Goal: Task Accomplishment & Management: Manage account settings

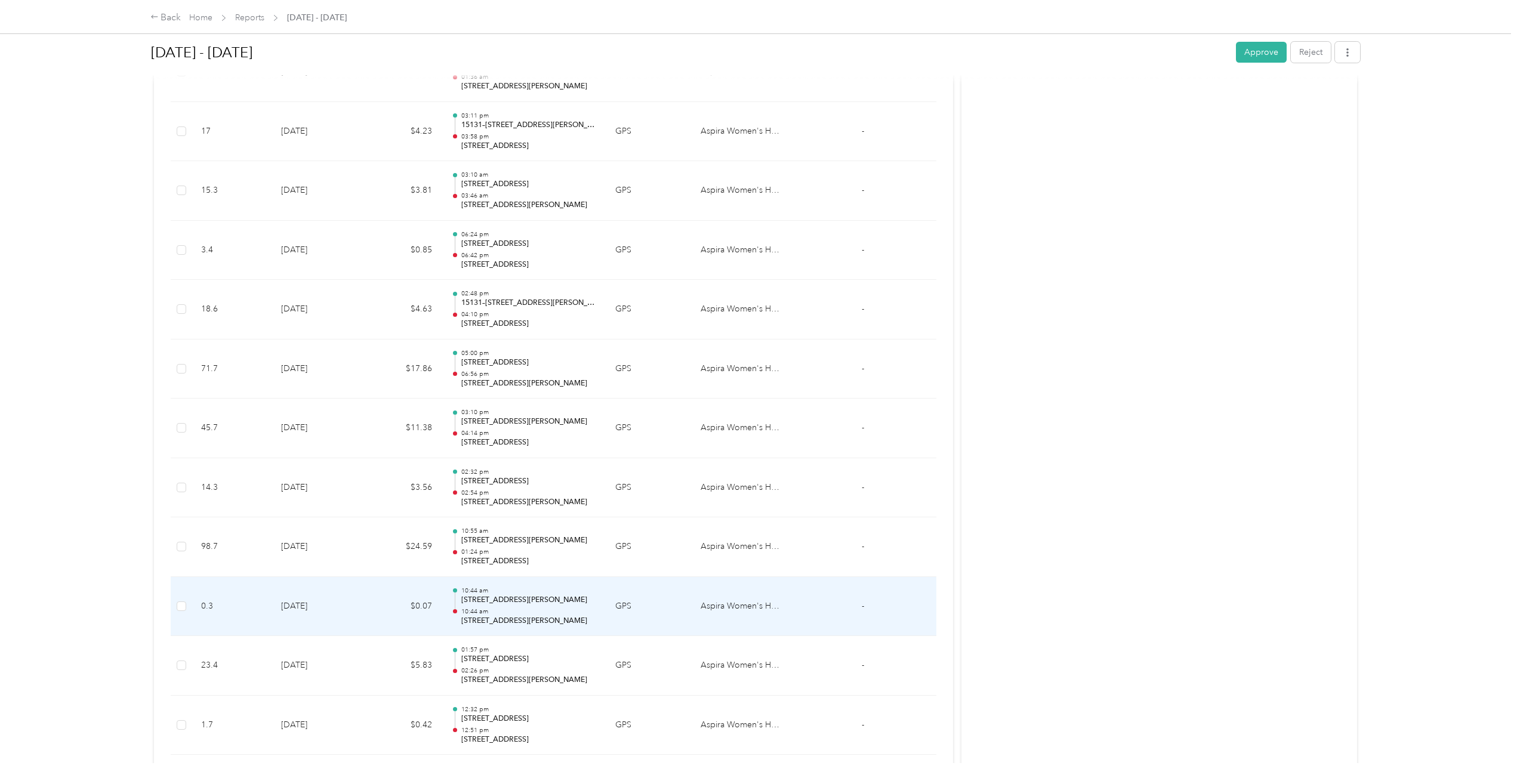
scroll to position [835, 0]
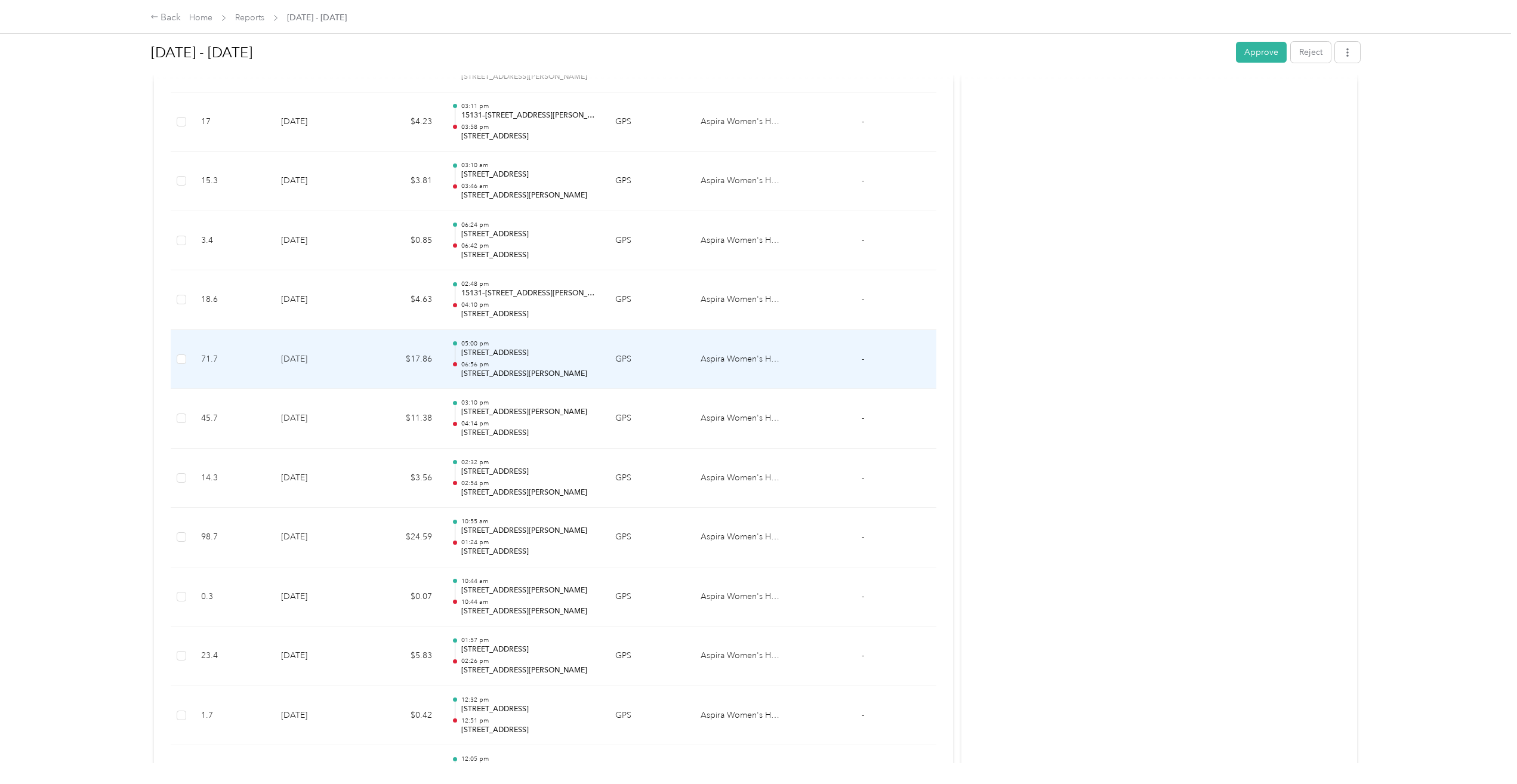
click at [508, 353] on p "[STREET_ADDRESS]" at bounding box center [528, 353] width 135 height 11
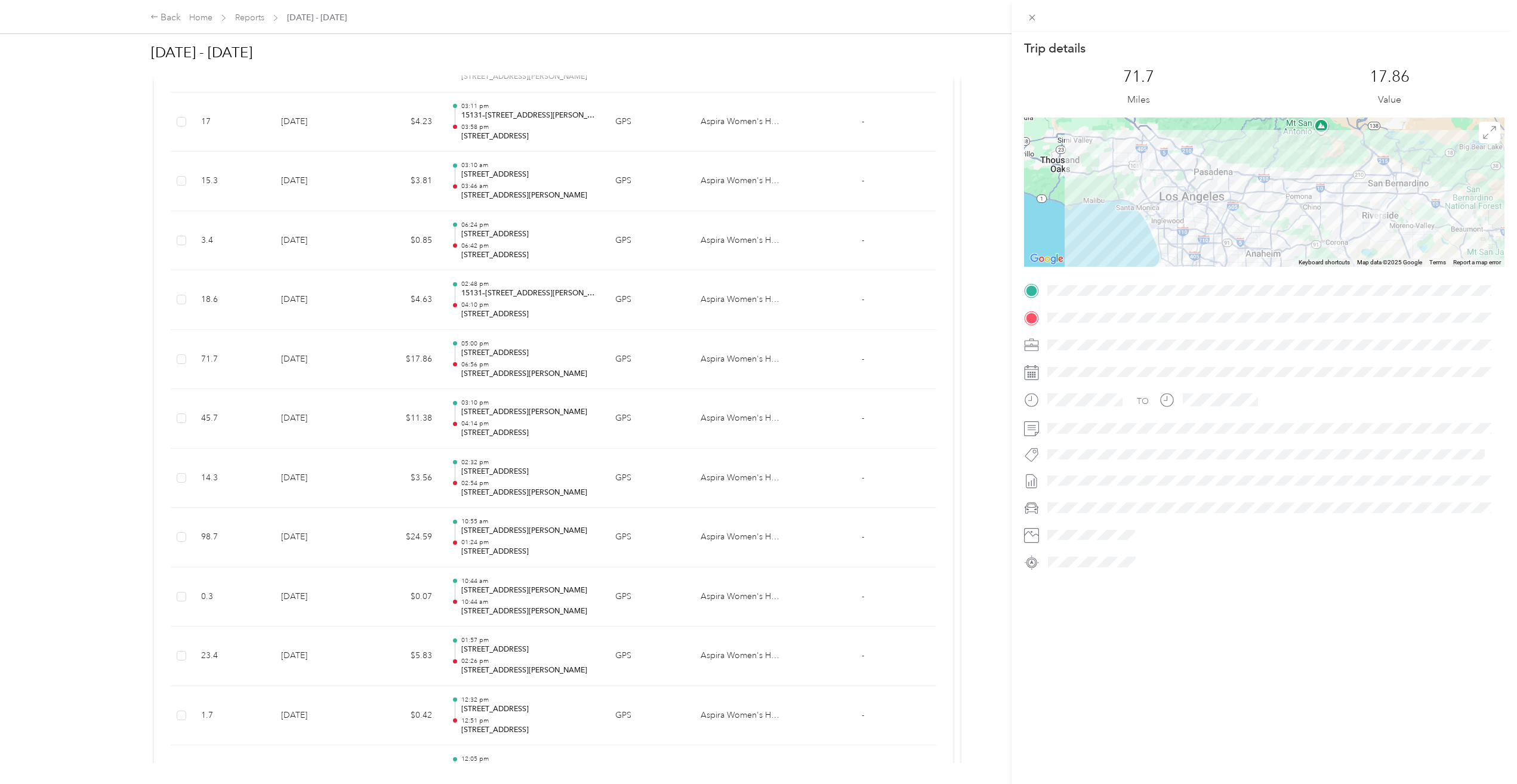
click at [584, 420] on div "Trip details This trip cannot be edited because it is either under review, appr…" at bounding box center [758, 392] width 1517 height 784
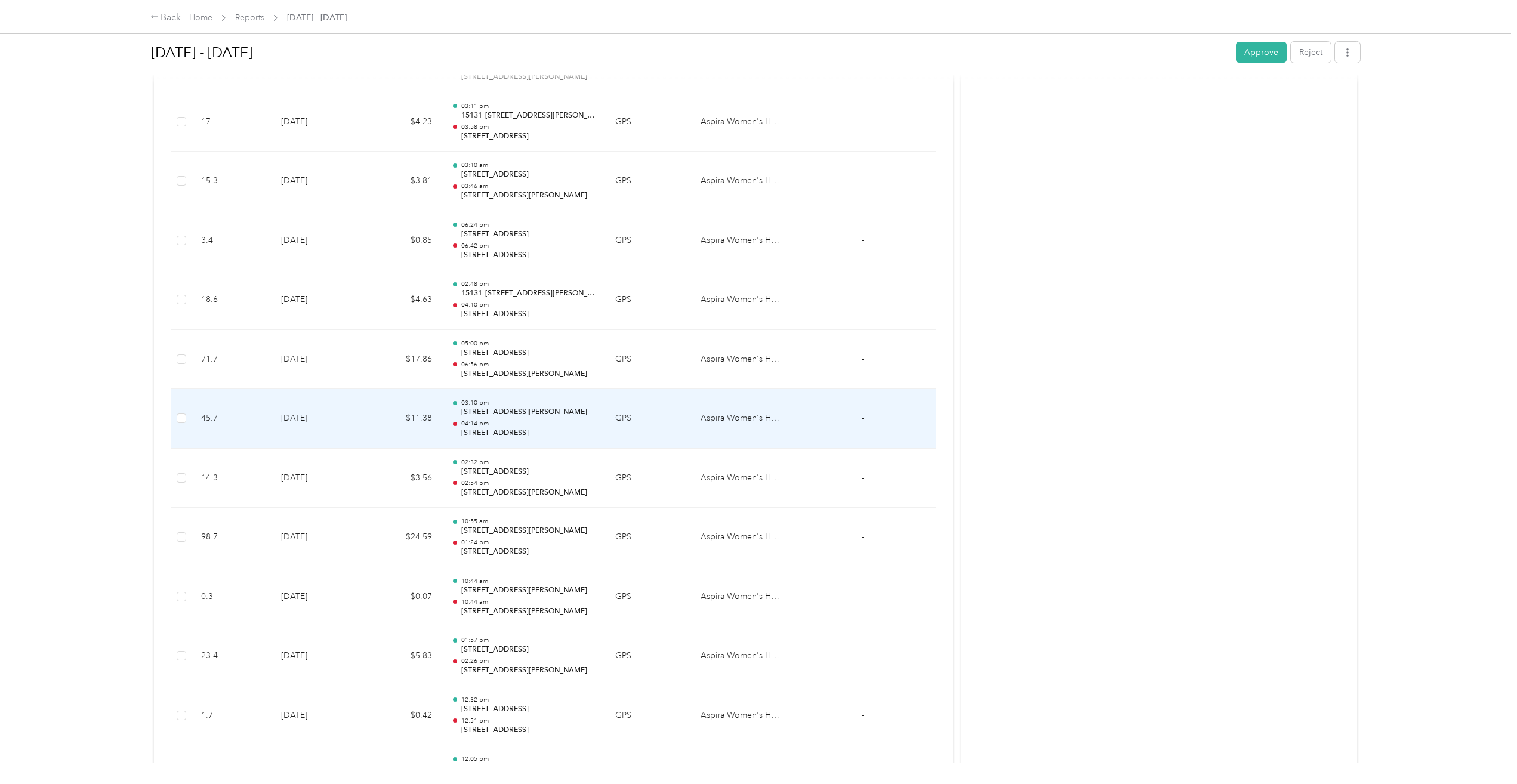
click at [532, 423] on p "04:14 pm" at bounding box center [528, 423] width 135 height 8
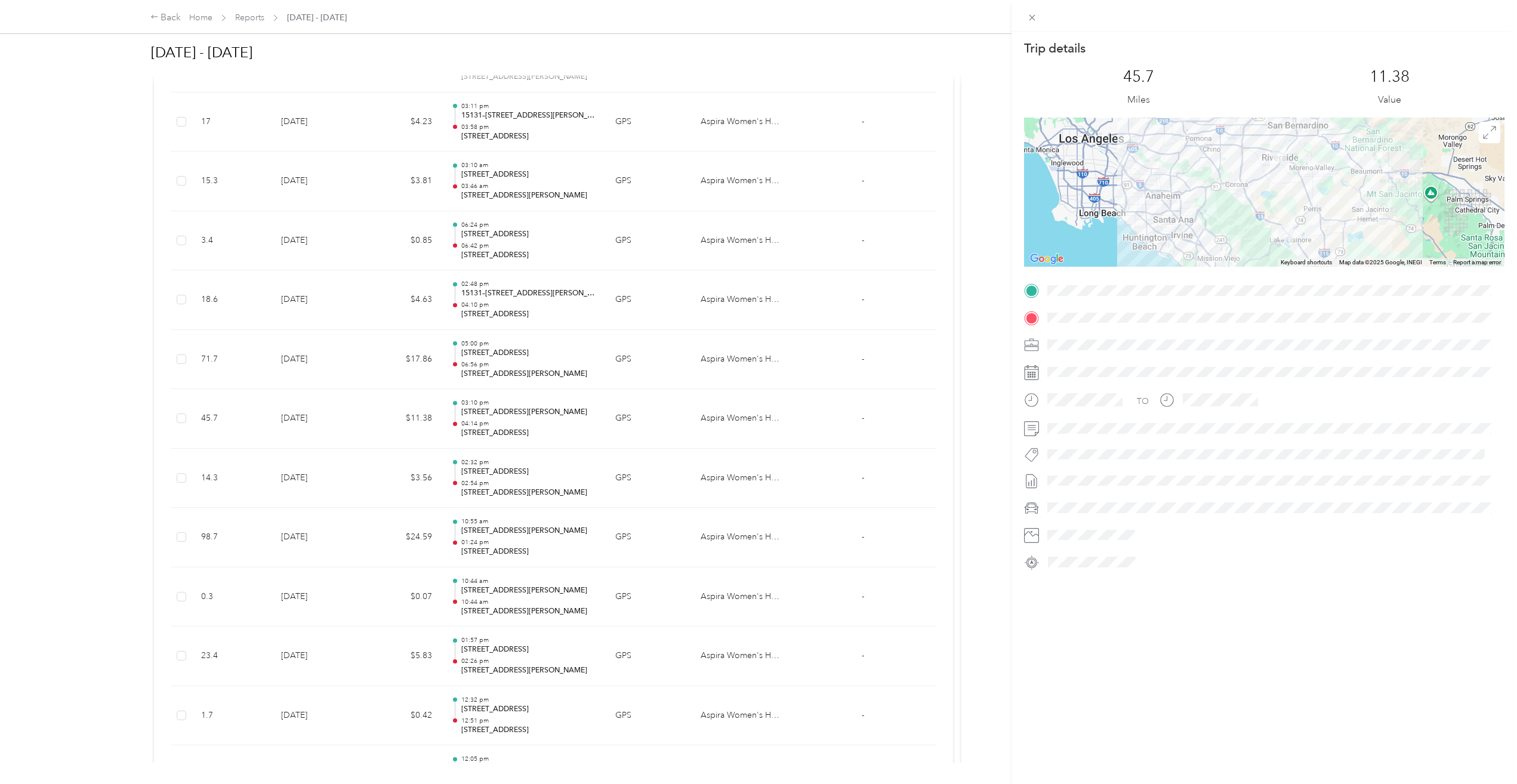
click at [557, 364] on div "Trip details This trip cannot be edited because it is either under review, appr…" at bounding box center [758, 392] width 1517 height 784
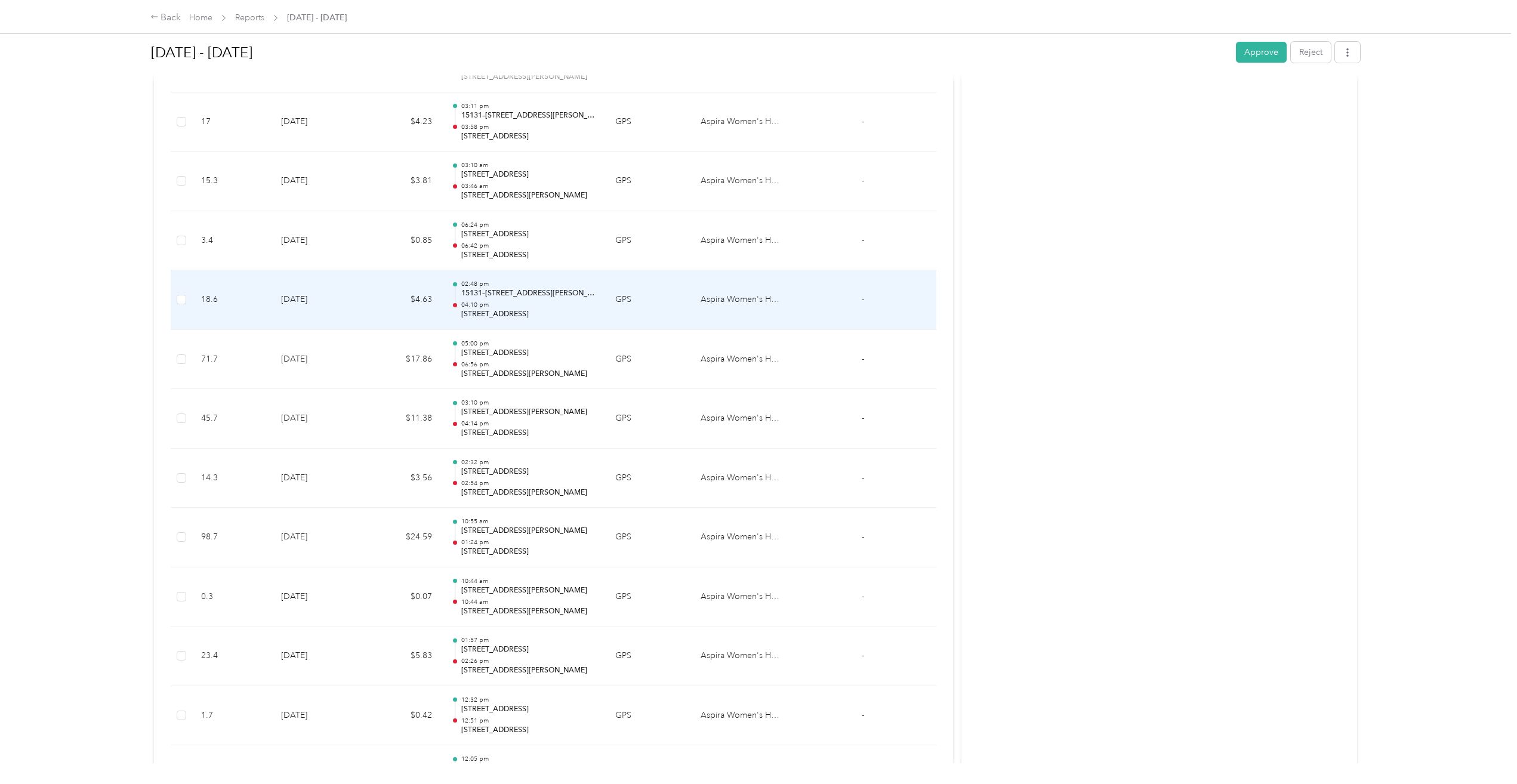
click at [553, 306] on p "04:10 pm" at bounding box center [528, 305] width 135 height 8
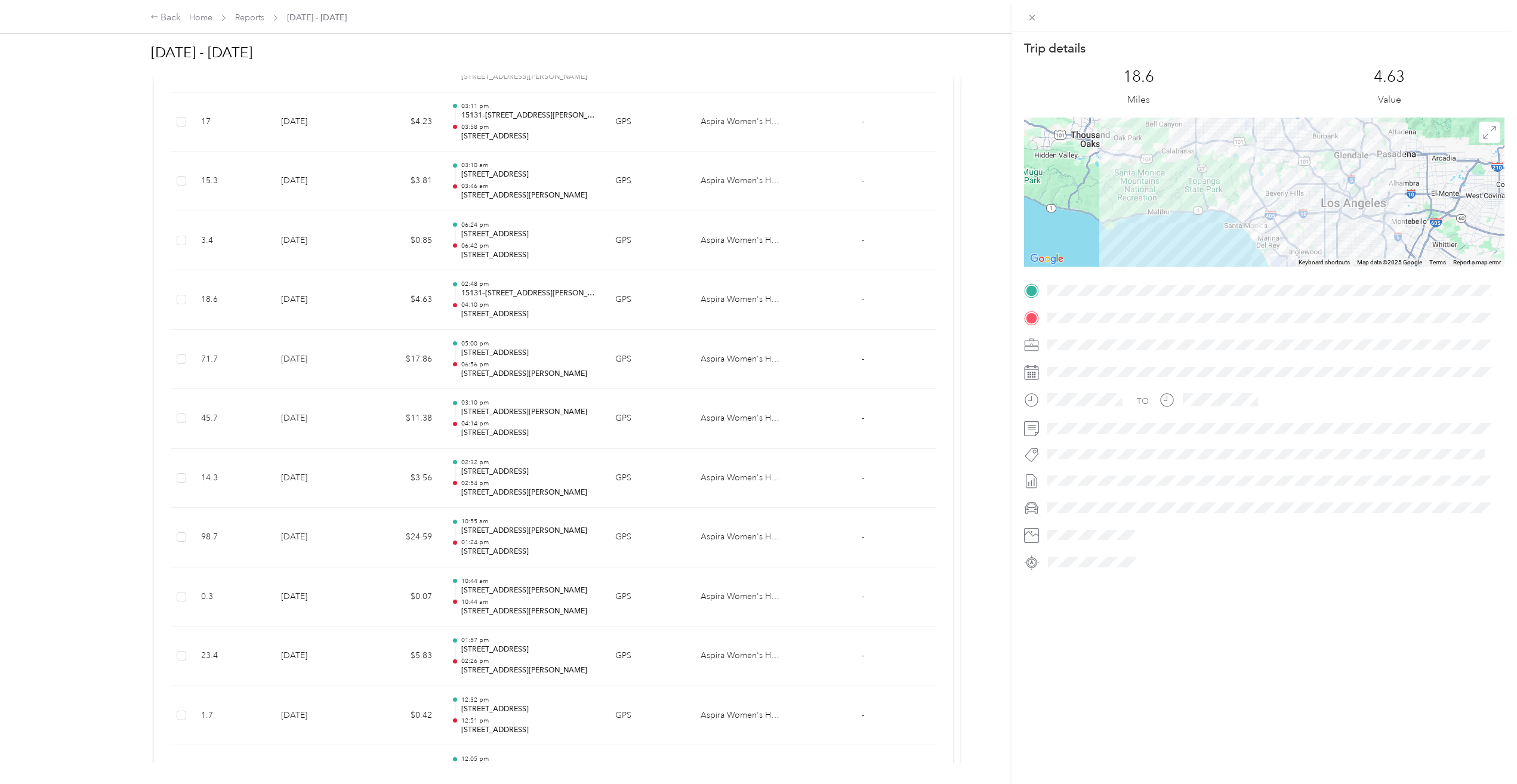
click at [575, 250] on div "Trip details This trip cannot be edited because it is either under review, appr…" at bounding box center [758, 392] width 1517 height 784
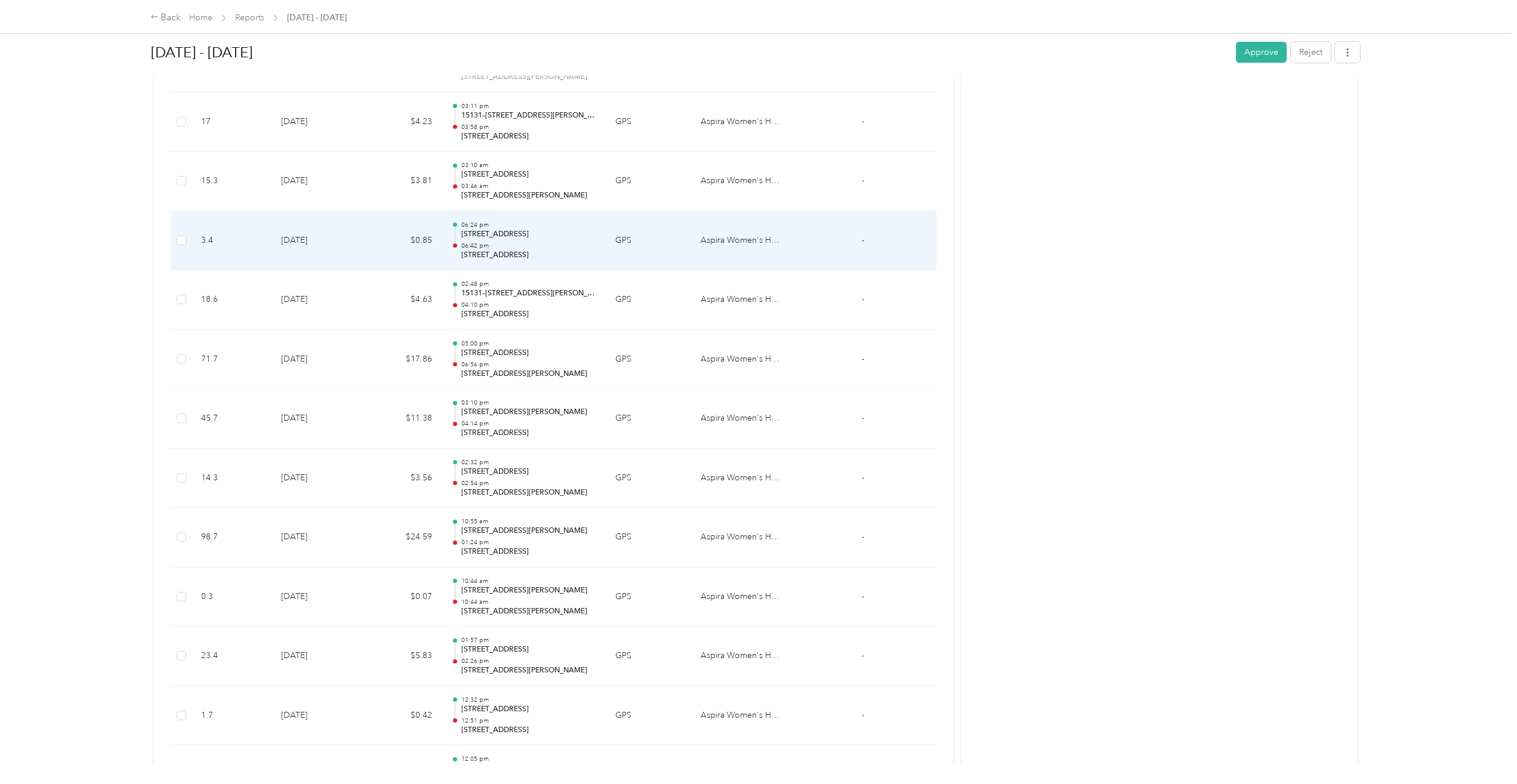
click at [571, 247] on p "06:42 pm" at bounding box center [528, 245] width 135 height 8
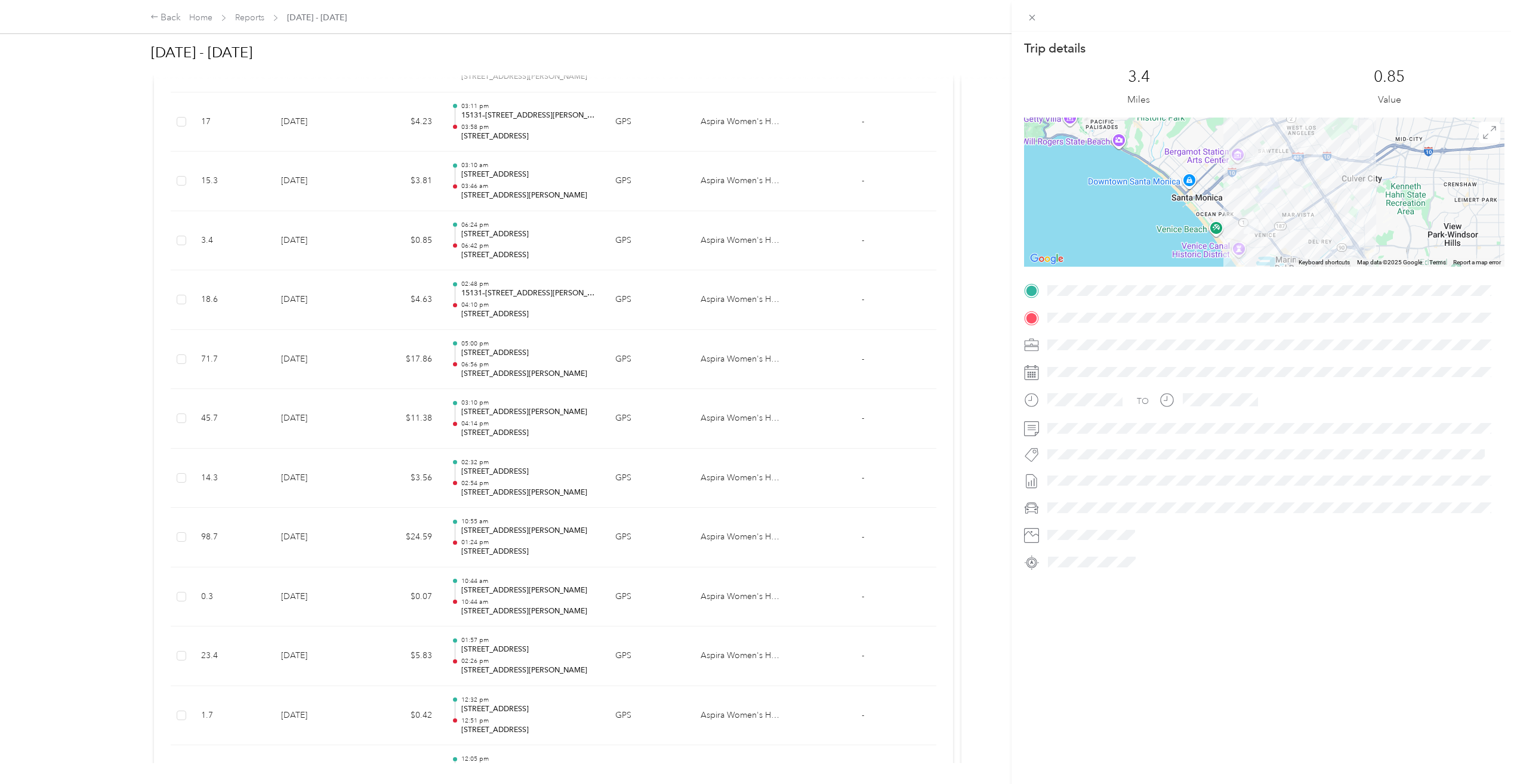
click at [562, 729] on div "Trip details This trip cannot be edited because it is either under review, appr…" at bounding box center [758, 392] width 1517 height 784
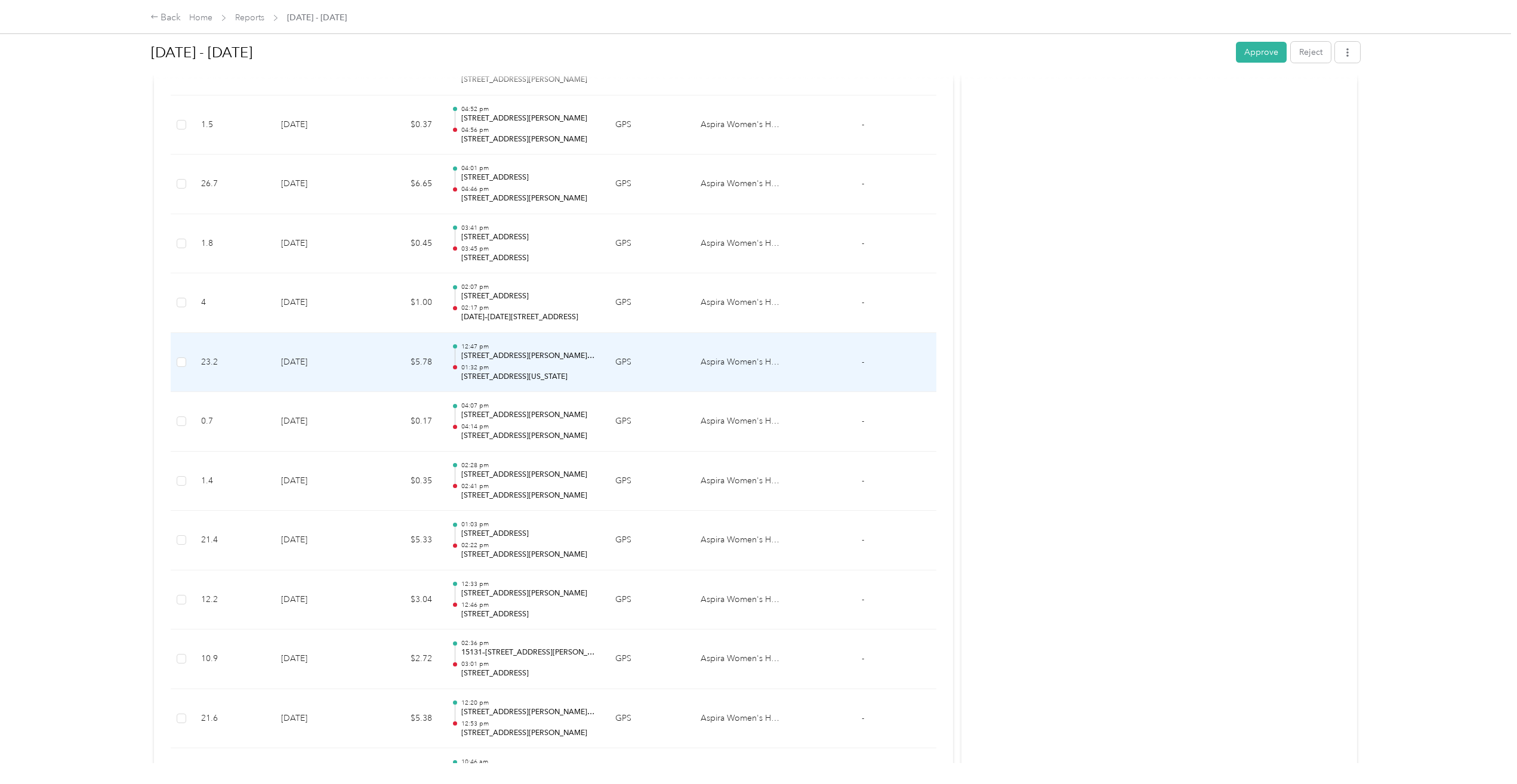
scroll to position [3459, 0]
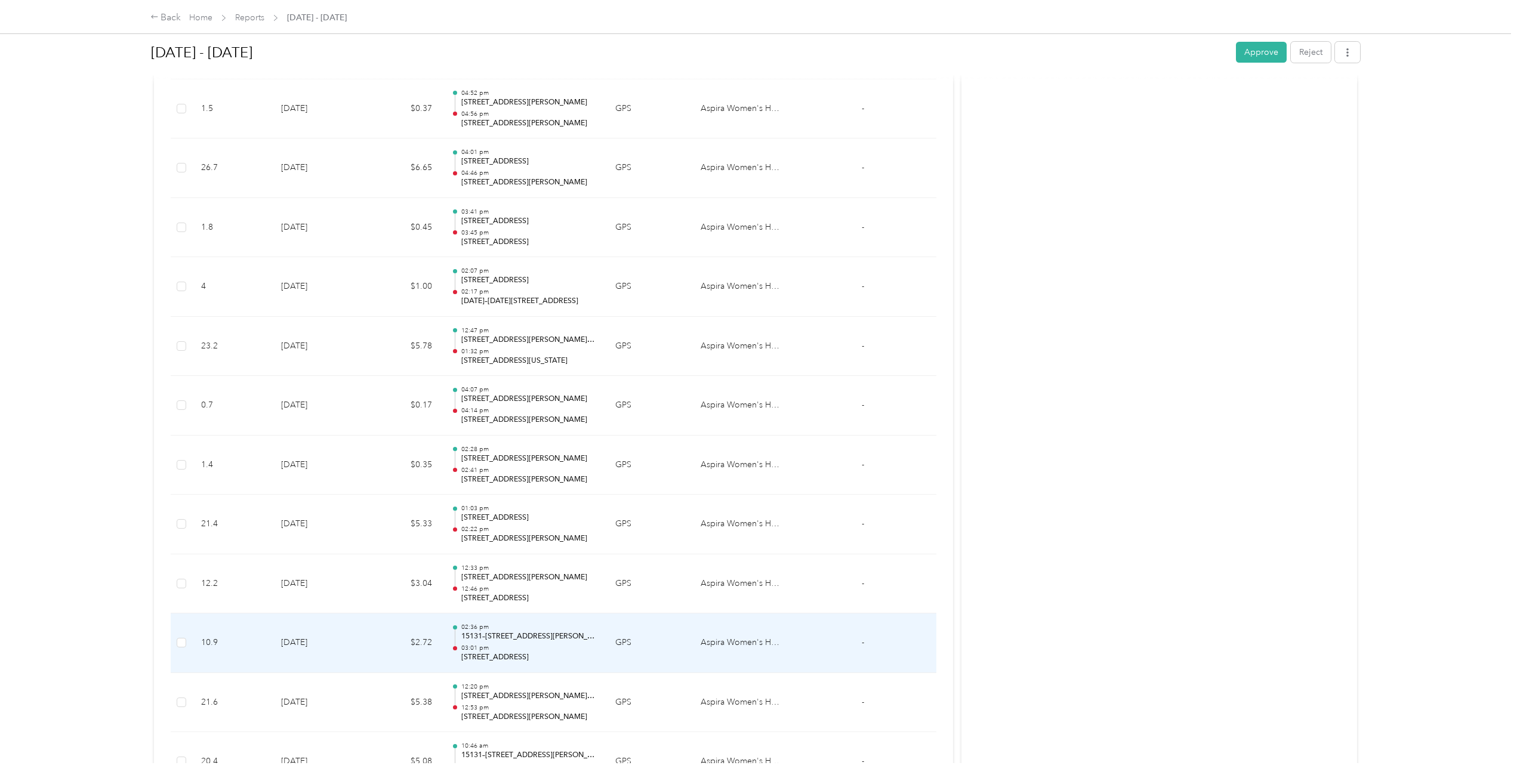
click at [555, 649] on p "03:01 pm" at bounding box center [528, 647] width 135 height 8
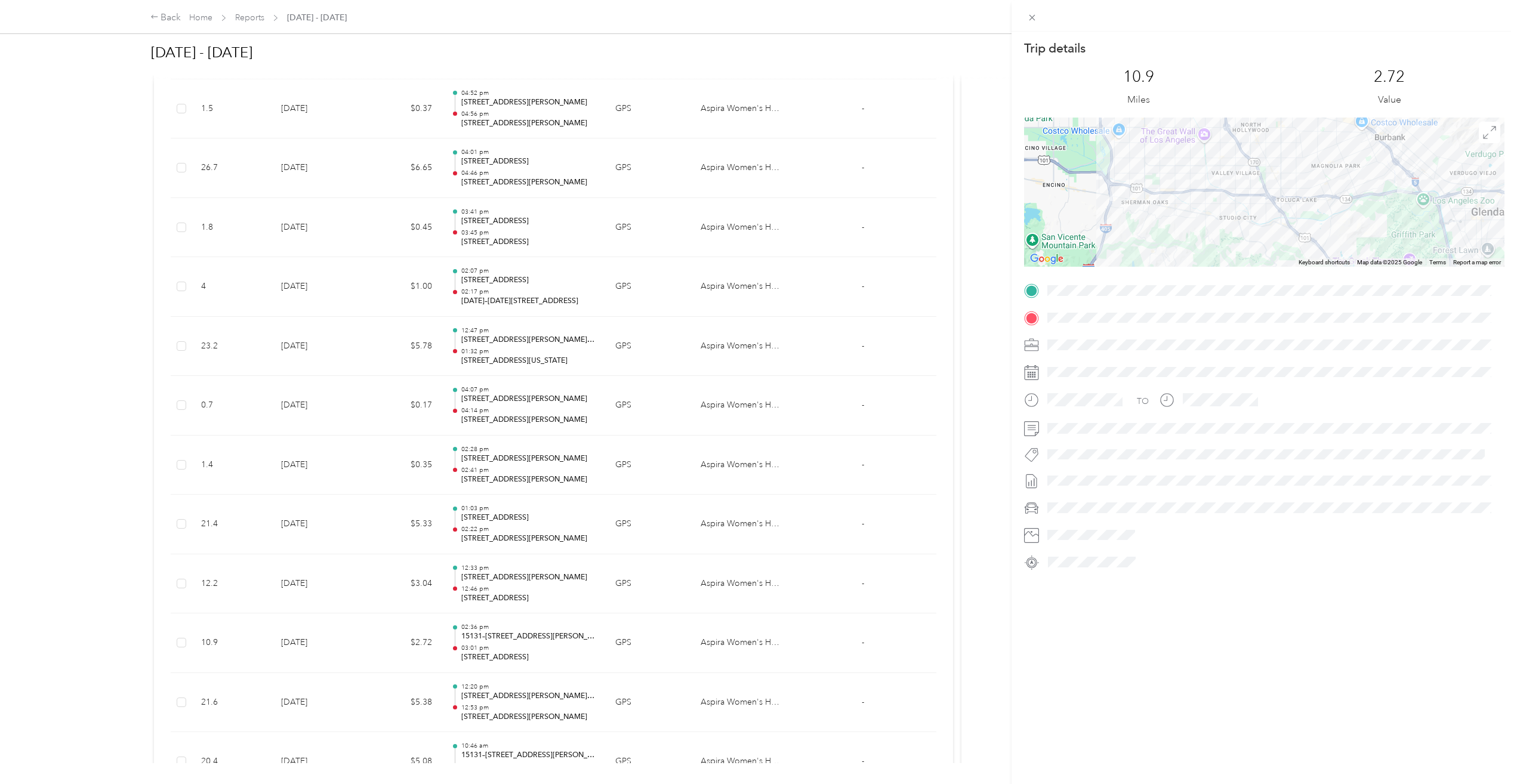
click at [545, 689] on div "Trip details This trip cannot be edited because it is either under review, appr…" at bounding box center [758, 392] width 1517 height 784
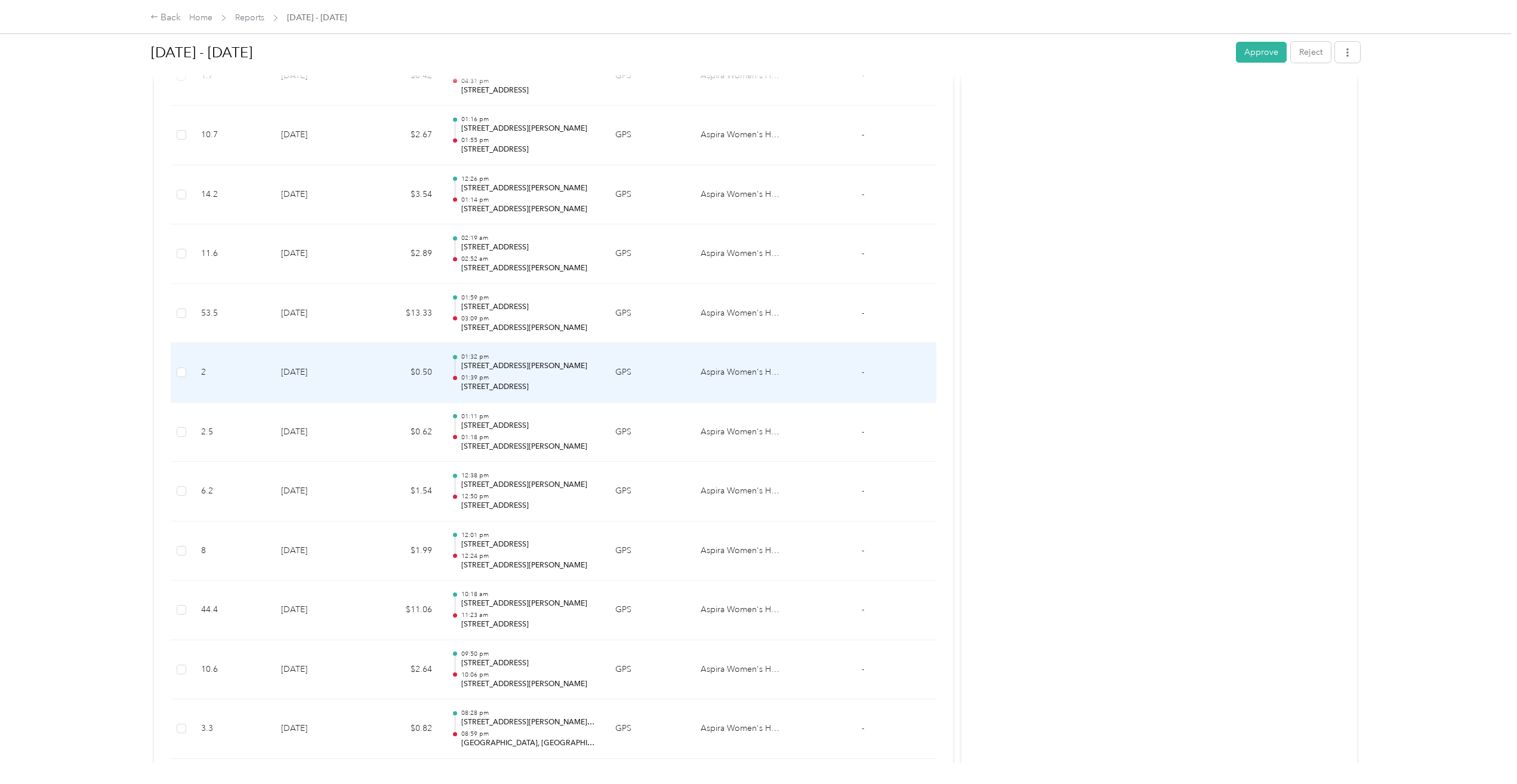
scroll to position [4414, 0]
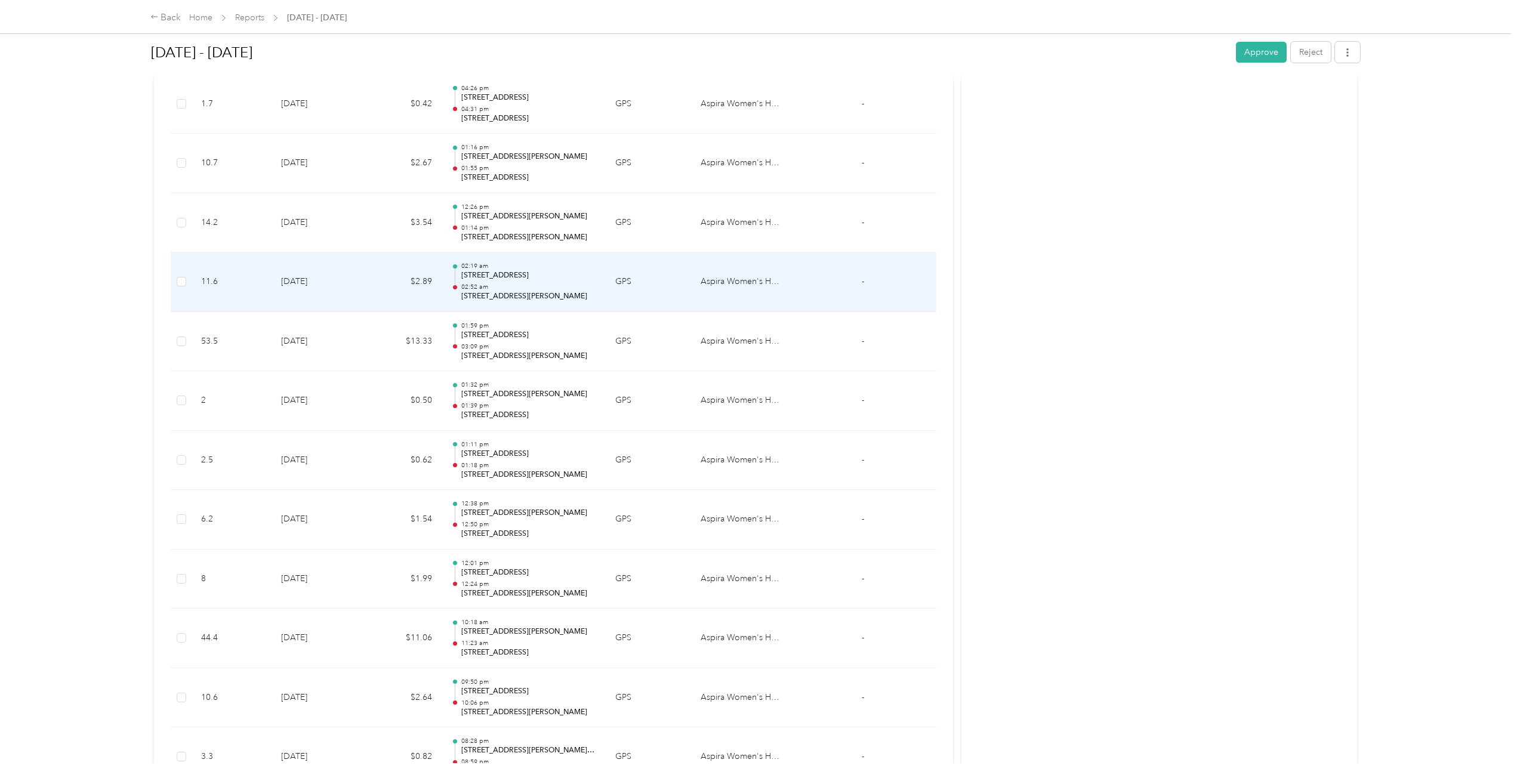
click at [527, 284] on p "02:52 am" at bounding box center [528, 287] width 135 height 8
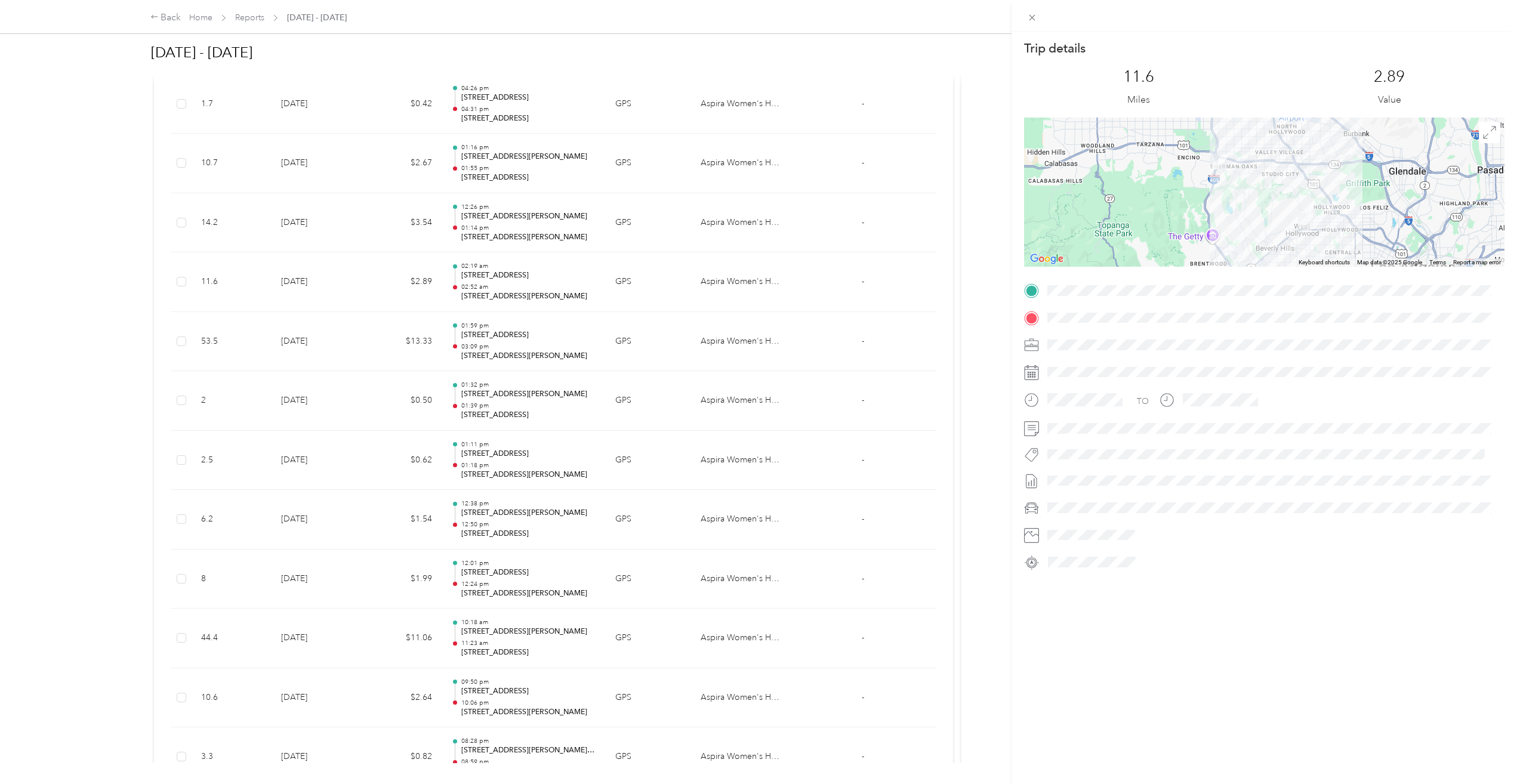
click at [534, 413] on div "Trip details This trip cannot be edited because it is either under review, appr…" at bounding box center [758, 392] width 1517 height 784
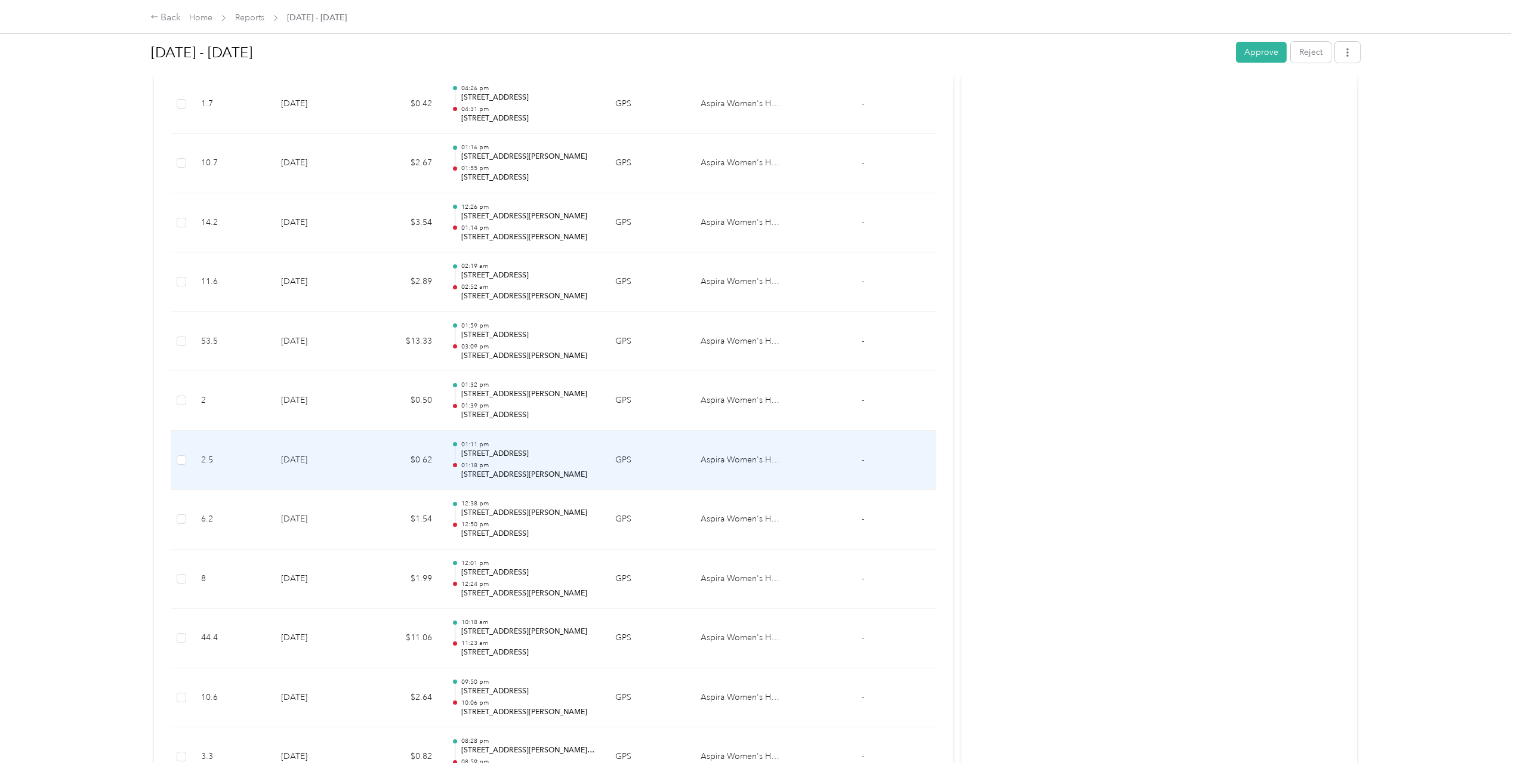
click at [543, 459] on div "01:11 pm 2901 N Ventura Rd, Town Center, Oxnard, CA 01:18 pm 1100 W Gonzales Rd…" at bounding box center [528, 460] width 135 height 40
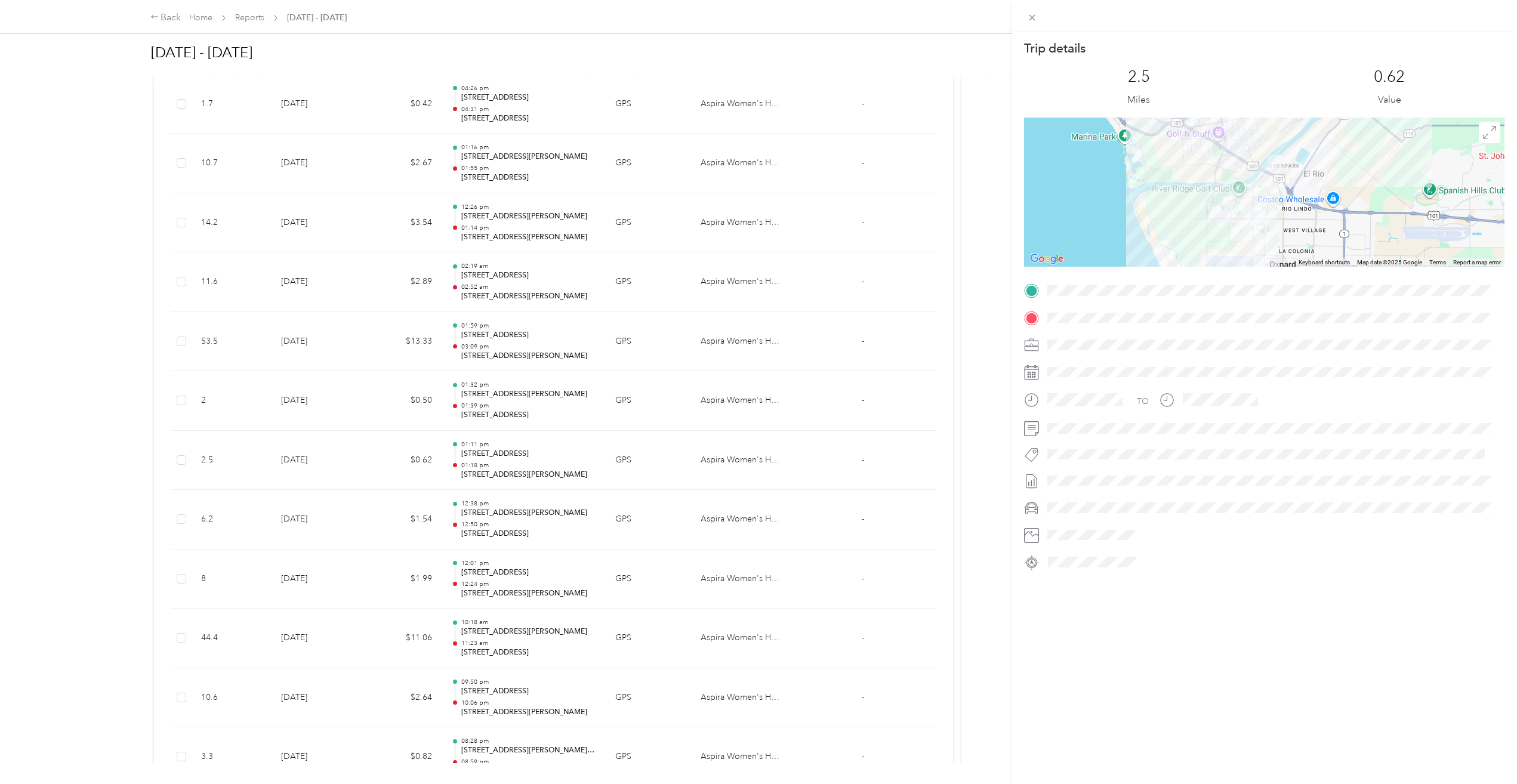
click at [532, 271] on div "Trip details This trip cannot be edited because it is either under review, appr…" at bounding box center [758, 392] width 1517 height 784
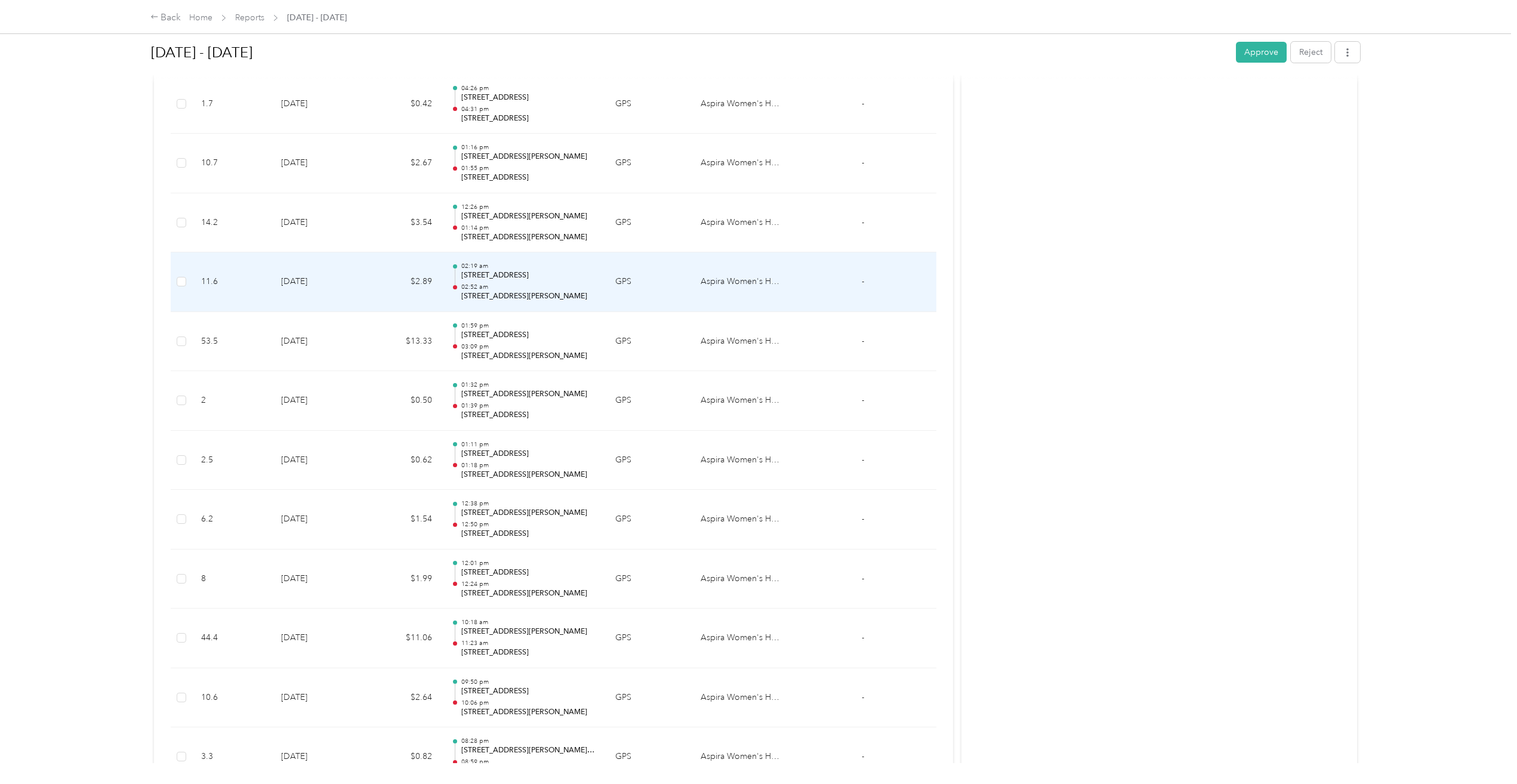
click at [538, 278] on p "[STREET_ADDRESS]" at bounding box center [528, 275] width 135 height 11
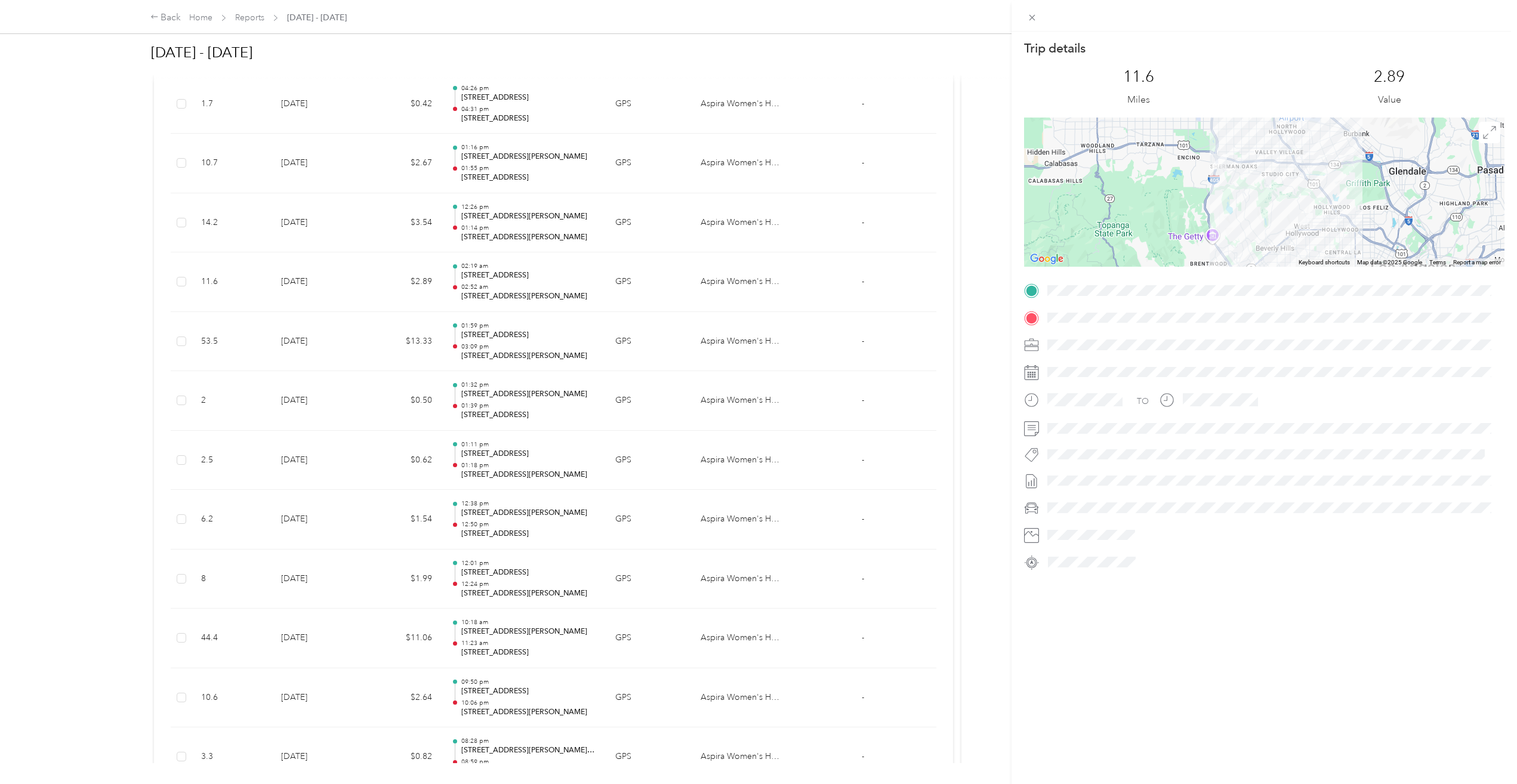
click at [698, 548] on div "Trip details This trip cannot be edited because it is either under review, appr…" at bounding box center [758, 392] width 1517 height 784
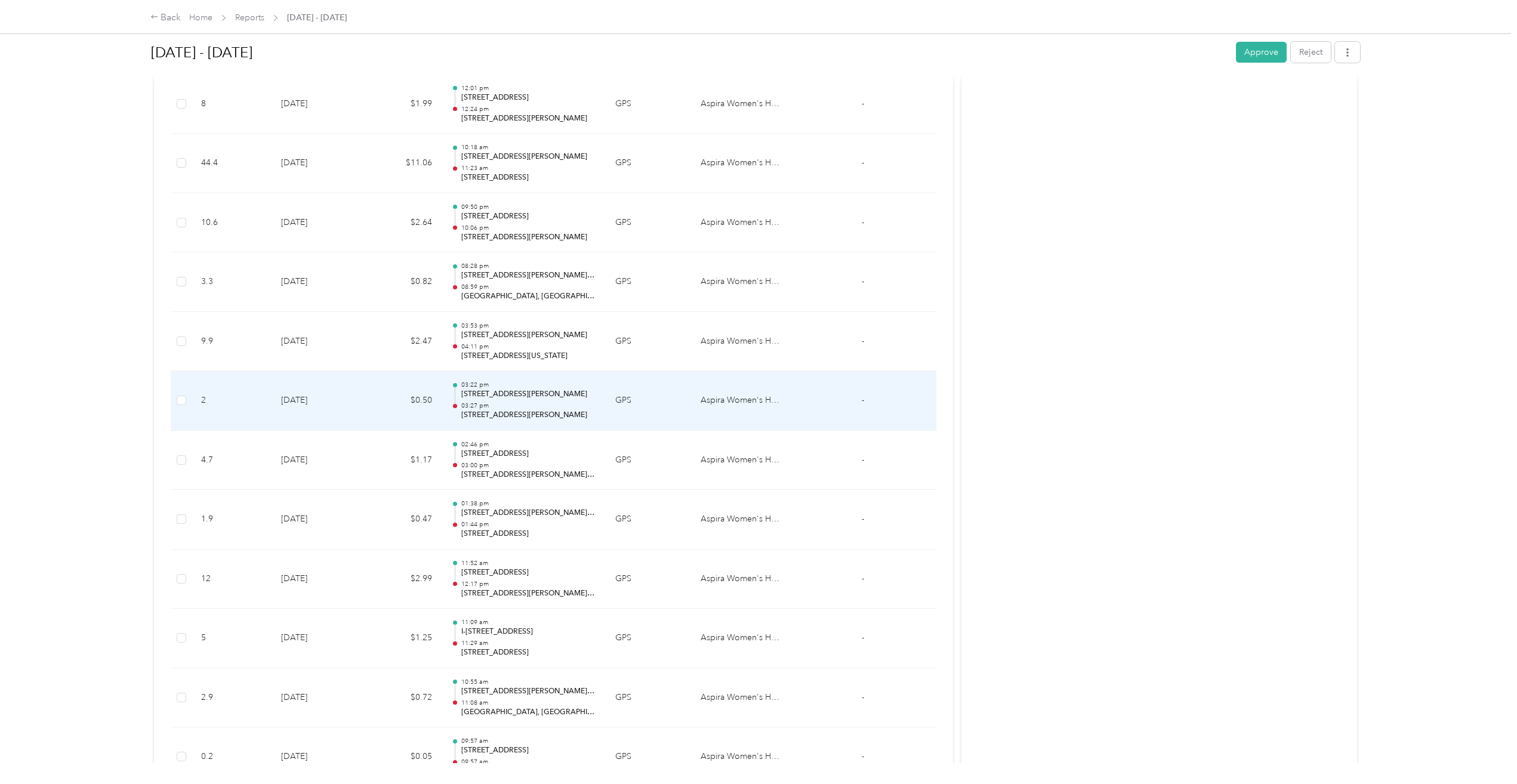
scroll to position [4879, 0]
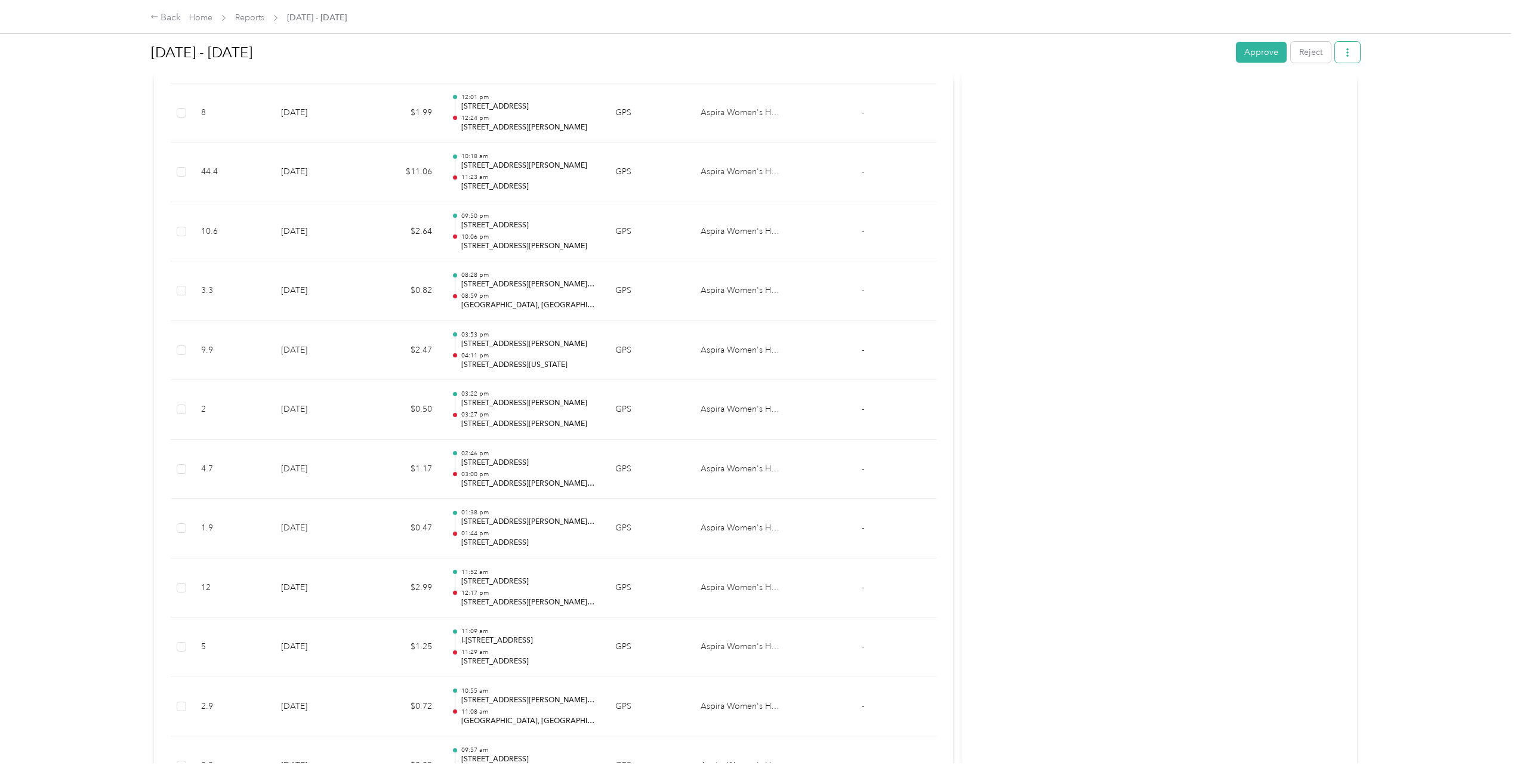
click at [1343, 47] on span "button" at bounding box center [1347, 52] width 8 height 10
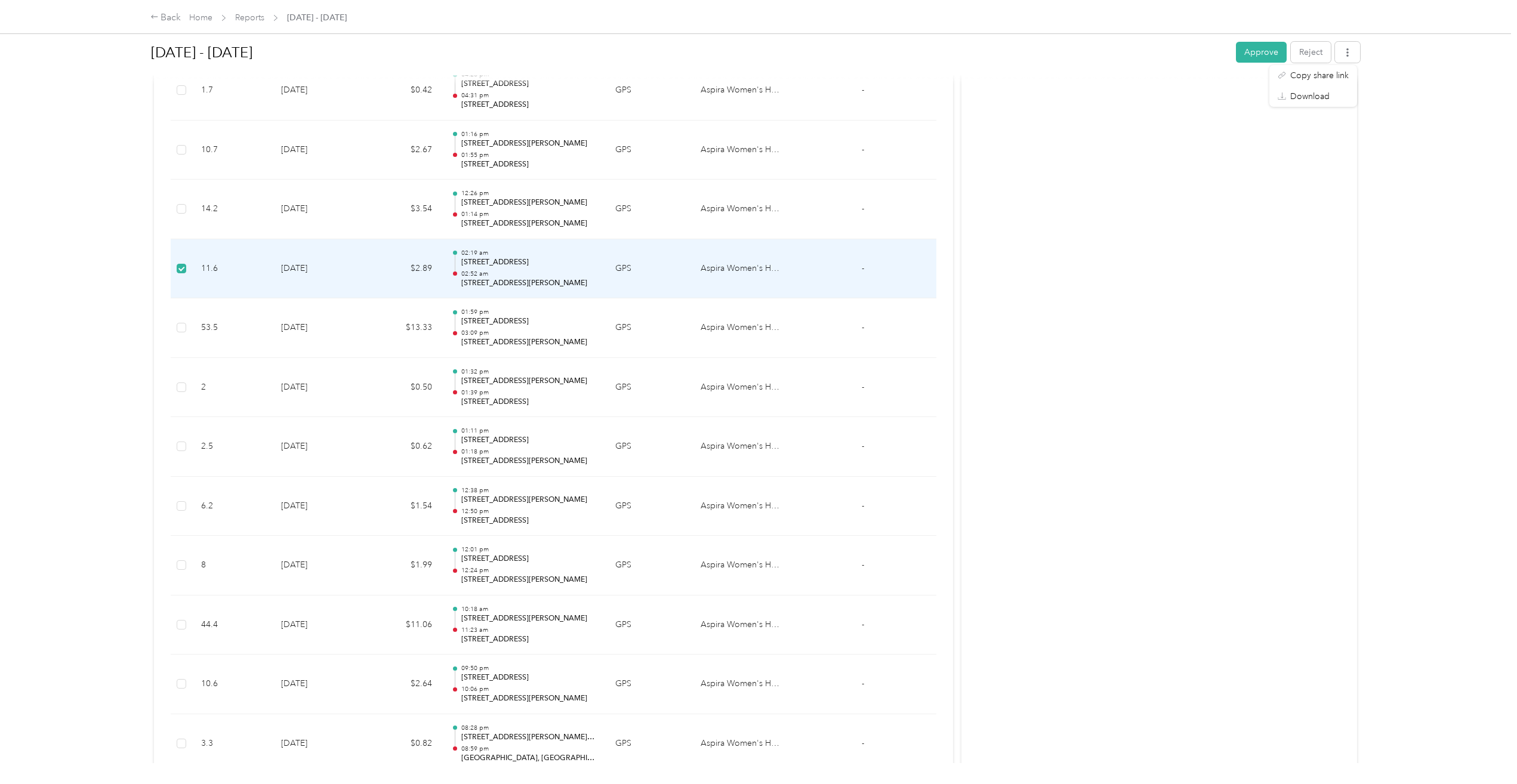
scroll to position [4496, 0]
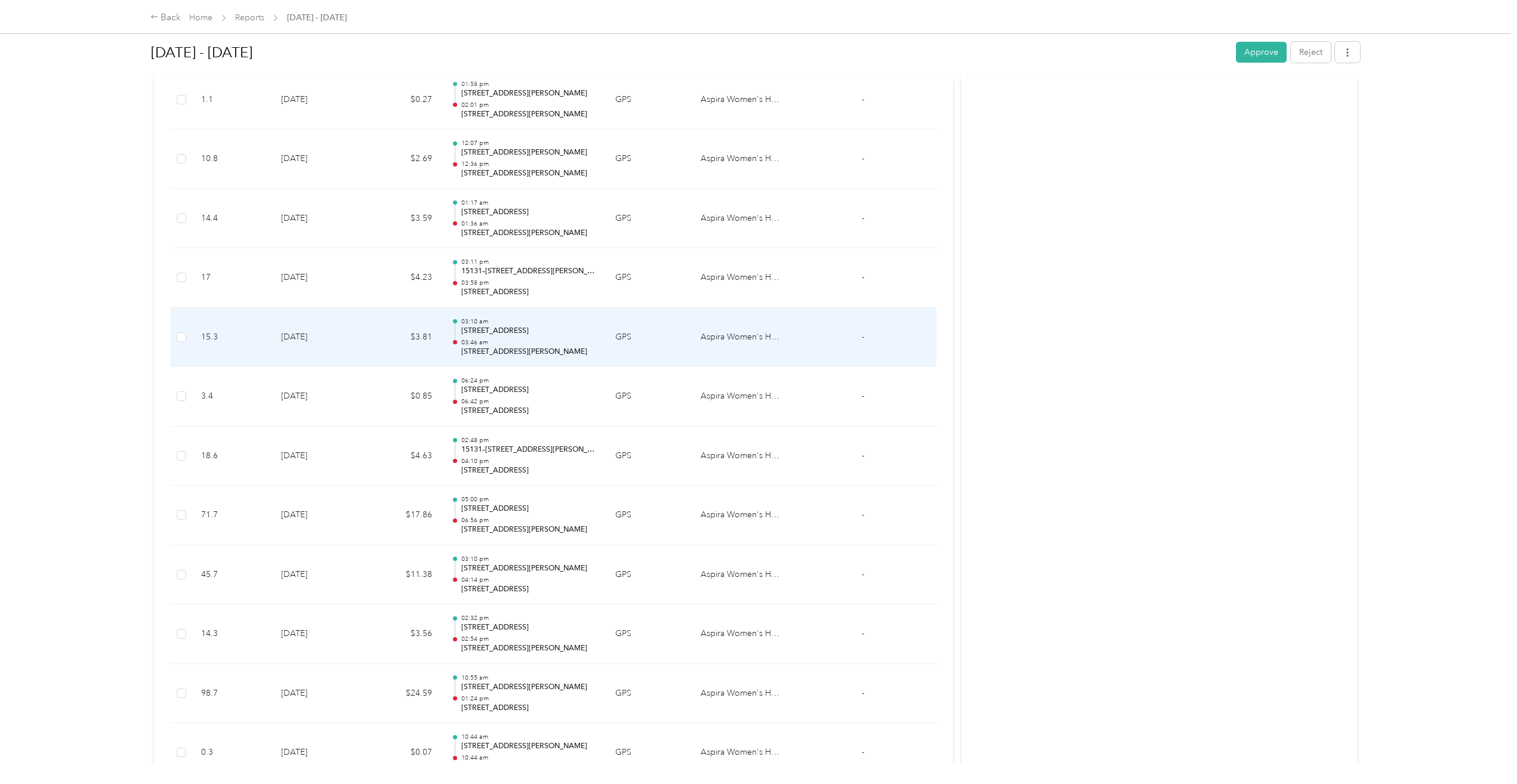
scroll to position [716, 0]
click at [501, 339] on p "03:46 am" at bounding box center [528, 340] width 135 height 8
click at [505, 339] on p "03:46 am" at bounding box center [528, 340] width 135 height 8
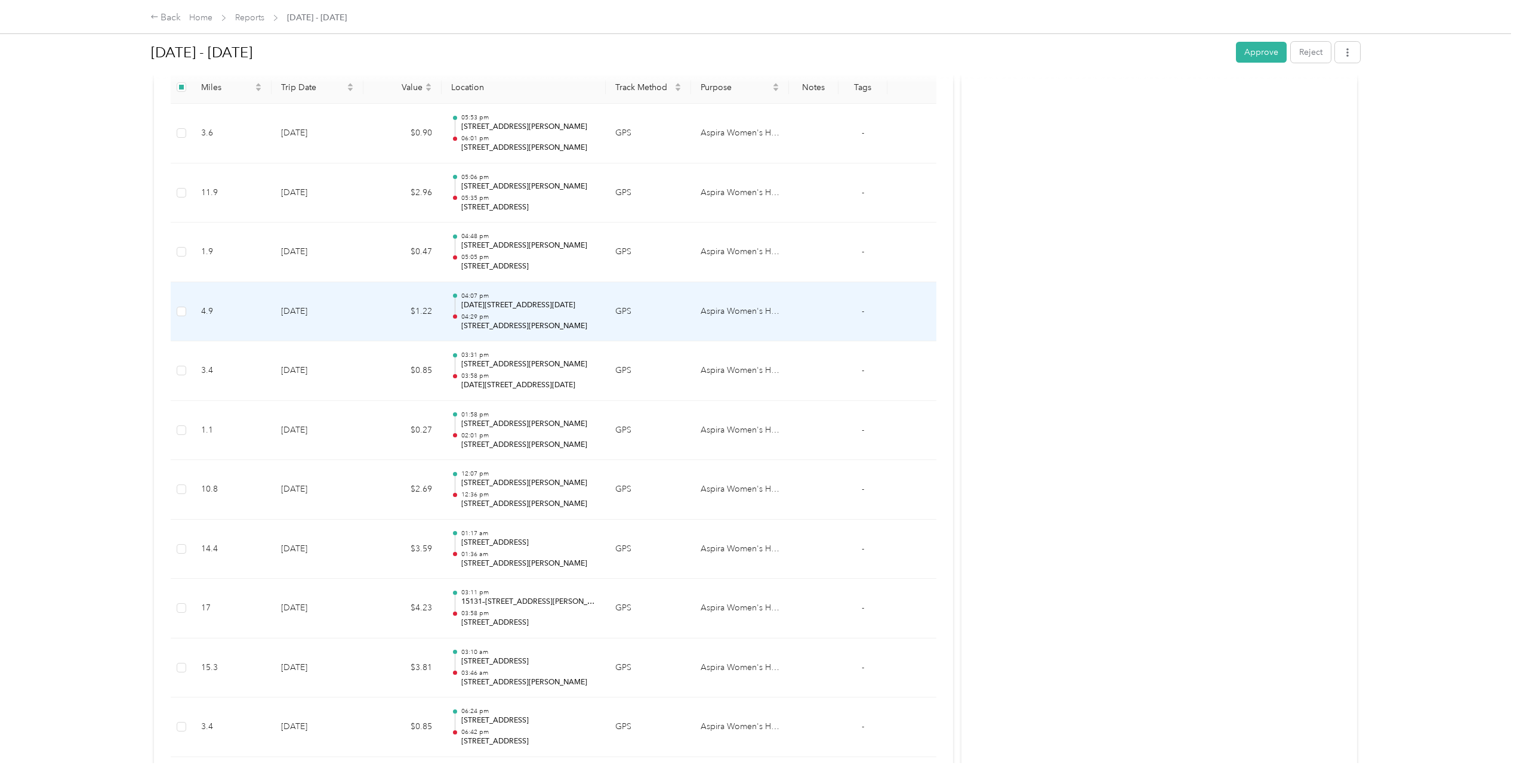
scroll to position [358, 0]
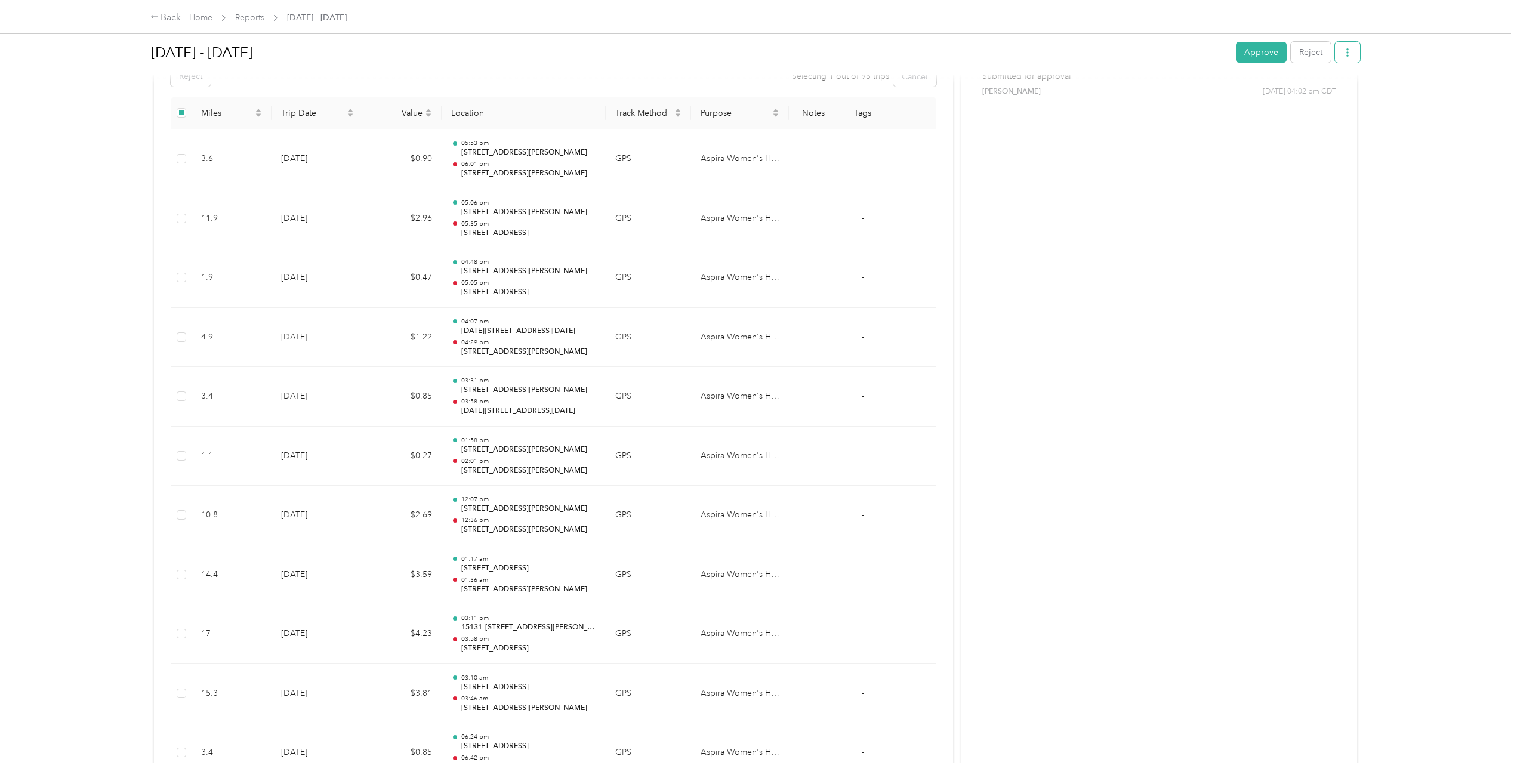
click at [1348, 51] on icon "button" at bounding box center [1347, 53] width 8 height 8
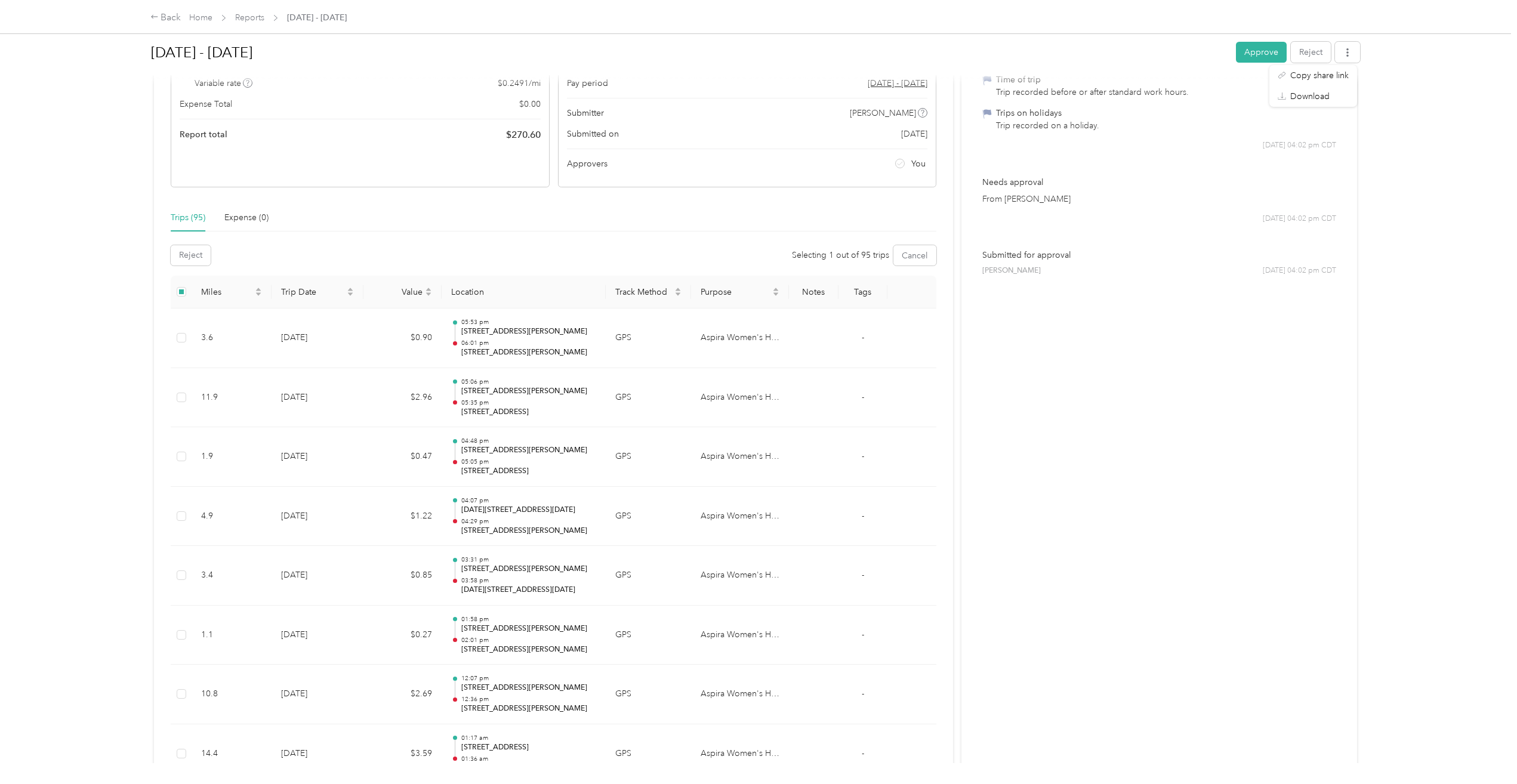
scroll to position [0, 0]
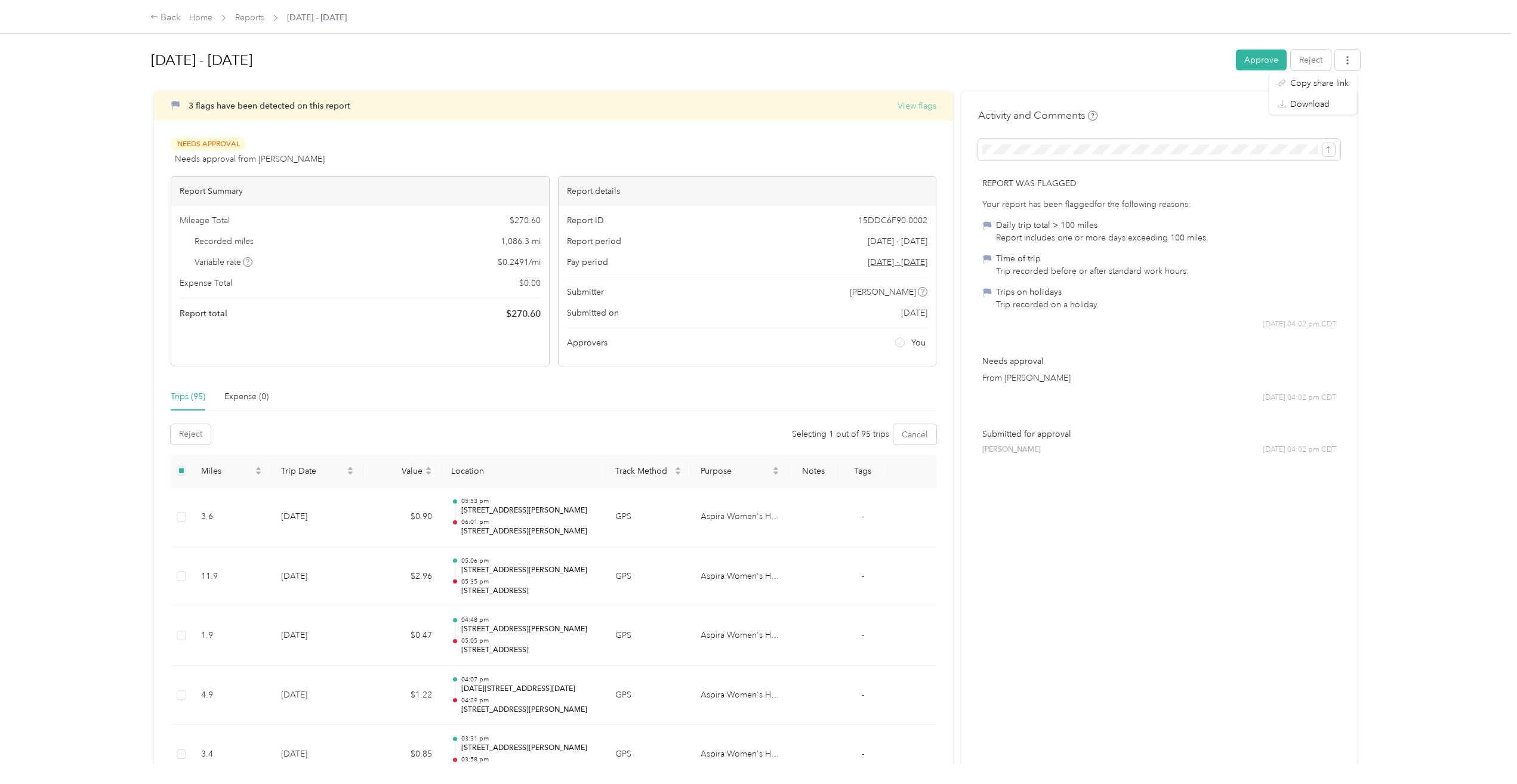
click at [921, 104] on button "View flags" at bounding box center [916, 106] width 39 height 12
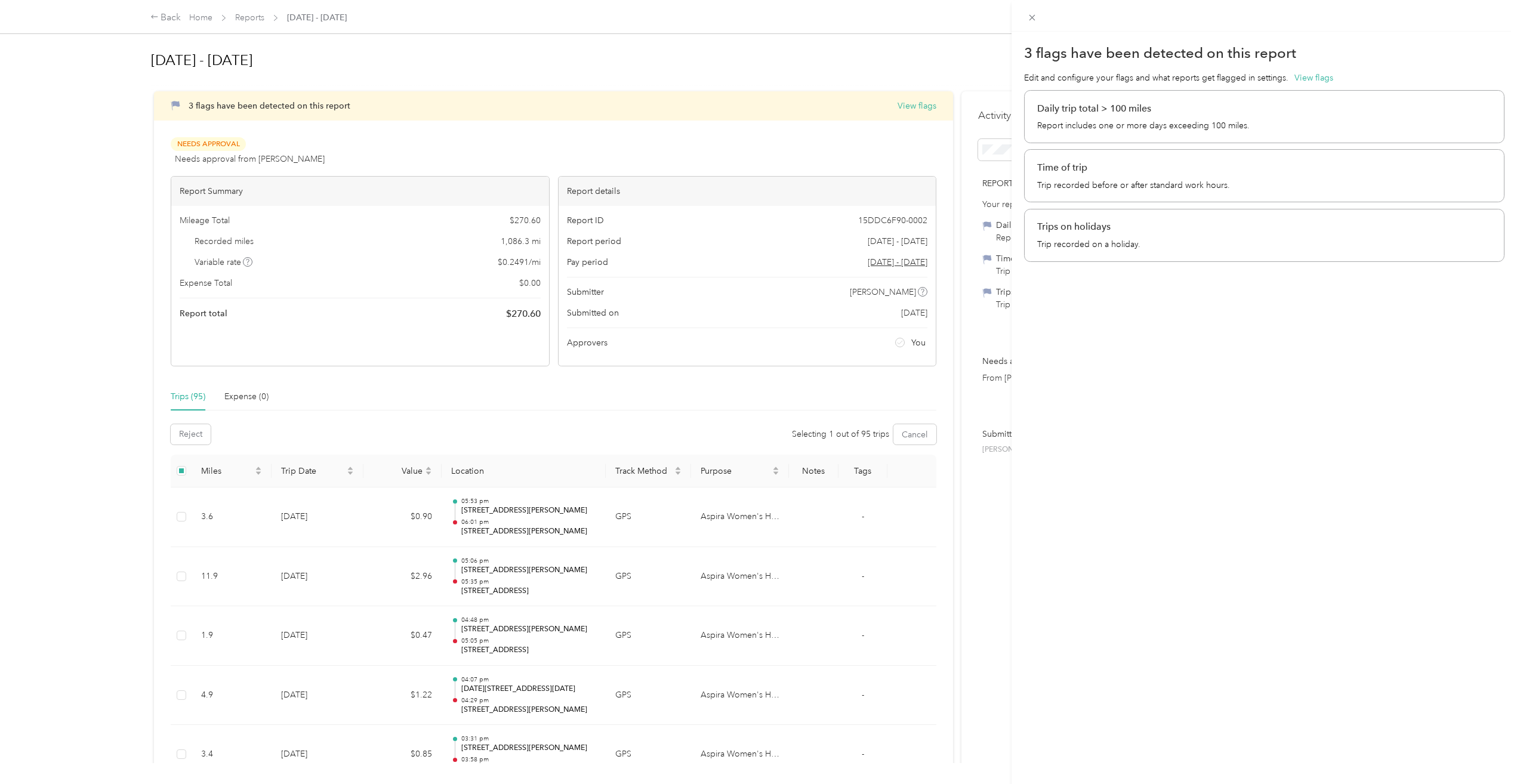
click at [1103, 242] on p "Trip recorded on a holiday." at bounding box center [1264, 244] width 454 height 12
click at [1306, 75] on button "View flags" at bounding box center [1314, 78] width 39 height 12
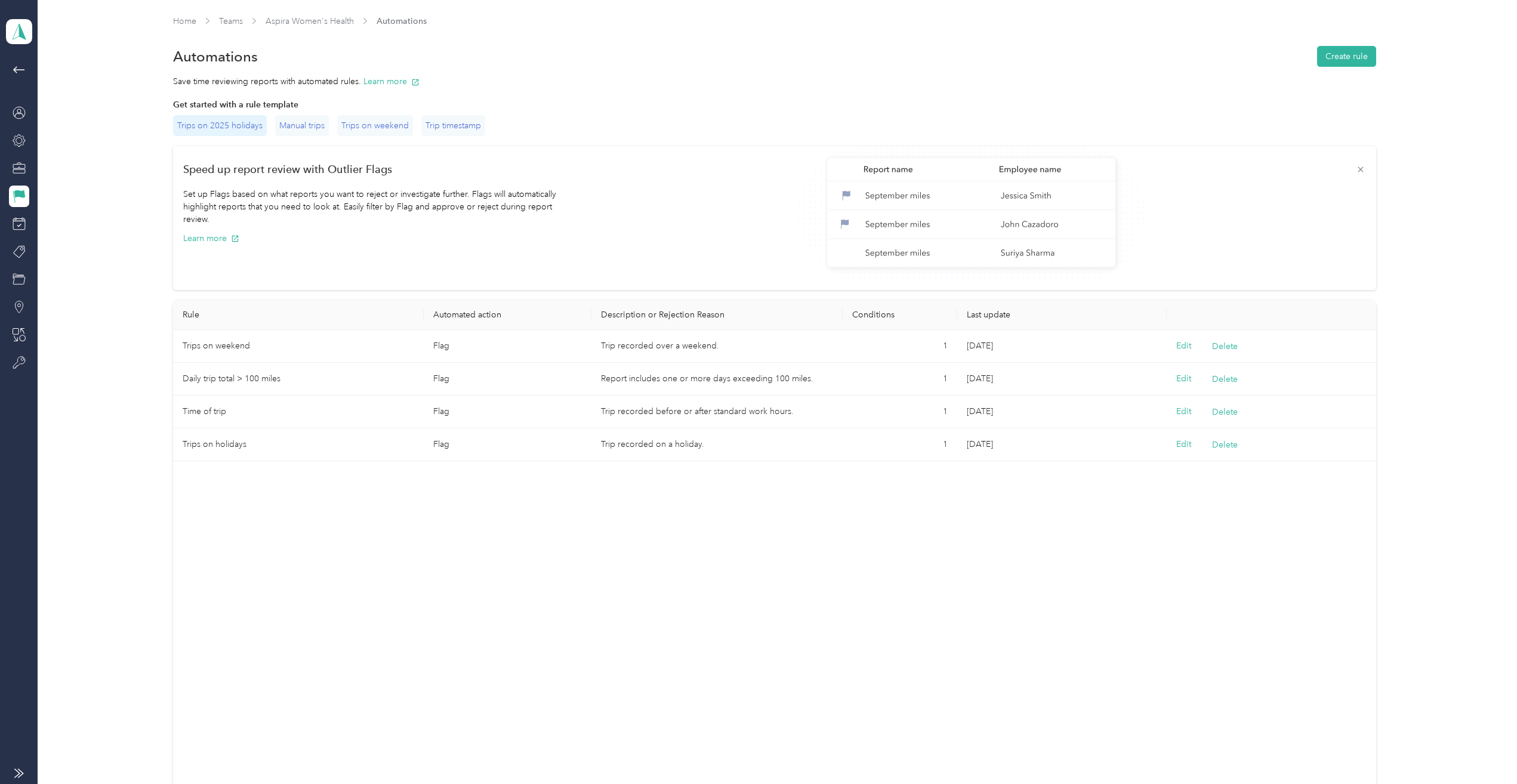
click at [247, 125] on div "Trips on 2025 holidays" at bounding box center [220, 125] width 94 height 21
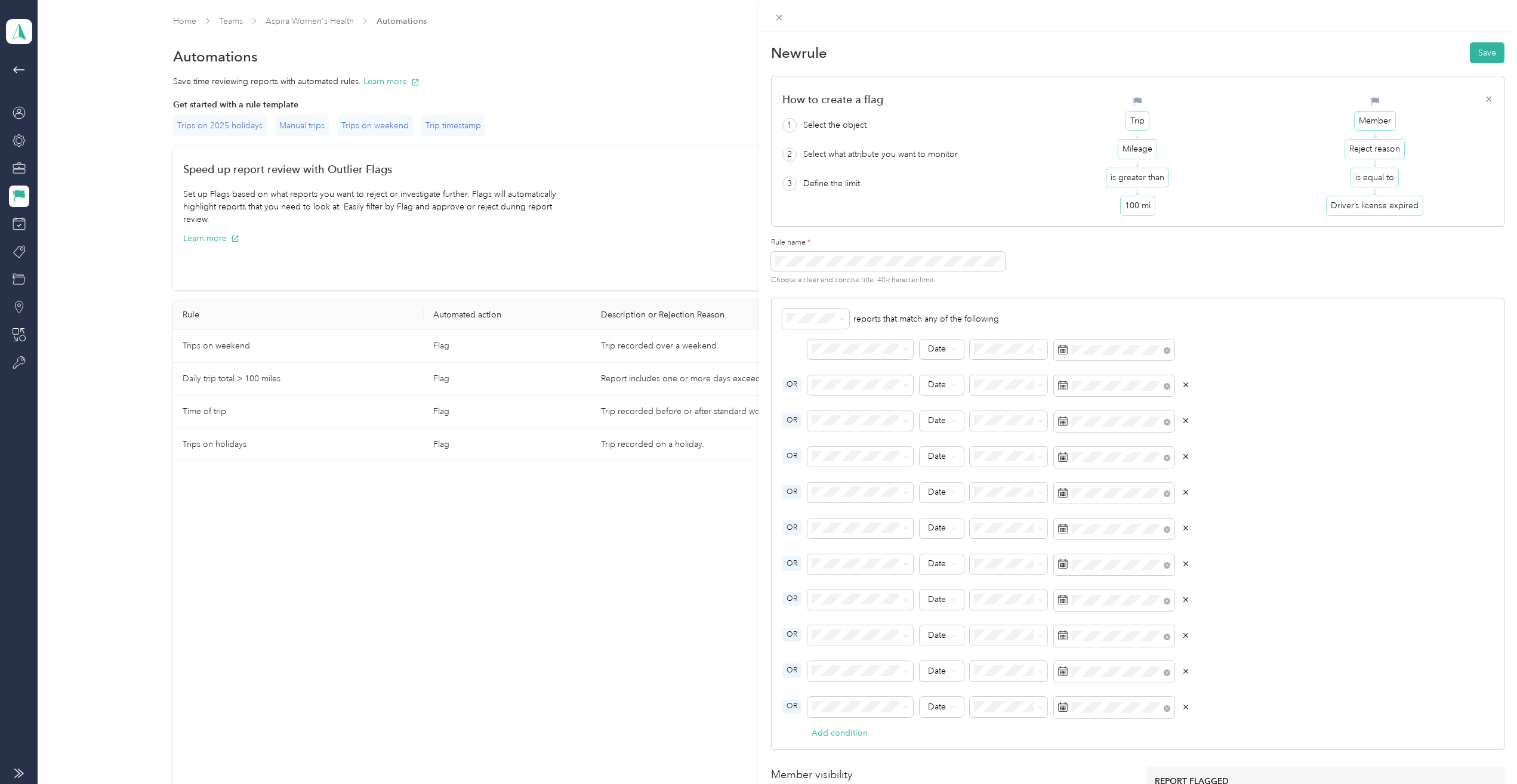
click at [408, 129] on div "New rule Save How to create a flag 1 Select the object 2 Select what attribute …" at bounding box center [758, 392] width 1517 height 784
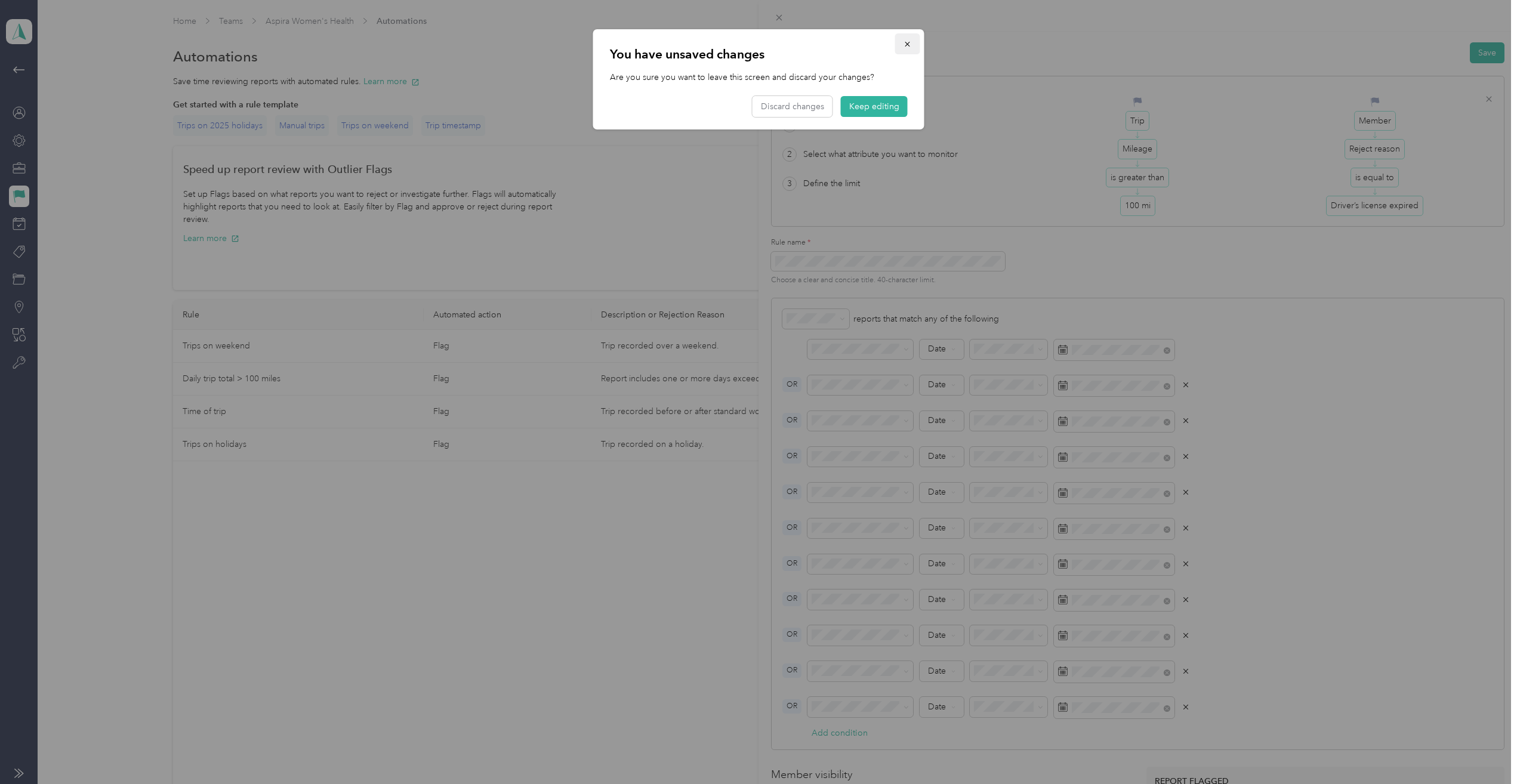
click at [910, 41] on button "button" at bounding box center [908, 44] width 25 height 21
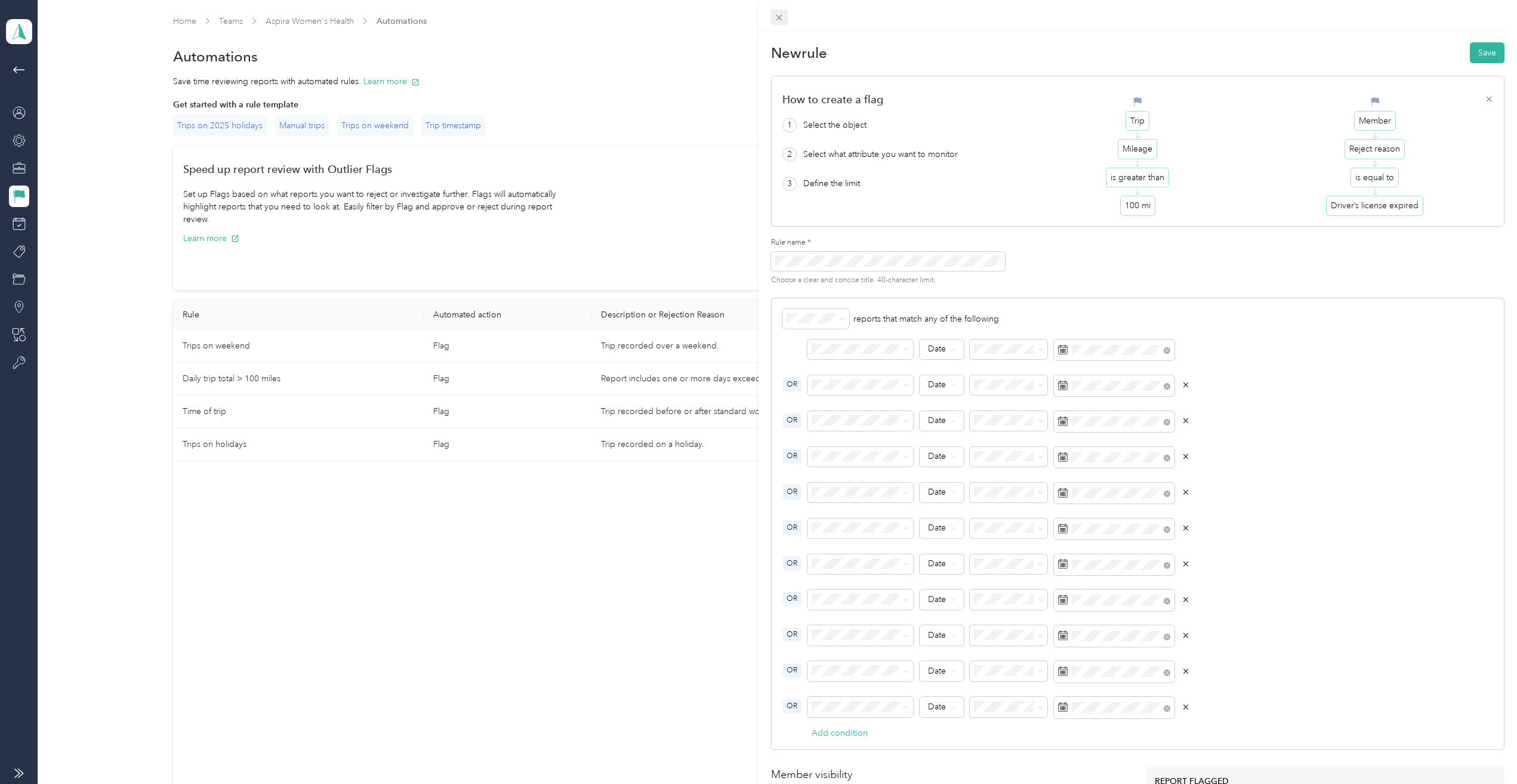
click at [784, 14] on icon at bounding box center [779, 17] width 10 height 10
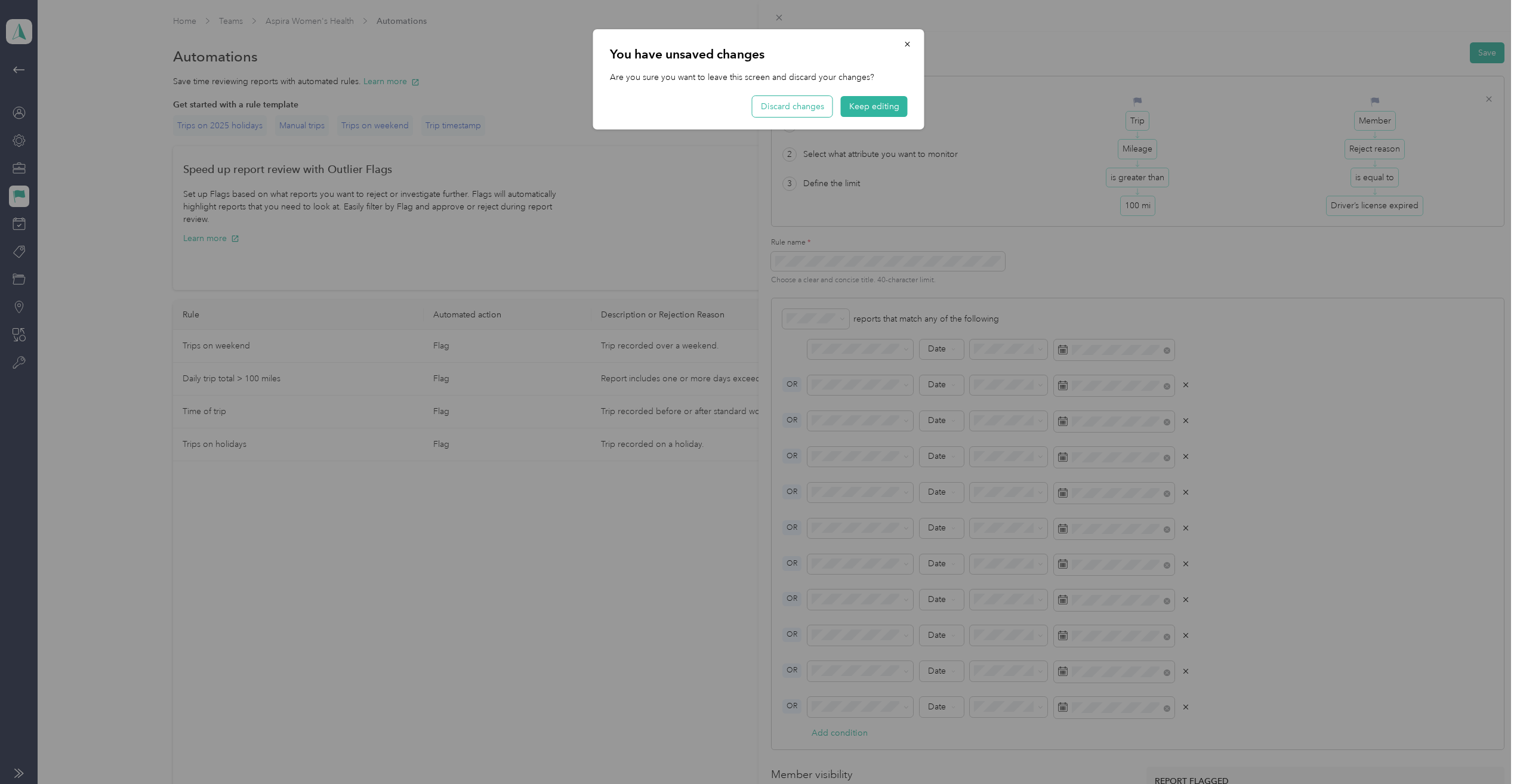
click at [809, 110] on button "Discard changes" at bounding box center [792, 106] width 80 height 21
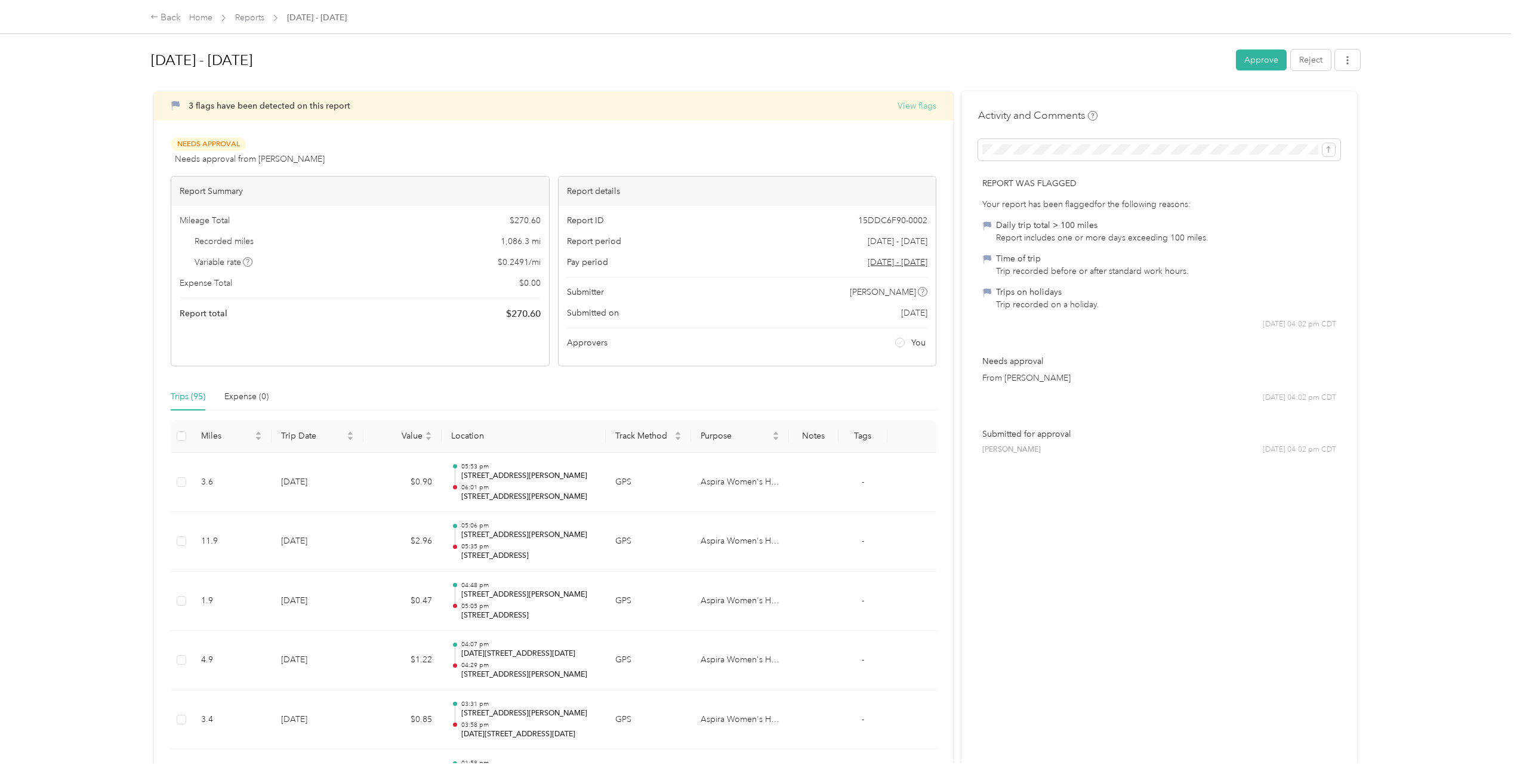
click at [926, 105] on button "View flags" at bounding box center [916, 106] width 39 height 12
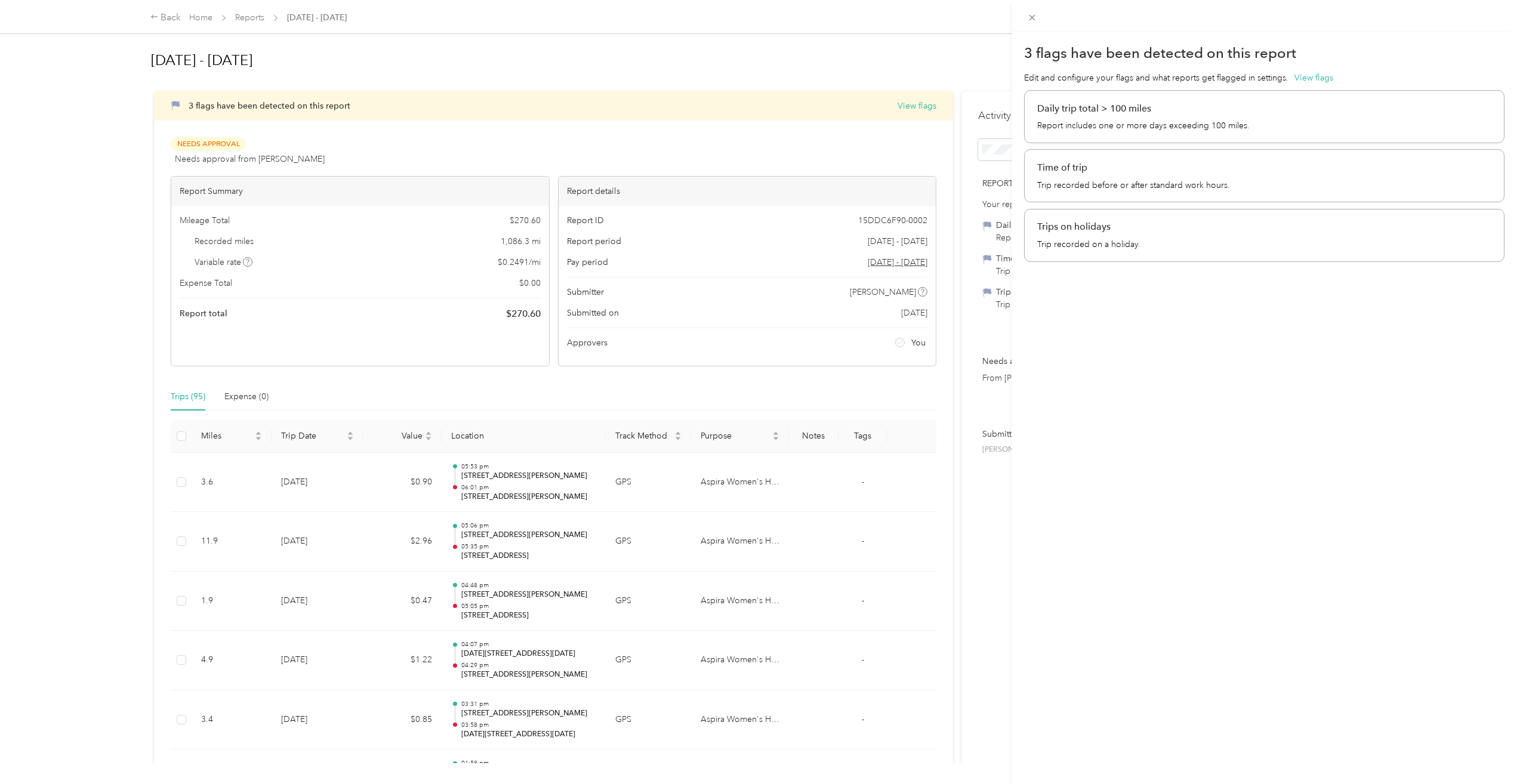
click at [1131, 165] on p "Time of trip" at bounding box center [1264, 167] width 454 height 14
click at [1124, 238] on p "Trip recorded on a holiday." at bounding box center [1264, 244] width 454 height 12
click at [756, 396] on div "3 flags have been detected on this report Edit and configure your flags and wha…" at bounding box center [758, 392] width 1517 height 784
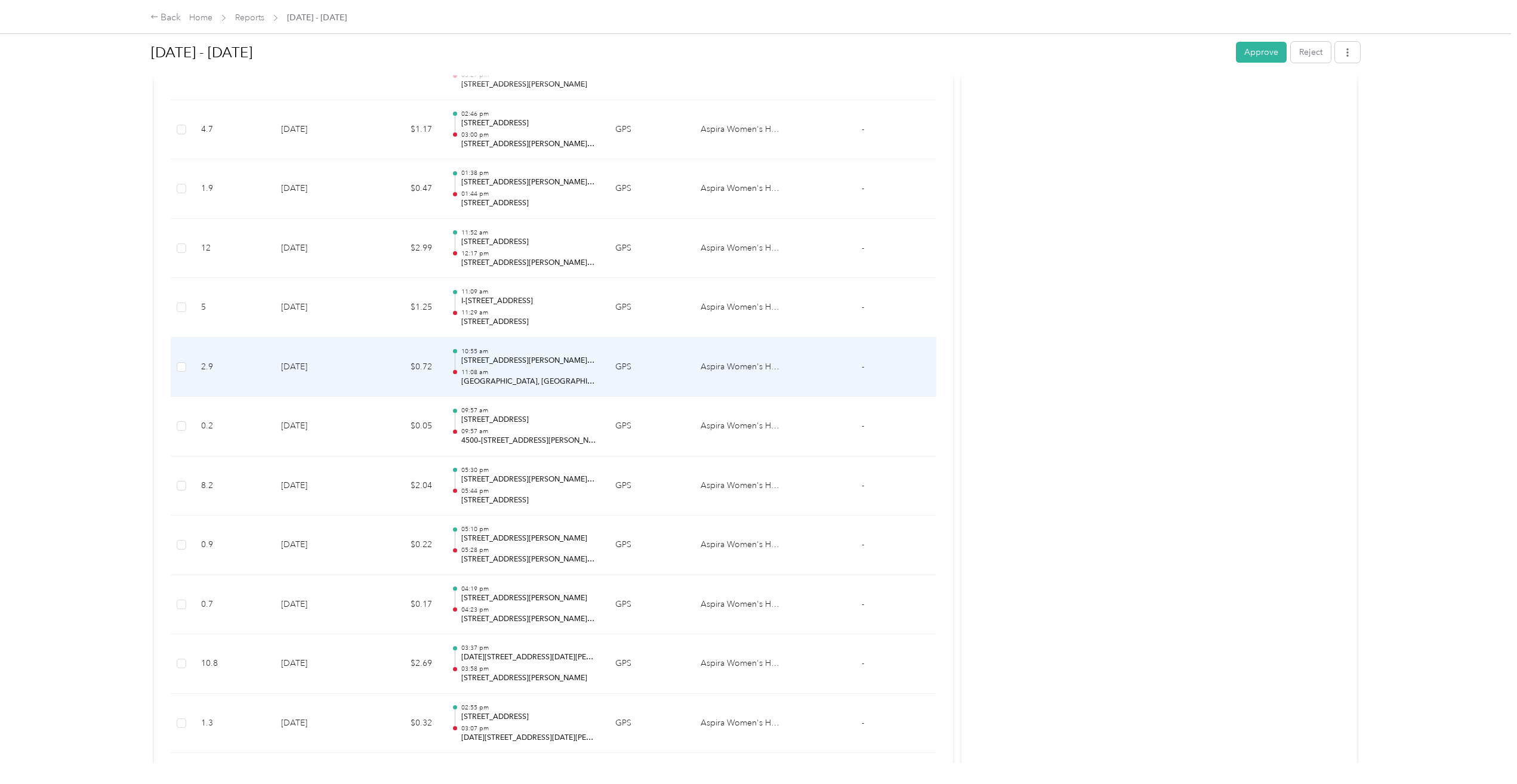
scroll to position [5416, 0]
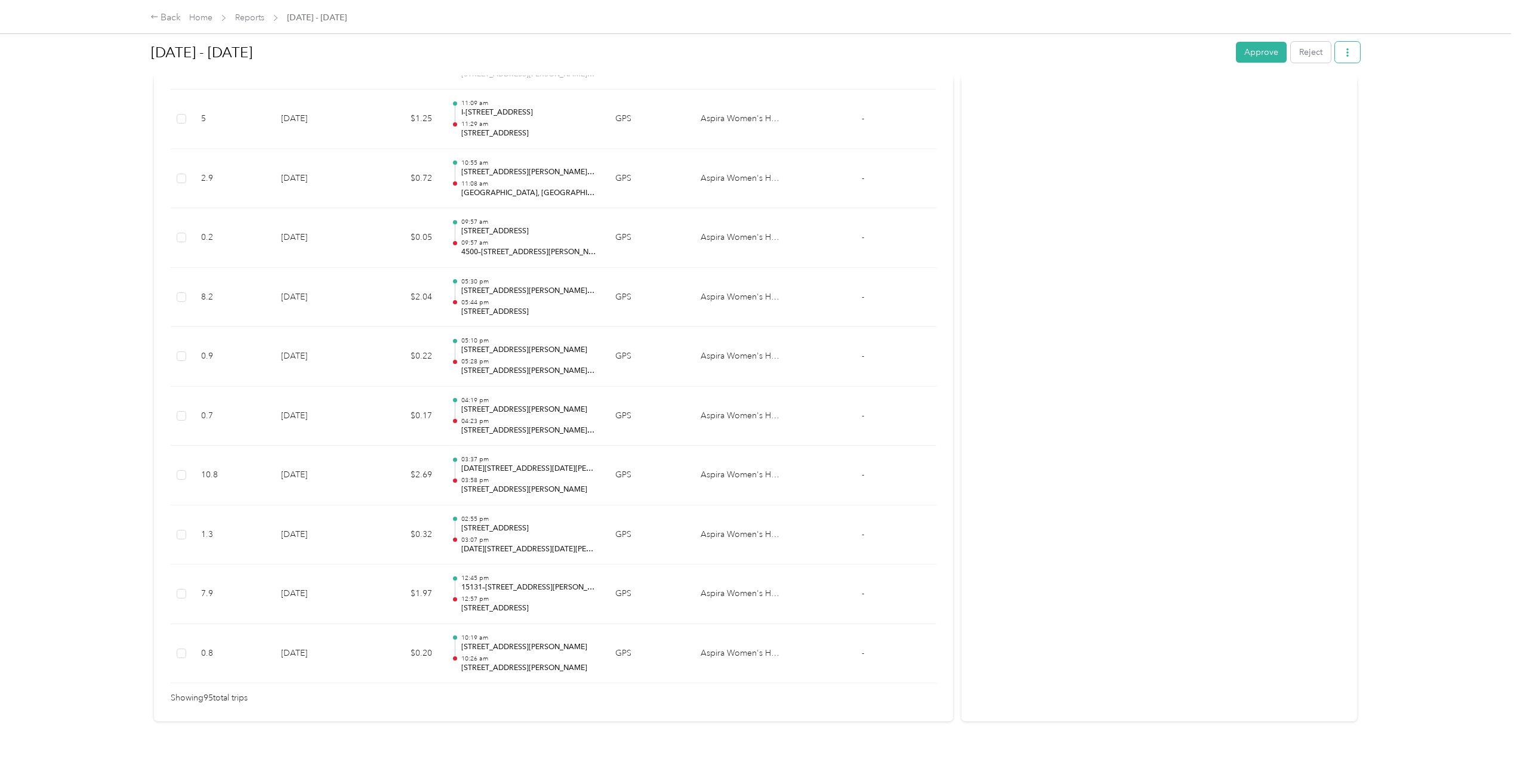
click at [1349, 50] on button "button" at bounding box center [1347, 52] width 25 height 21
click at [1324, 95] on span "Download" at bounding box center [1310, 96] width 40 height 12
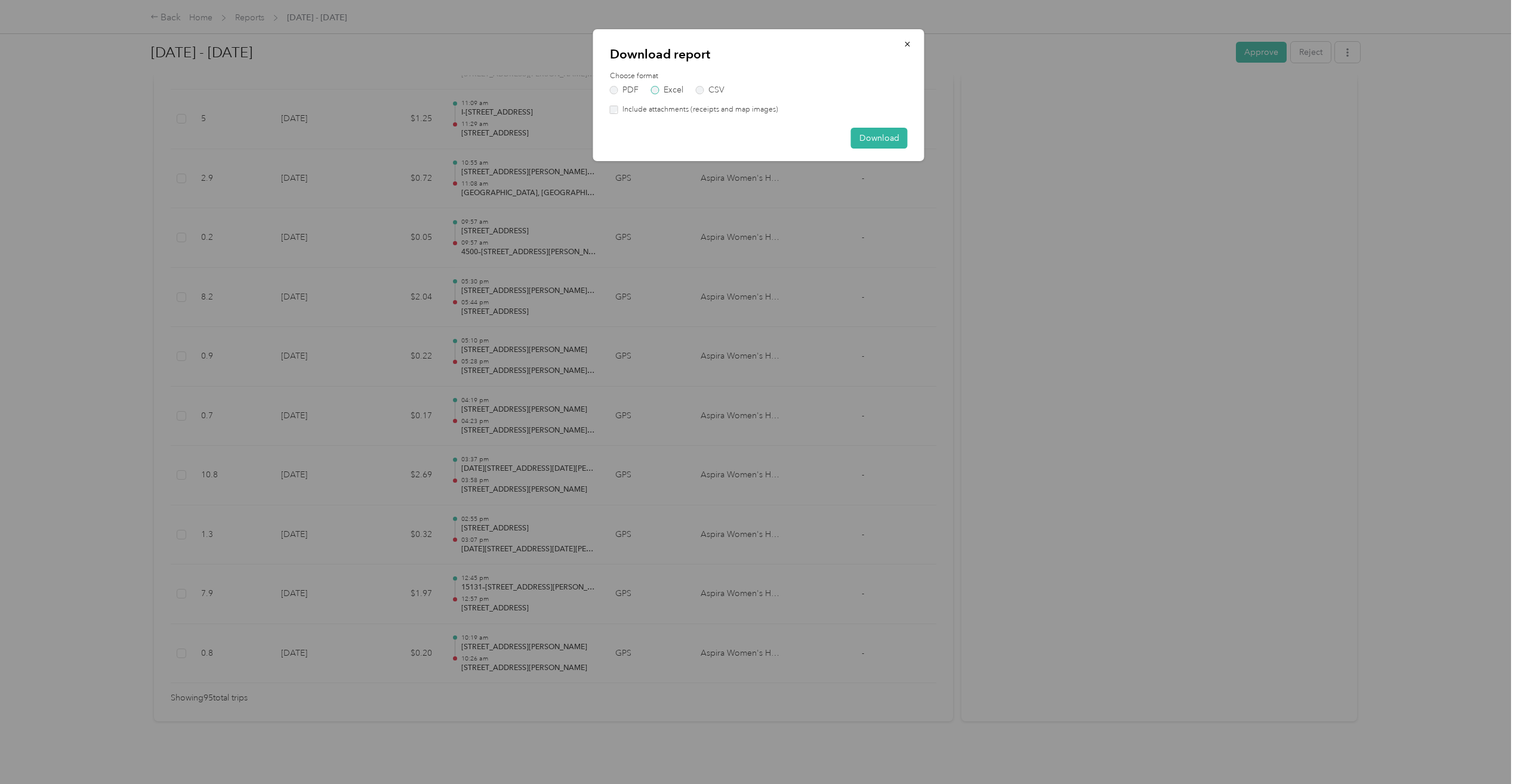
click at [653, 87] on label "Excel" at bounding box center [667, 90] width 32 height 8
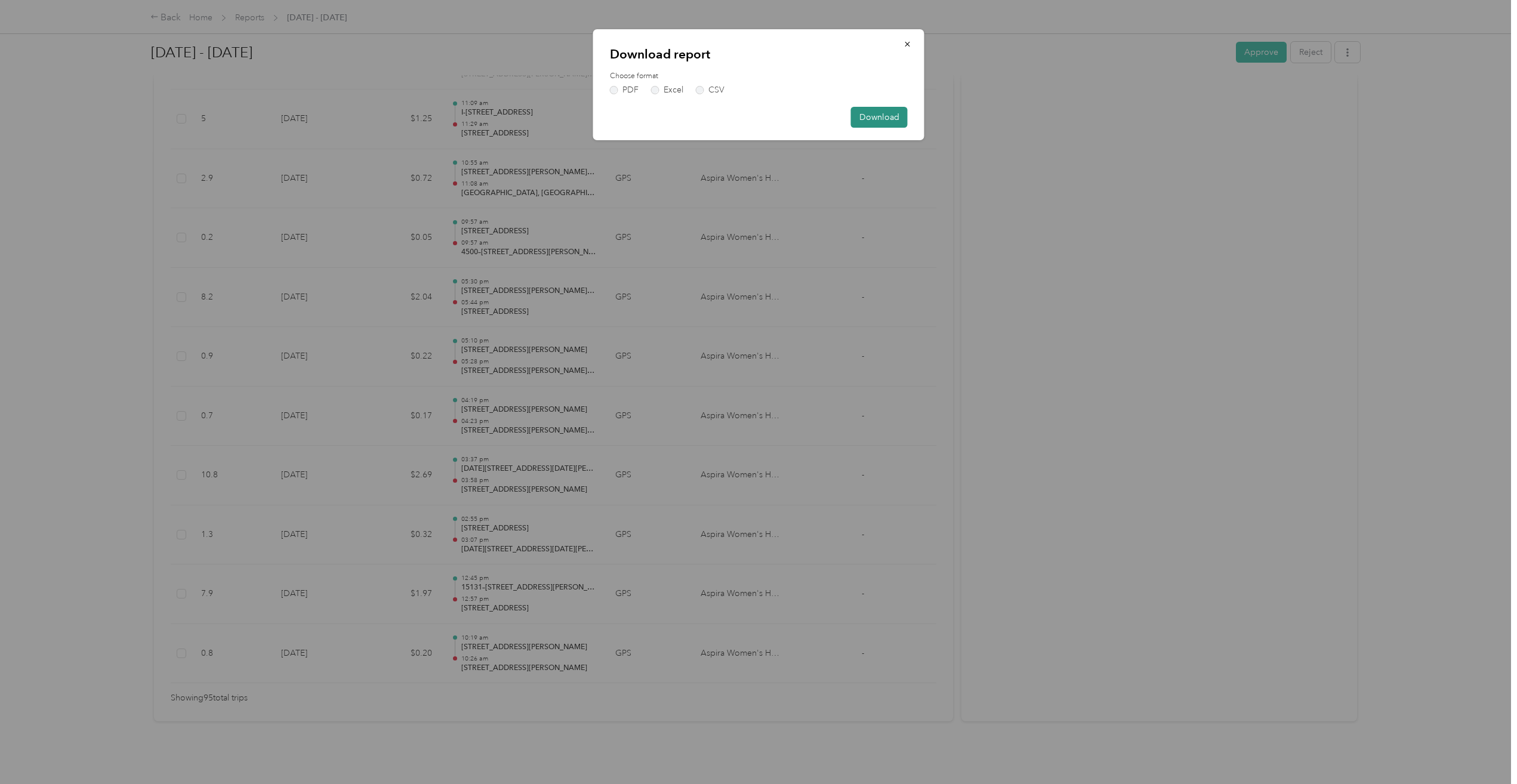
click at [880, 120] on button "Download" at bounding box center [879, 117] width 57 height 21
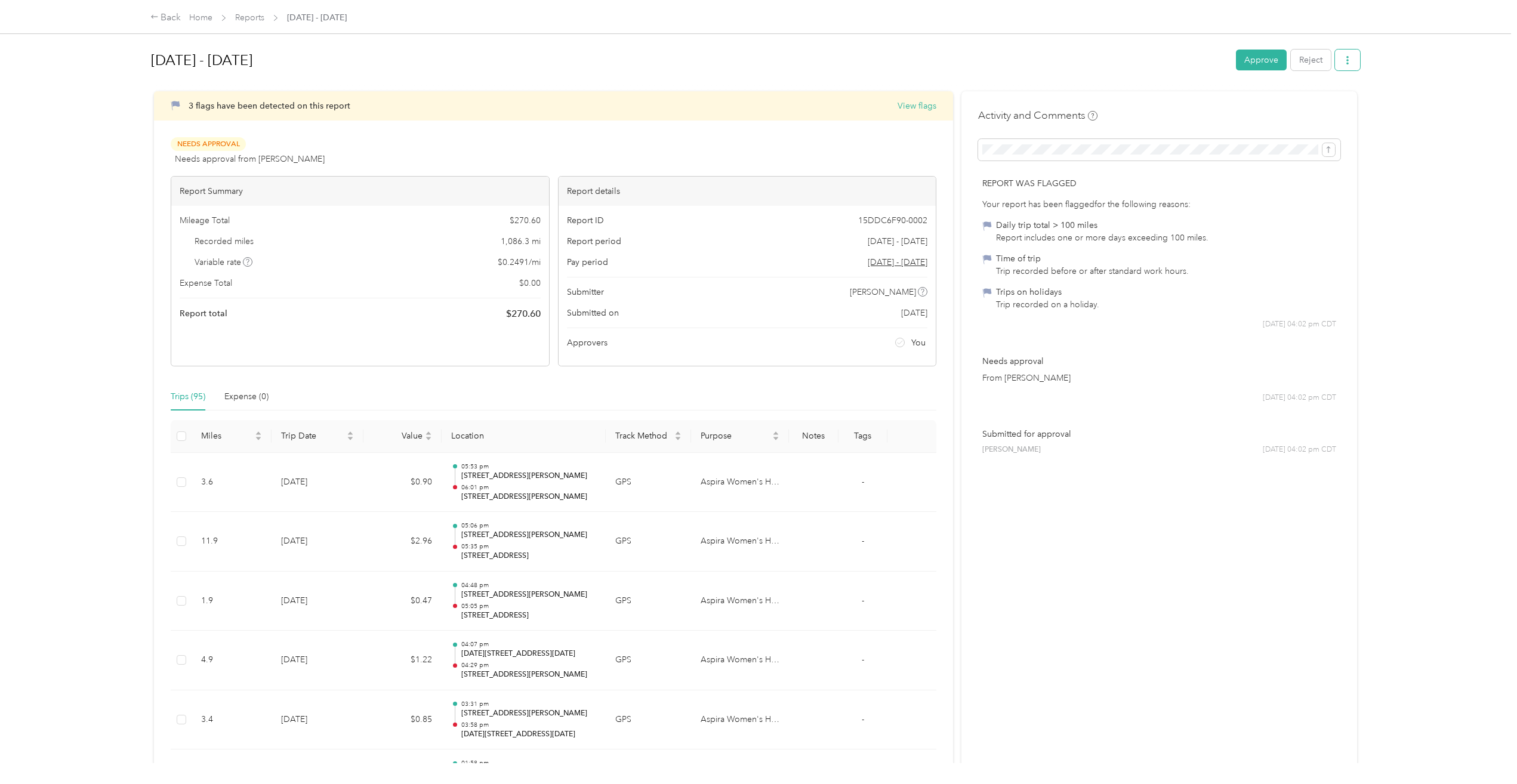
click at [1346, 61] on icon "button" at bounding box center [1347, 60] width 2 height 8
click at [1326, 104] on span "Download" at bounding box center [1310, 104] width 40 height 12
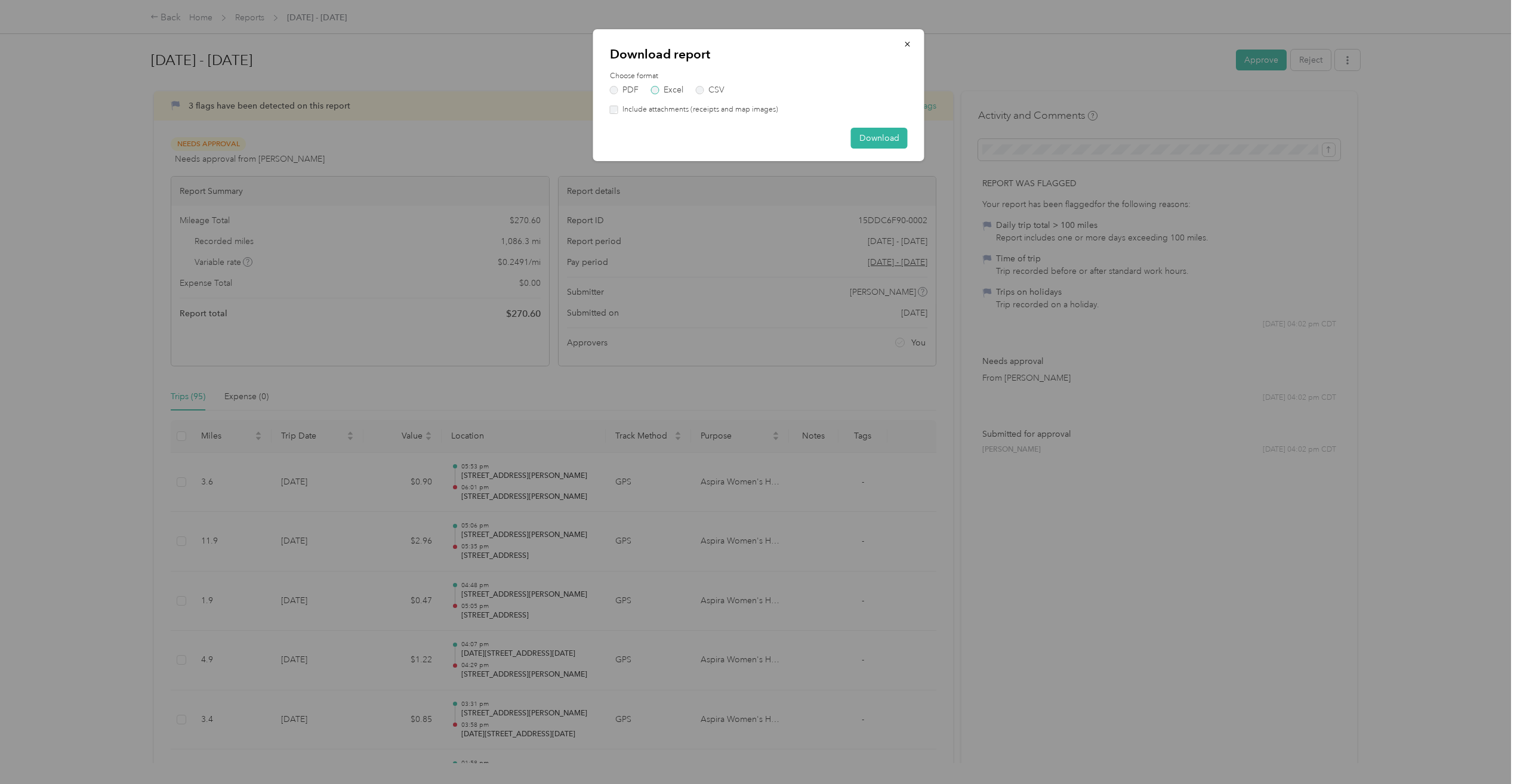
click at [667, 90] on label "Excel" at bounding box center [667, 90] width 32 height 8
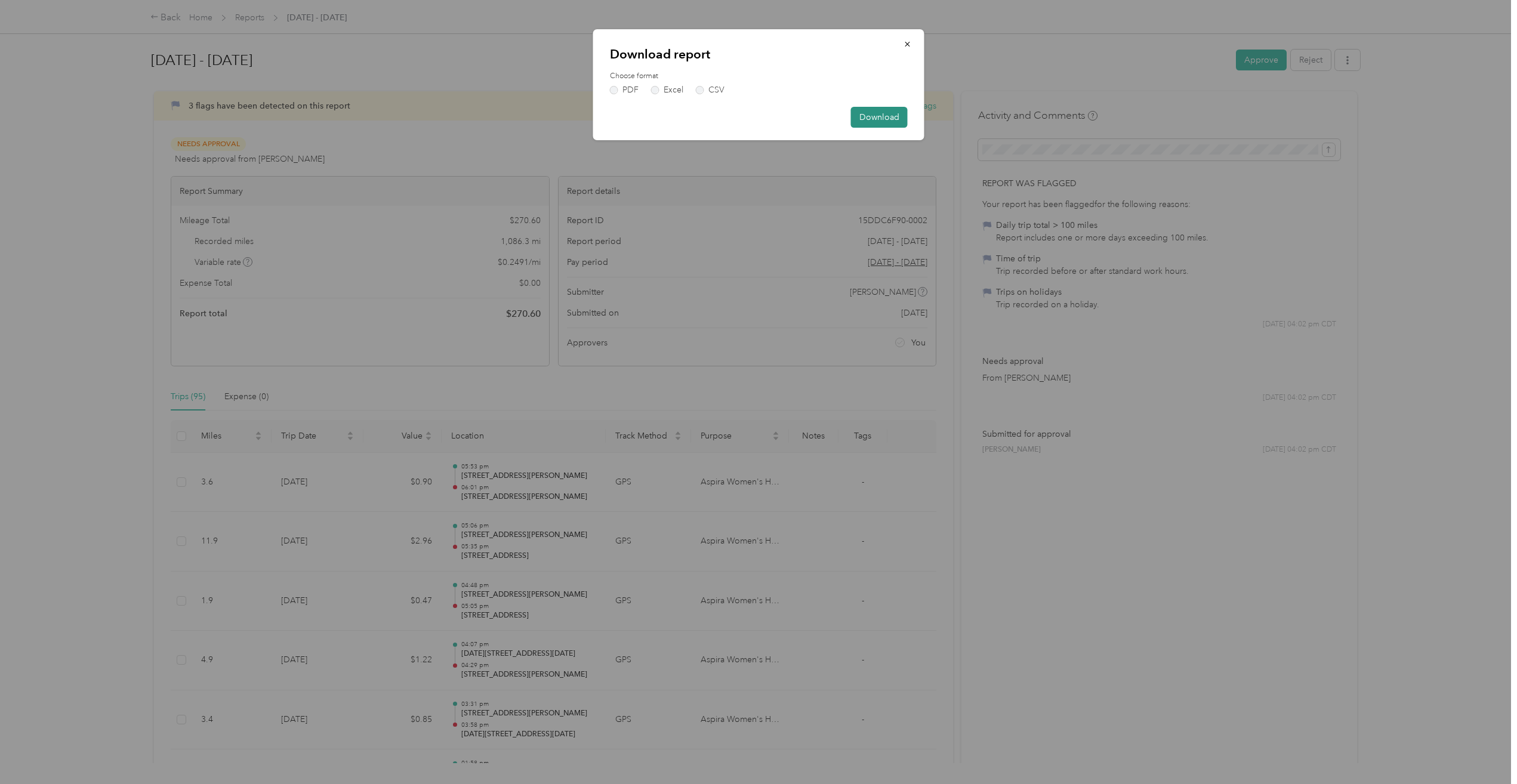
click at [881, 122] on button "Download" at bounding box center [879, 117] width 57 height 21
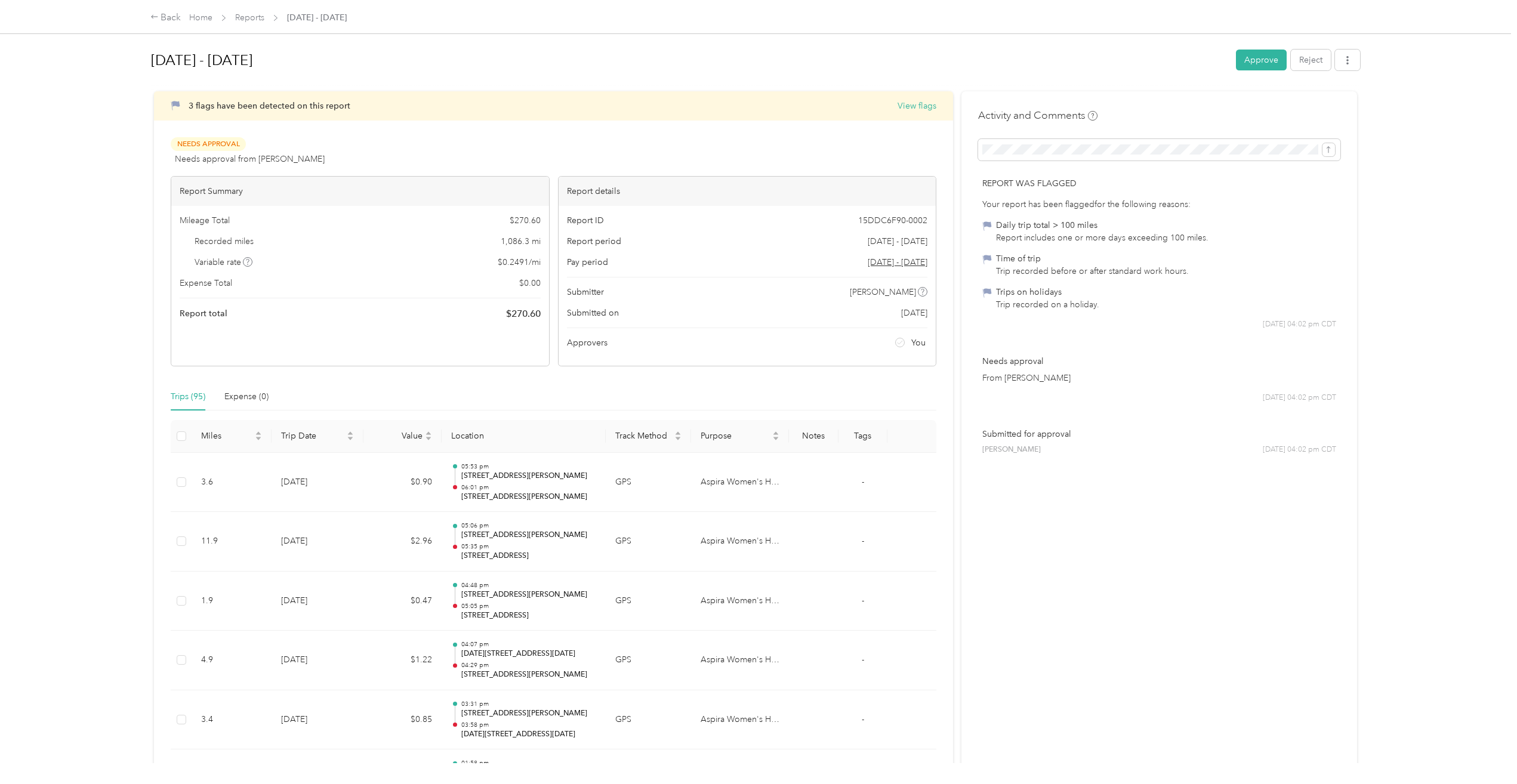
drag, startPoint x: 373, startPoint y: 107, endPoint x: 696, endPoint y: 416, distance: 447.0
click at [373, 107] on div "3 flags have been detected on this report View flags" at bounding box center [562, 106] width 748 height 12
click at [1051, 265] on div "Trip recorded before or after standard work hours." at bounding box center [1092, 271] width 193 height 12
click at [1038, 297] on div "Trips on holidays" at bounding box center [1047, 292] width 103 height 12
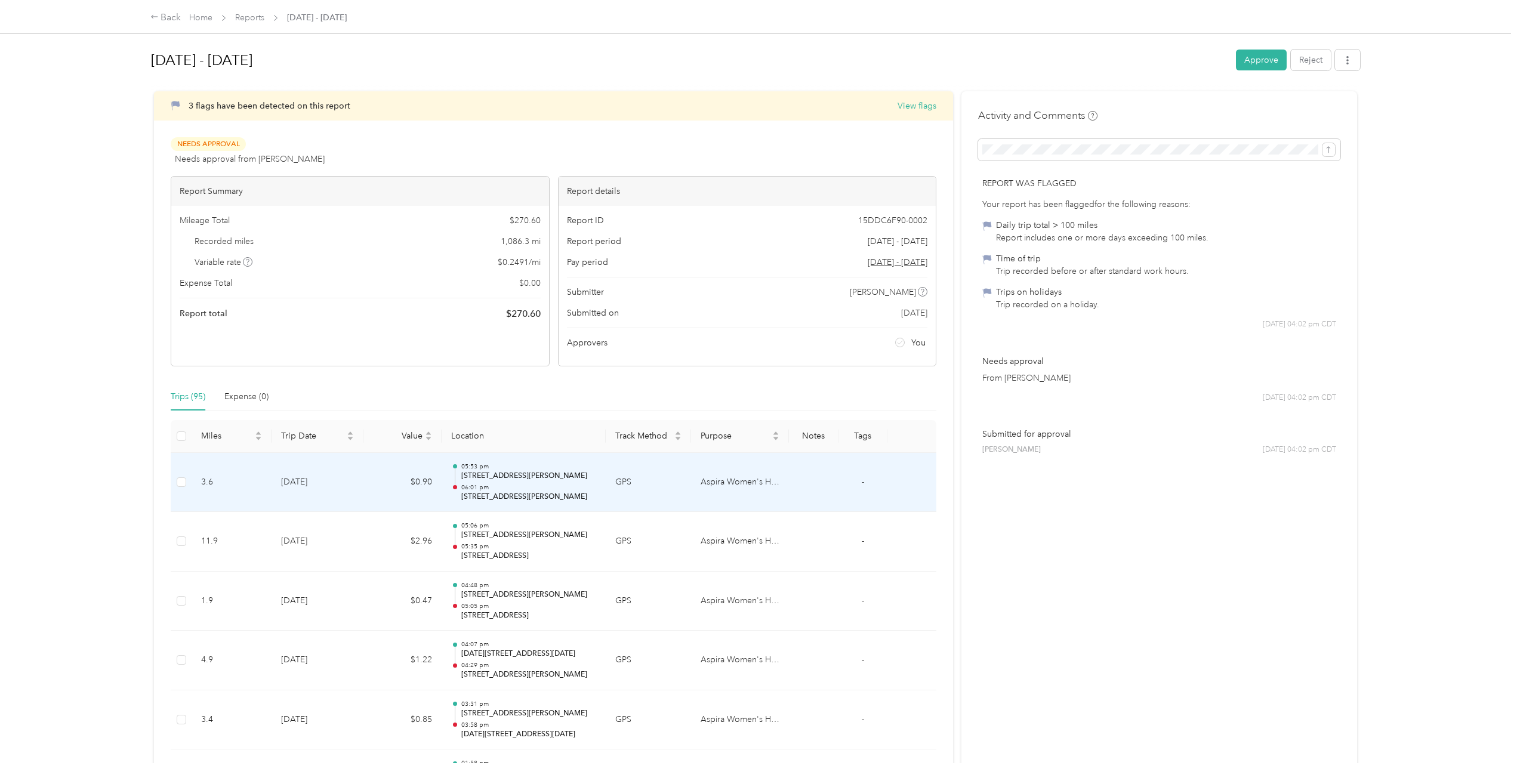
click at [188, 482] on td at bounding box center [181, 482] width 21 height 59
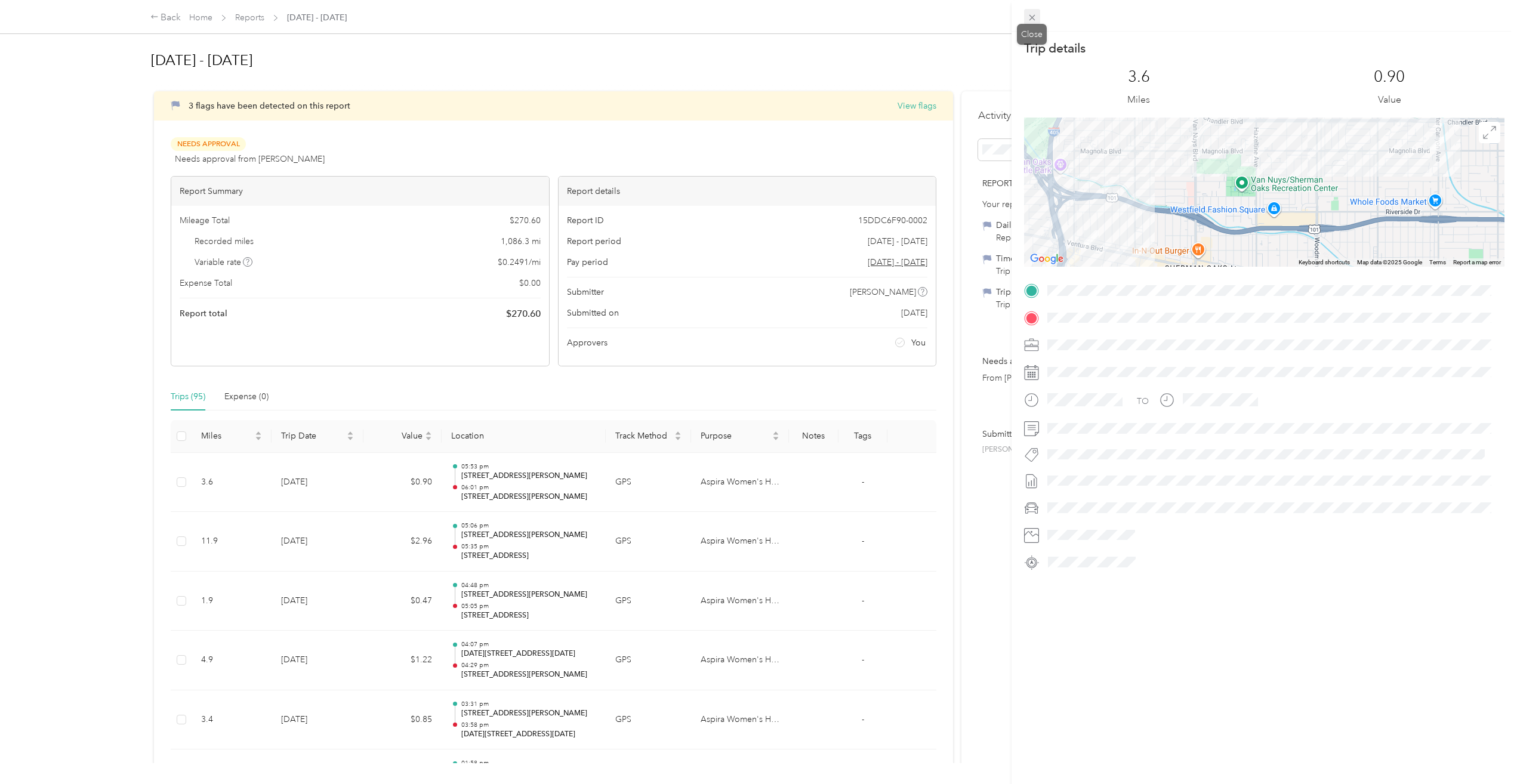
click at [1030, 14] on icon at bounding box center [1032, 17] width 10 height 10
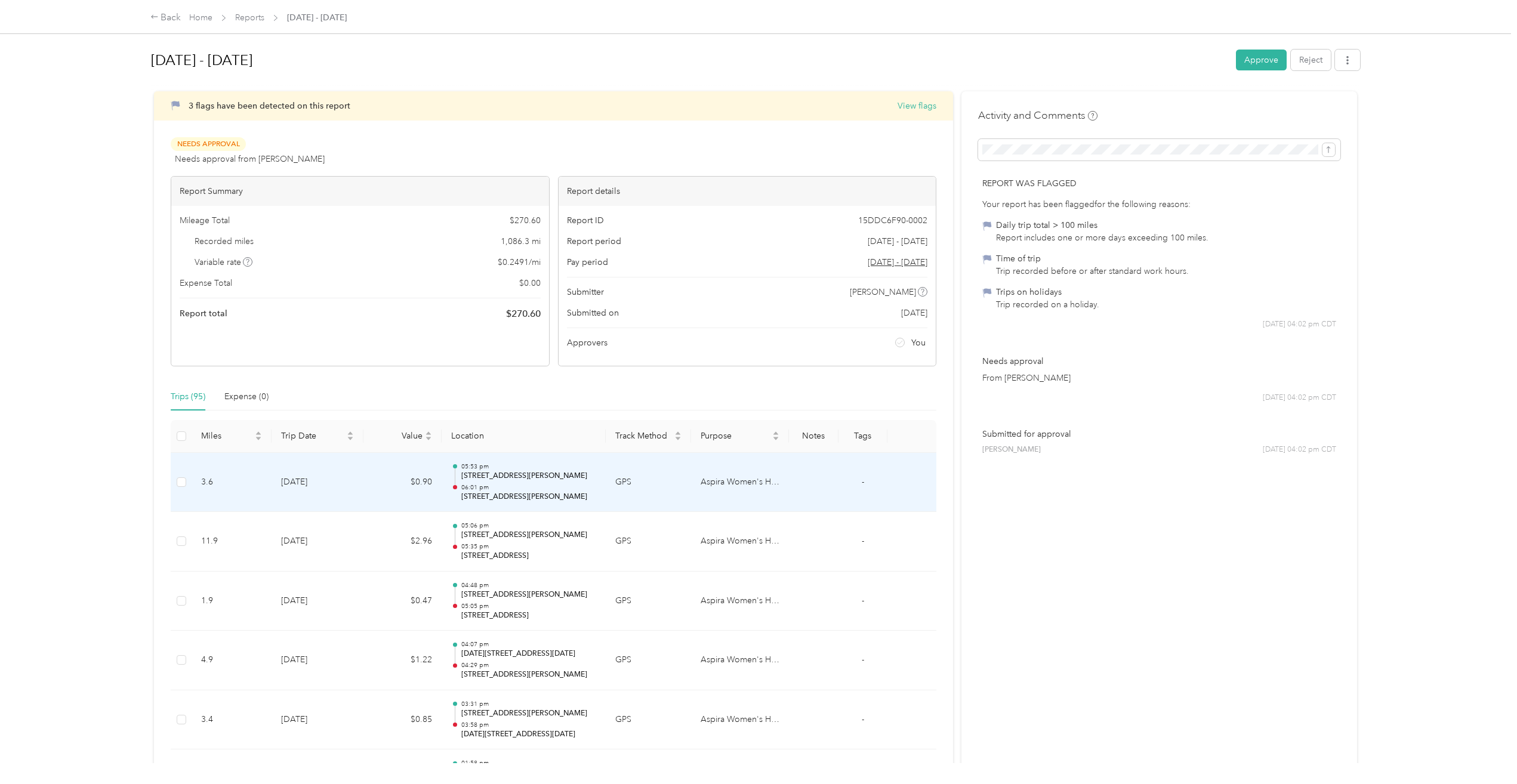
click at [859, 480] on td "-" at bounding box center [863, 482] width 49 height 59
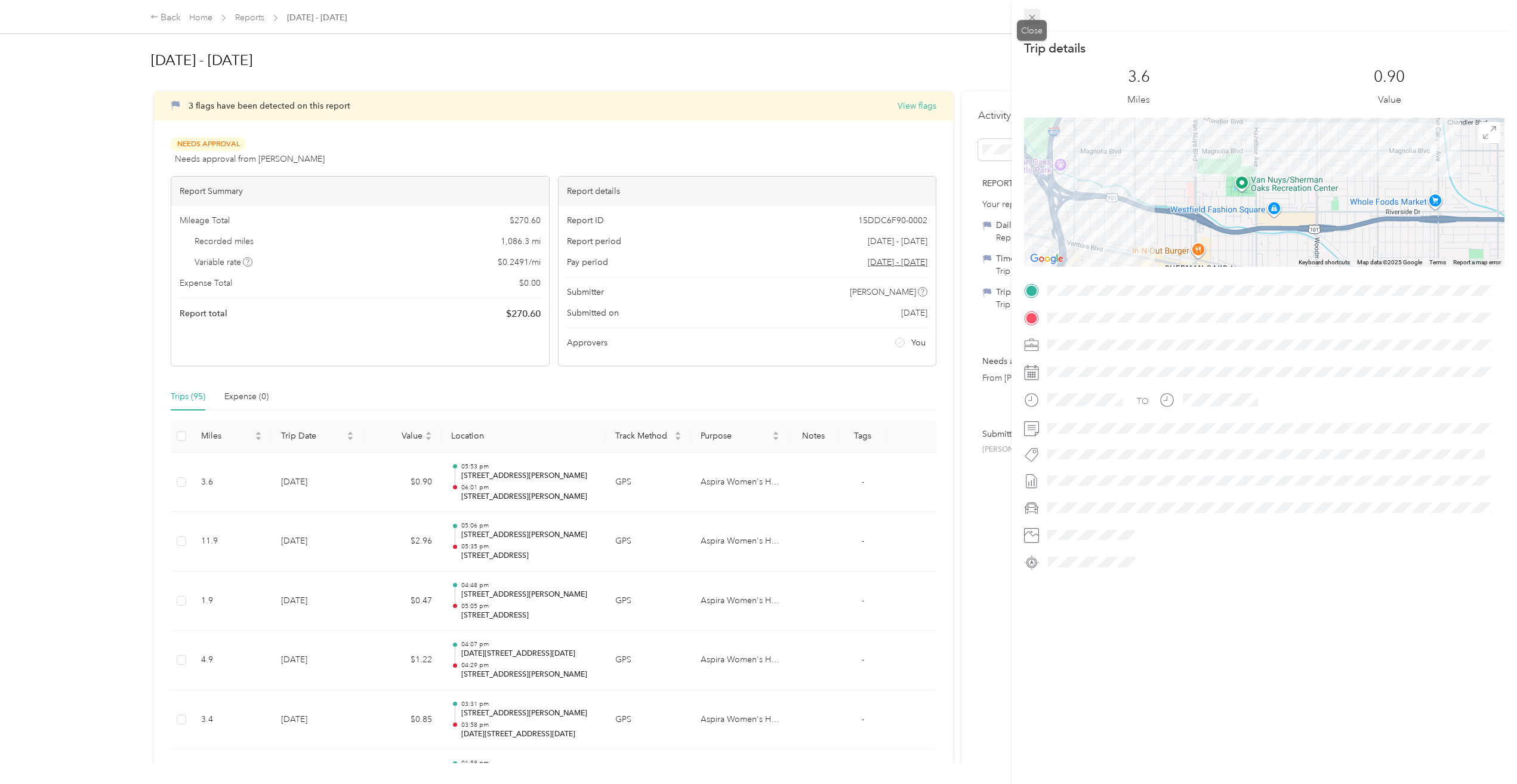
click at [1031, 13] on icon at bounding box center [1032, 17] width 10 height 10
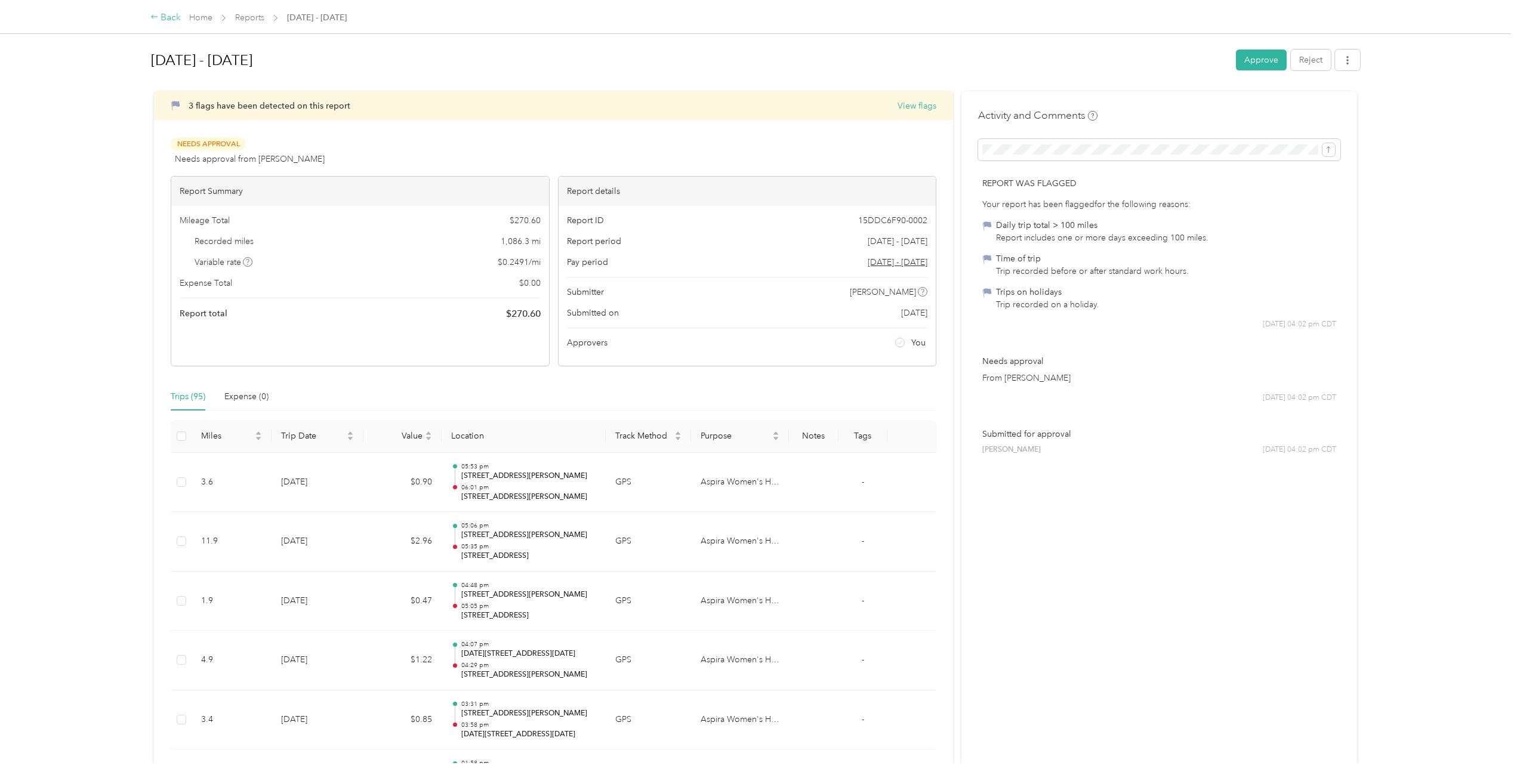
click at [170, 16] on div "Back" at bounding box center [166, 18] width 31 height 14
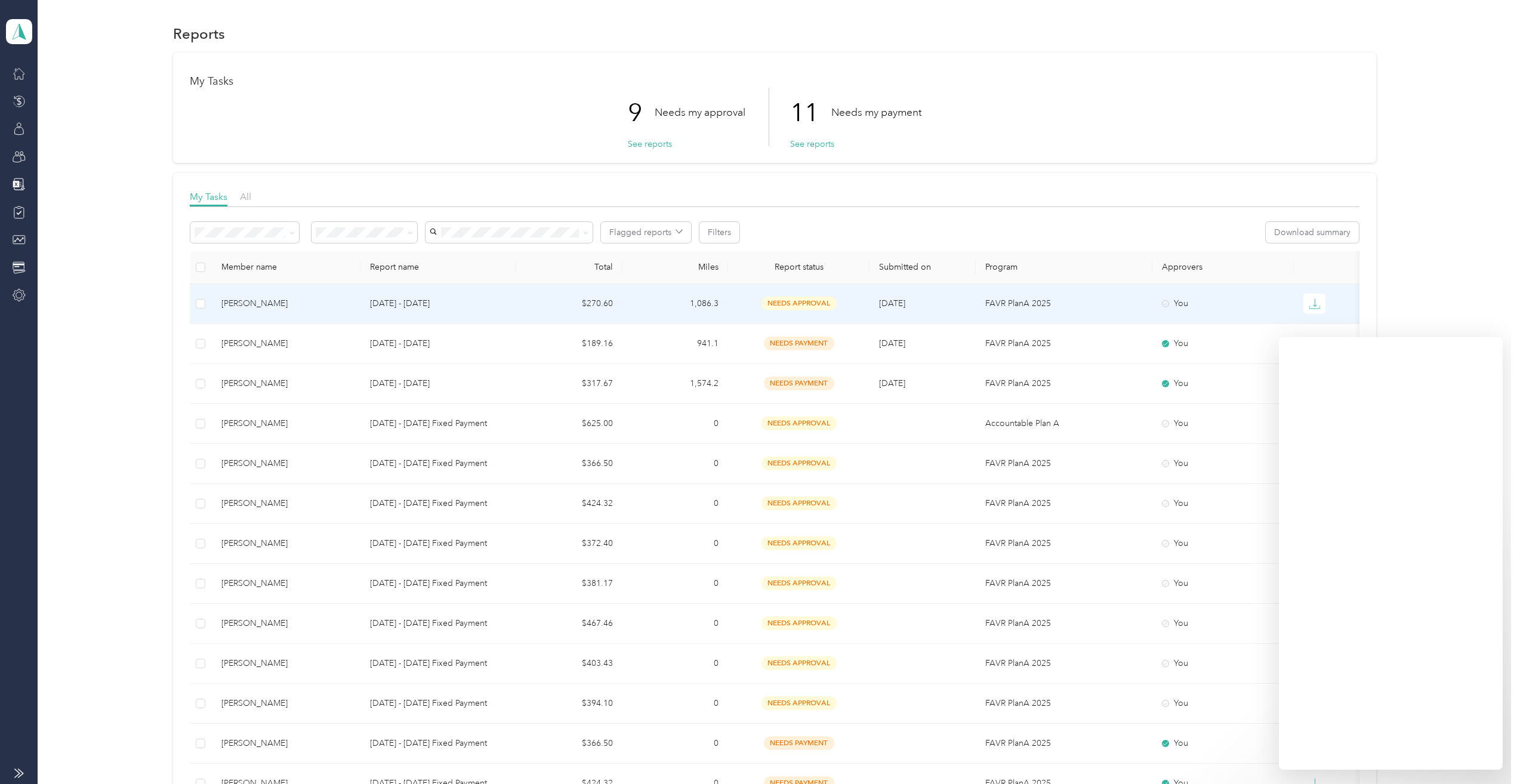
click at [397, 298] on p "[DATE] - [DATE]" at bounding box center [438, 303] width 137 height 13
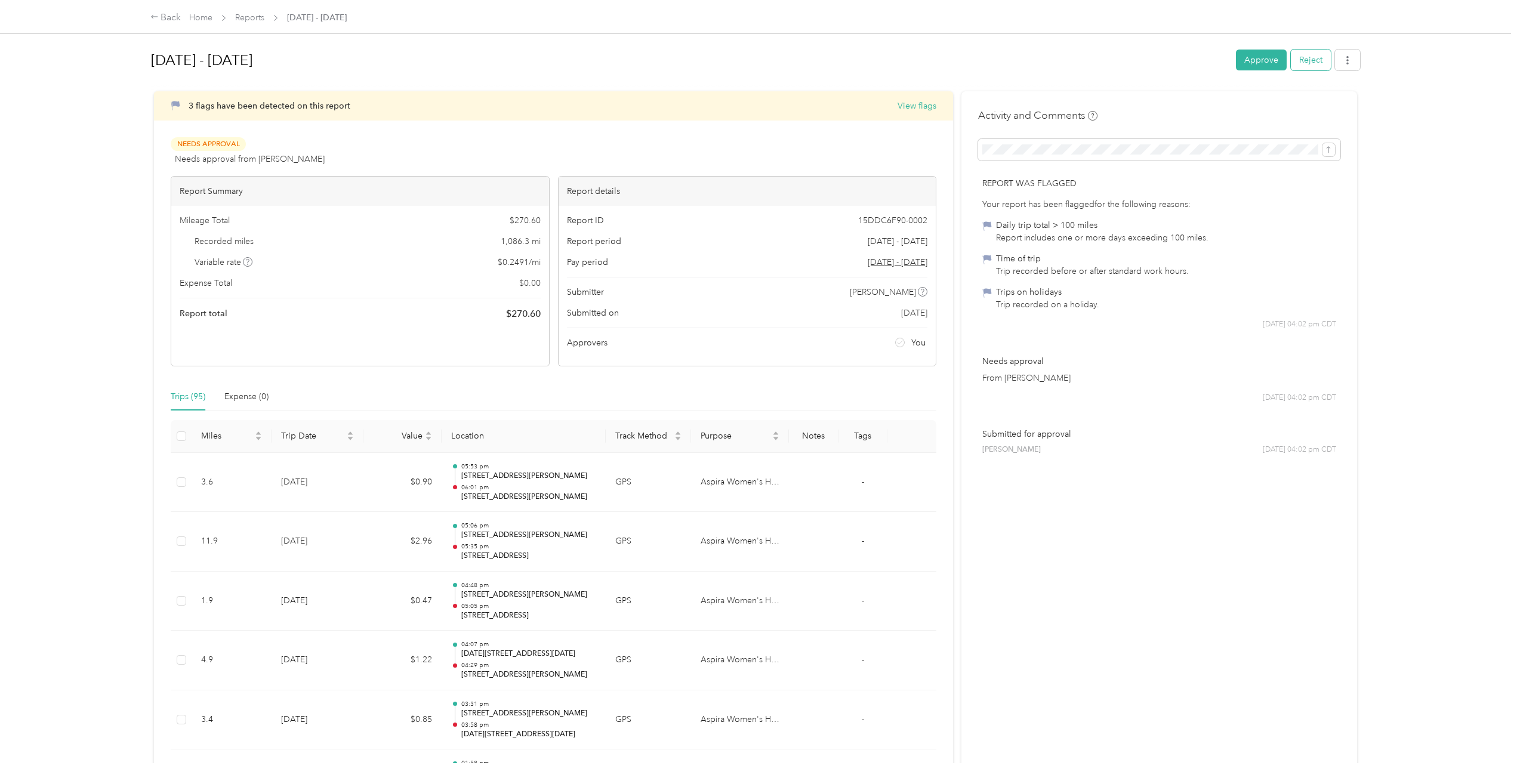
click at [1304, 57] on button "Reject" at bounding box center [1310, 59] width 40 height 21
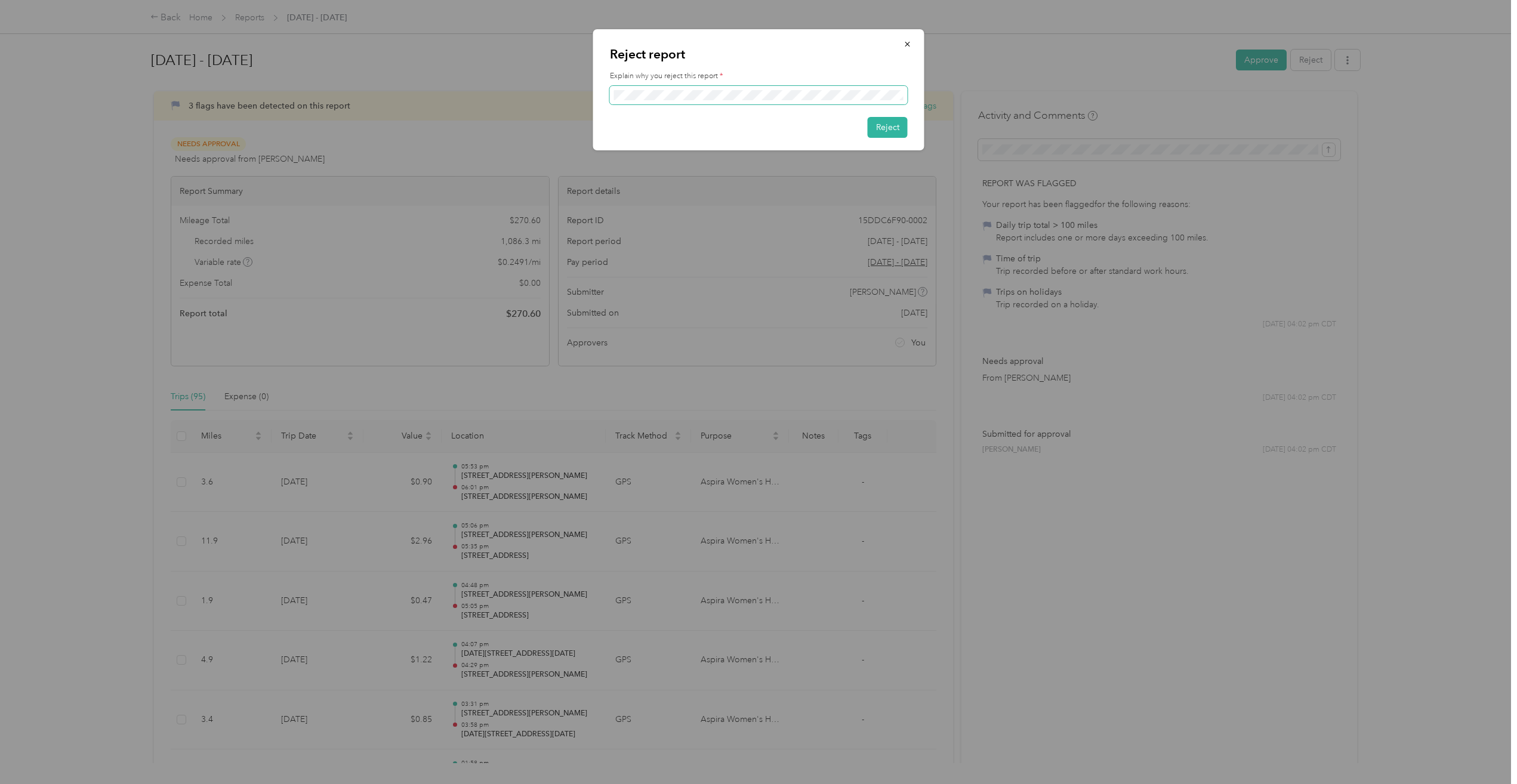
click at [726, 98] on div "Reject report Explain why you reject this report * Reject" at bounding box center [758, 90] width 331 height 121
click at [890, 125] on button "Reject" at bounding box center [888, 127] width 40 height 21
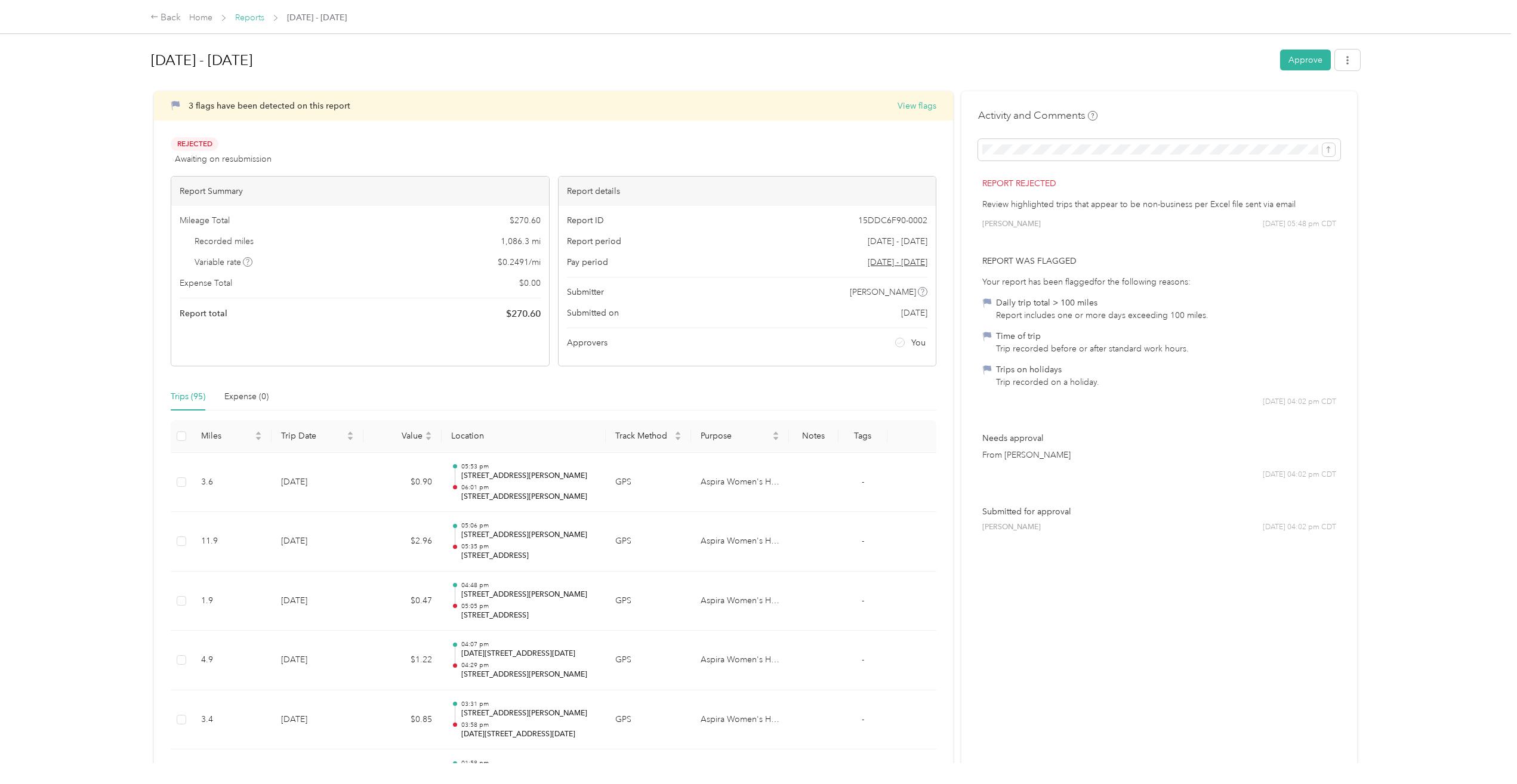
click at [257, 16] on link "Reports" at bounding box center [250, 17] width 29 height 10
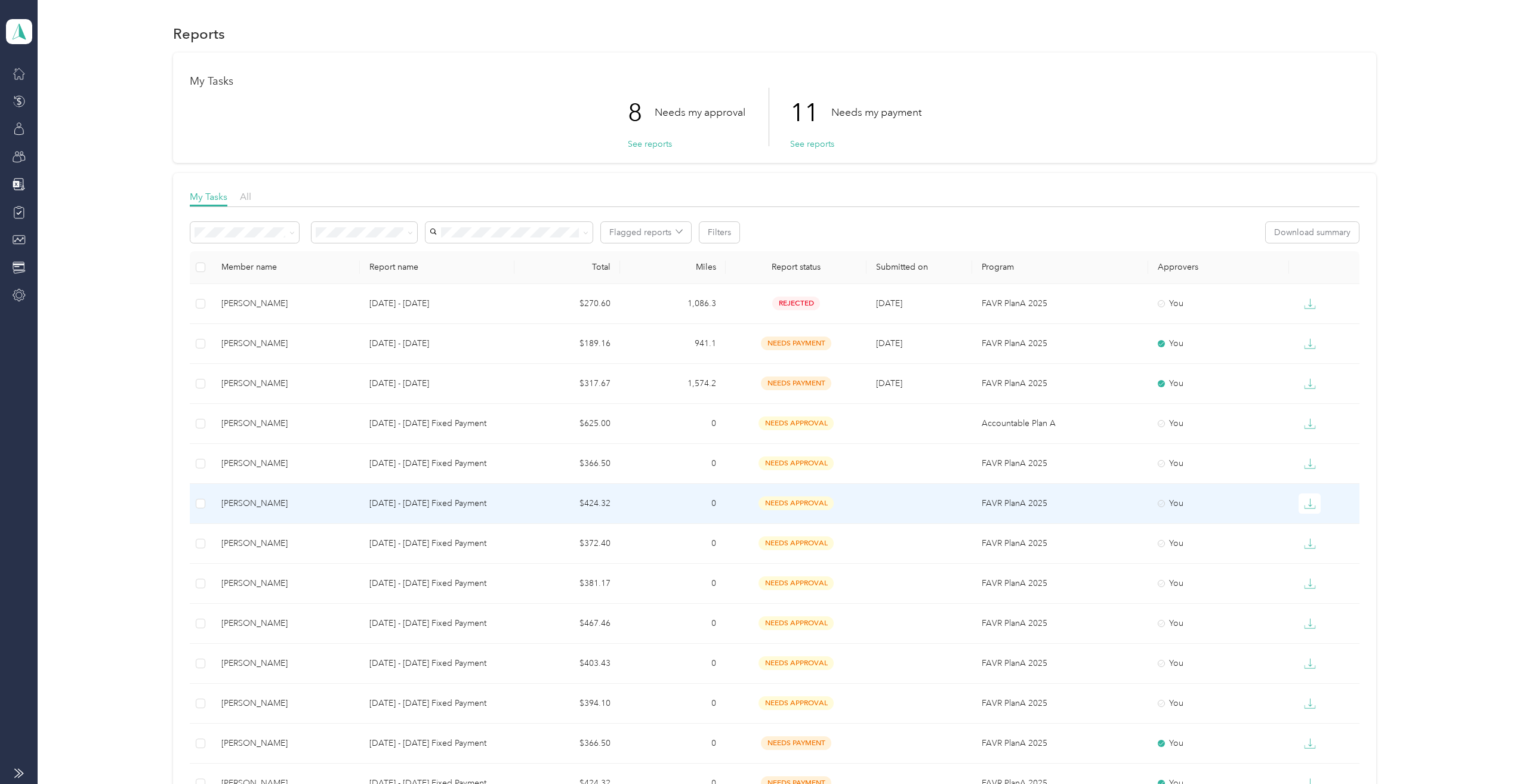
click at [268, 507] on div "Kristi A. Mccaughan" at bounding box center [286, 503] width 129 height 13
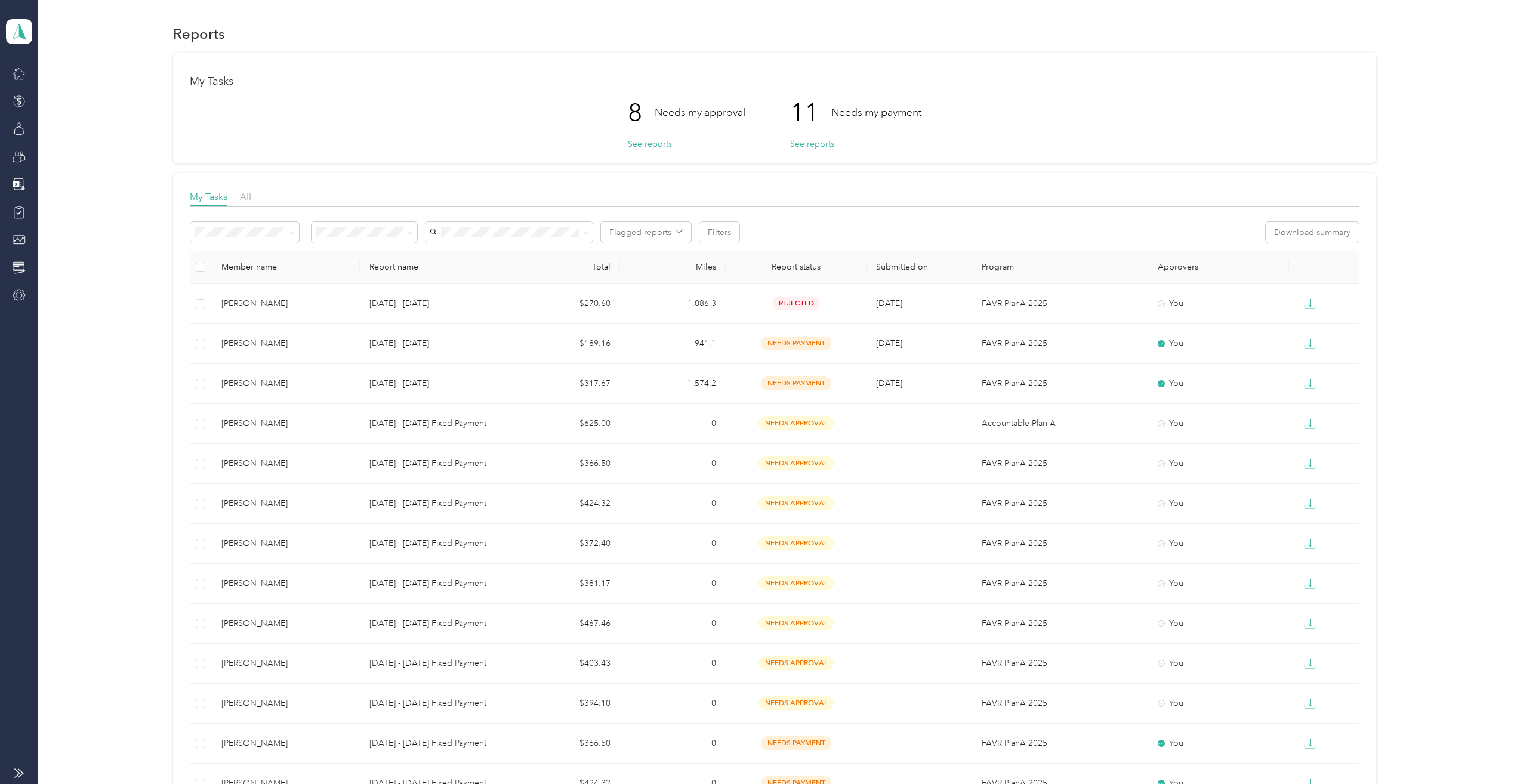
click at [456, 264] on th "Report name" at bounding box center [437, 267] width 155 height 33
click at [406, 265] on th "Report name" at bounding box center [437, 267] width 155 height 33
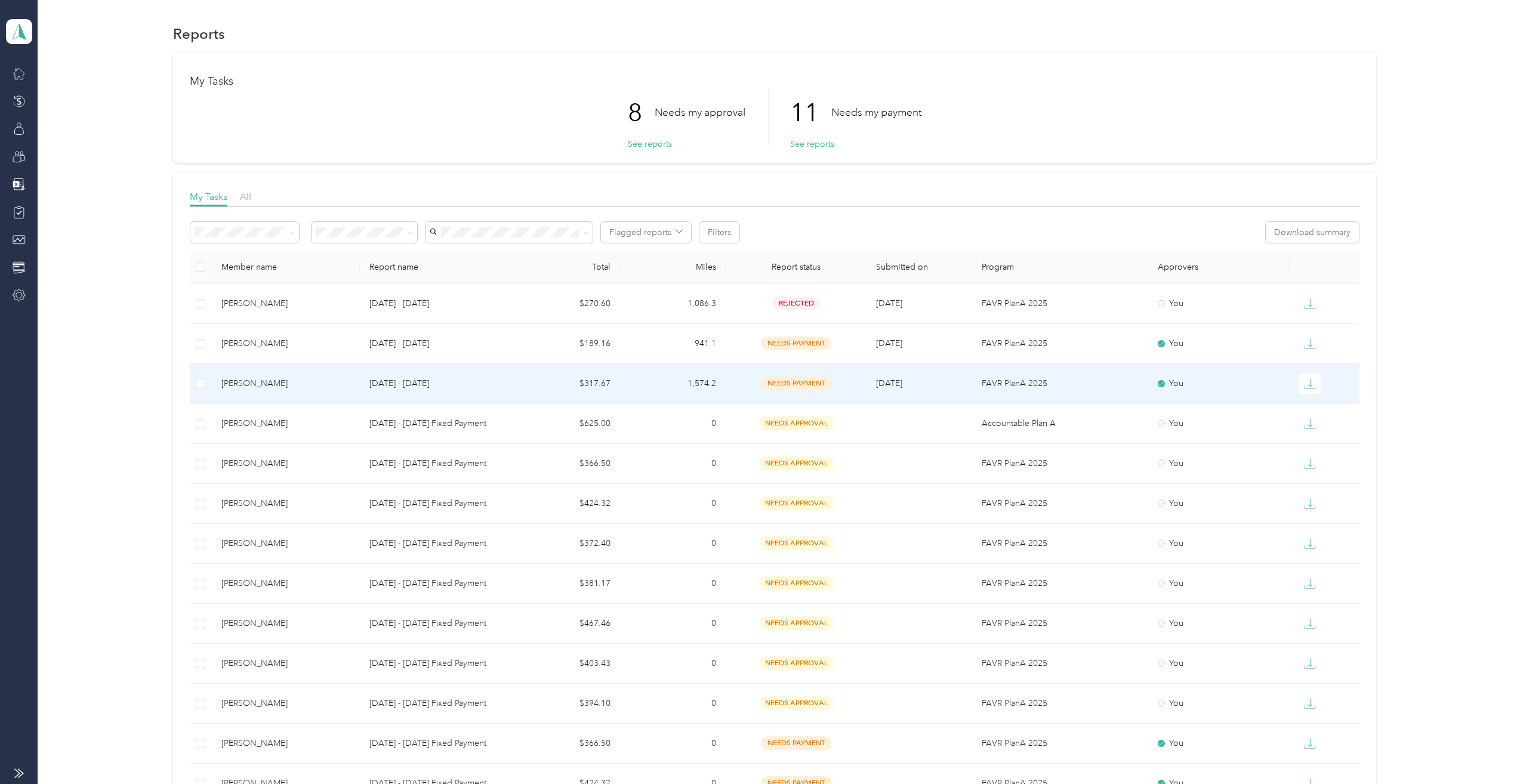
click at [431, 383] on p "[DATE] - [DATE]" at bounding box center [437, 383] width 135 height 13
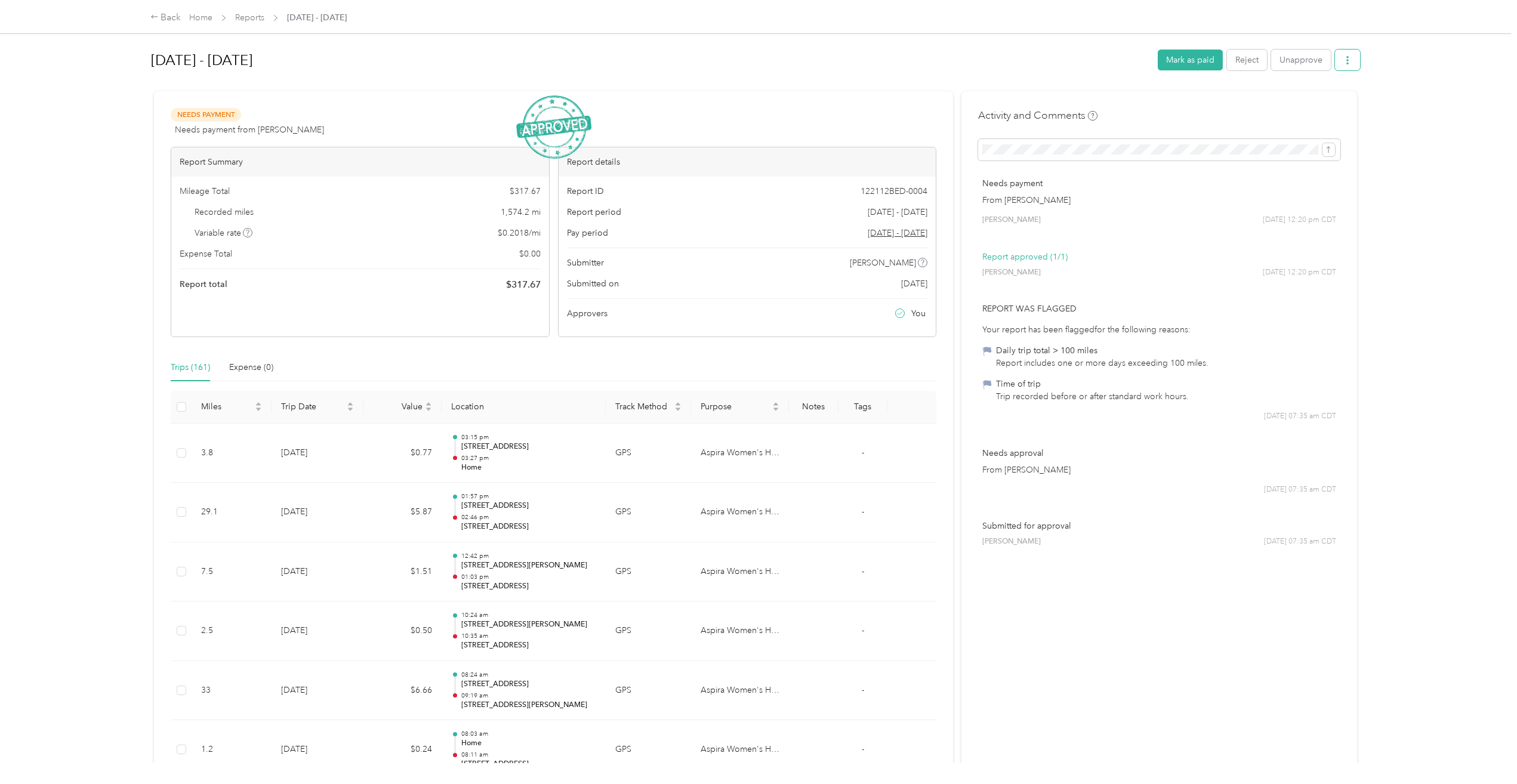
click at [1346, 59] on icon "button" at bounding box center [1347, 60] width 8 height 8
click at [252, 18] on link "Reports" at bounding box center [250, 17] width 29 height 10
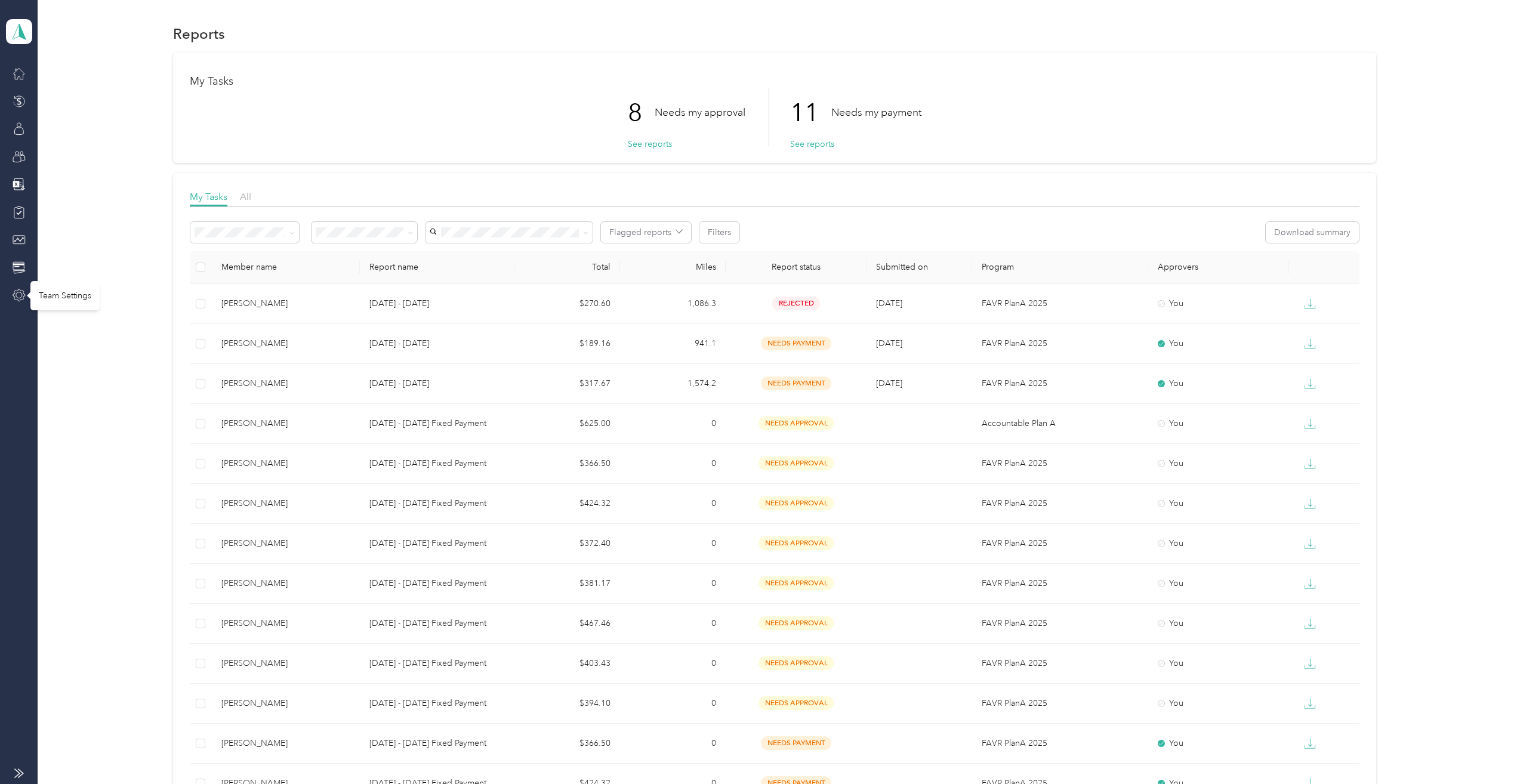
drag, startPoint x: 17, startPoint y: 292, endPoint x: 48, endPoint y: 293, distance: 31.0
click at [17, 293] on icon at bounding box center [18, 295] width 13 height 13
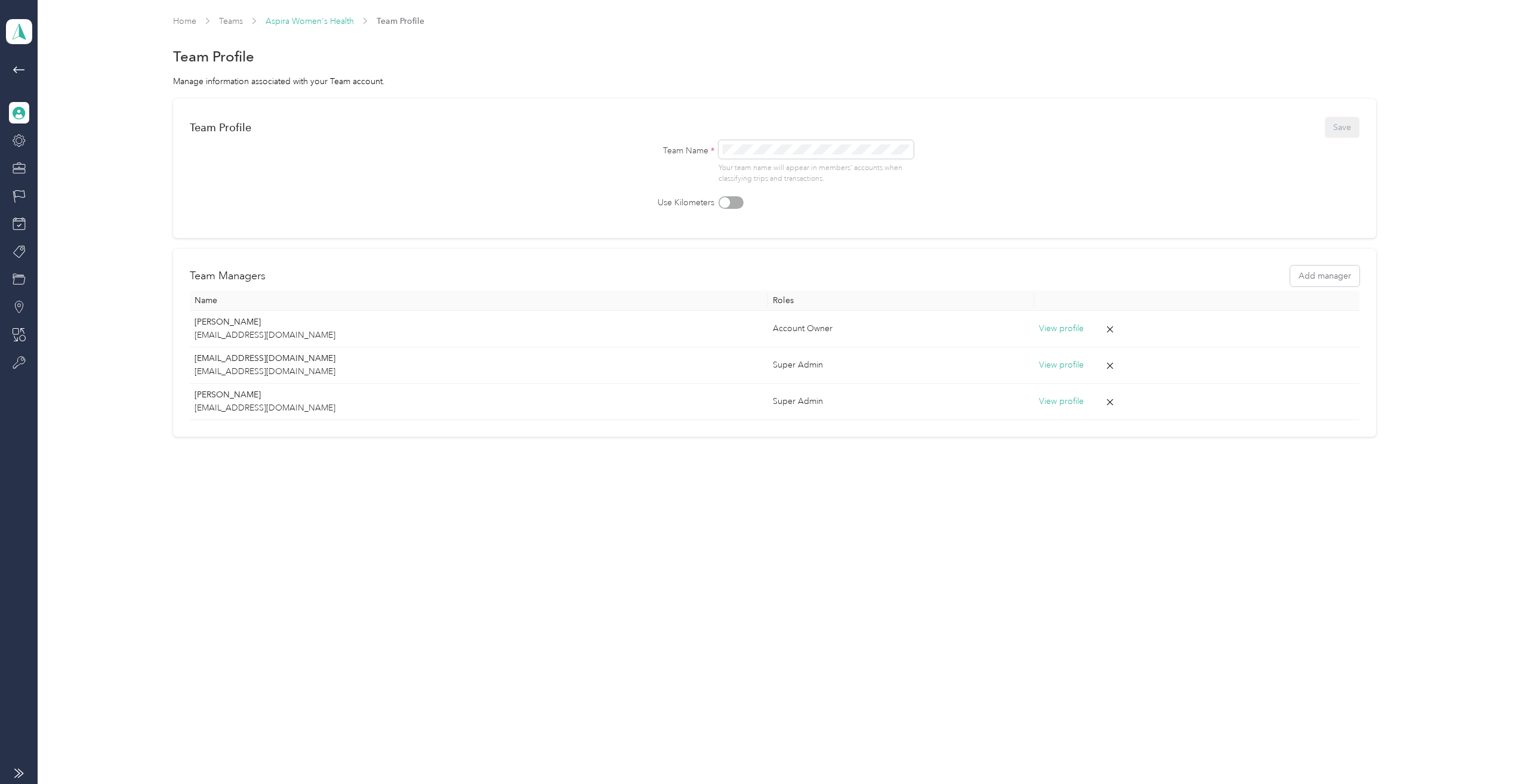
click at [295, 16] on link "Aspira Women's Health" at bounding box center [309, 21] width 88 height 10
click at [298, 18] on link "Aspira Women's Health" at bounding box center [309, 21] width 88 height 10
click at [26, 332] on div at bounding box center [19, 334] width 21 height 21
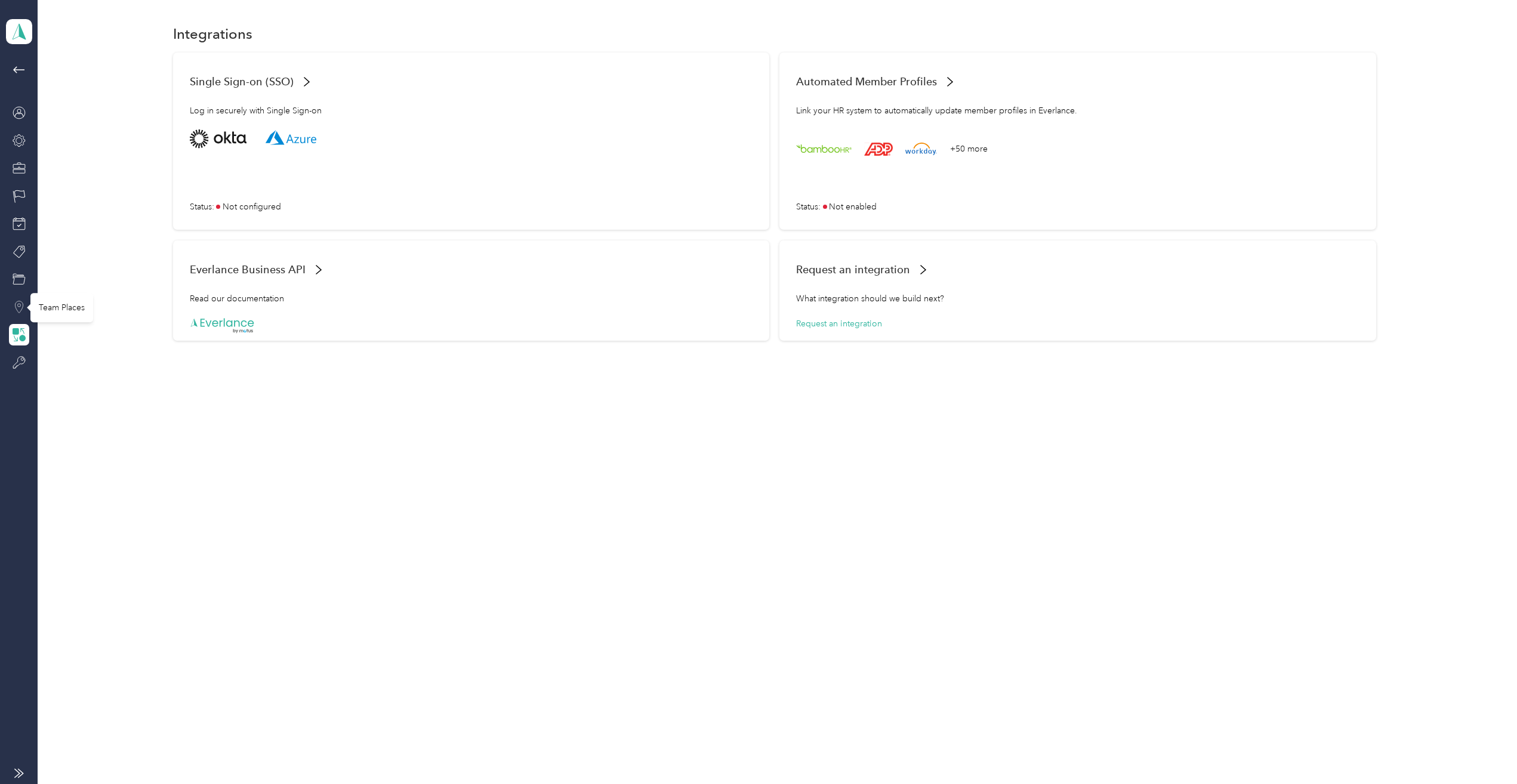
click at [19, 301] on icon at bounding box center [18, 307] width 13 height 13
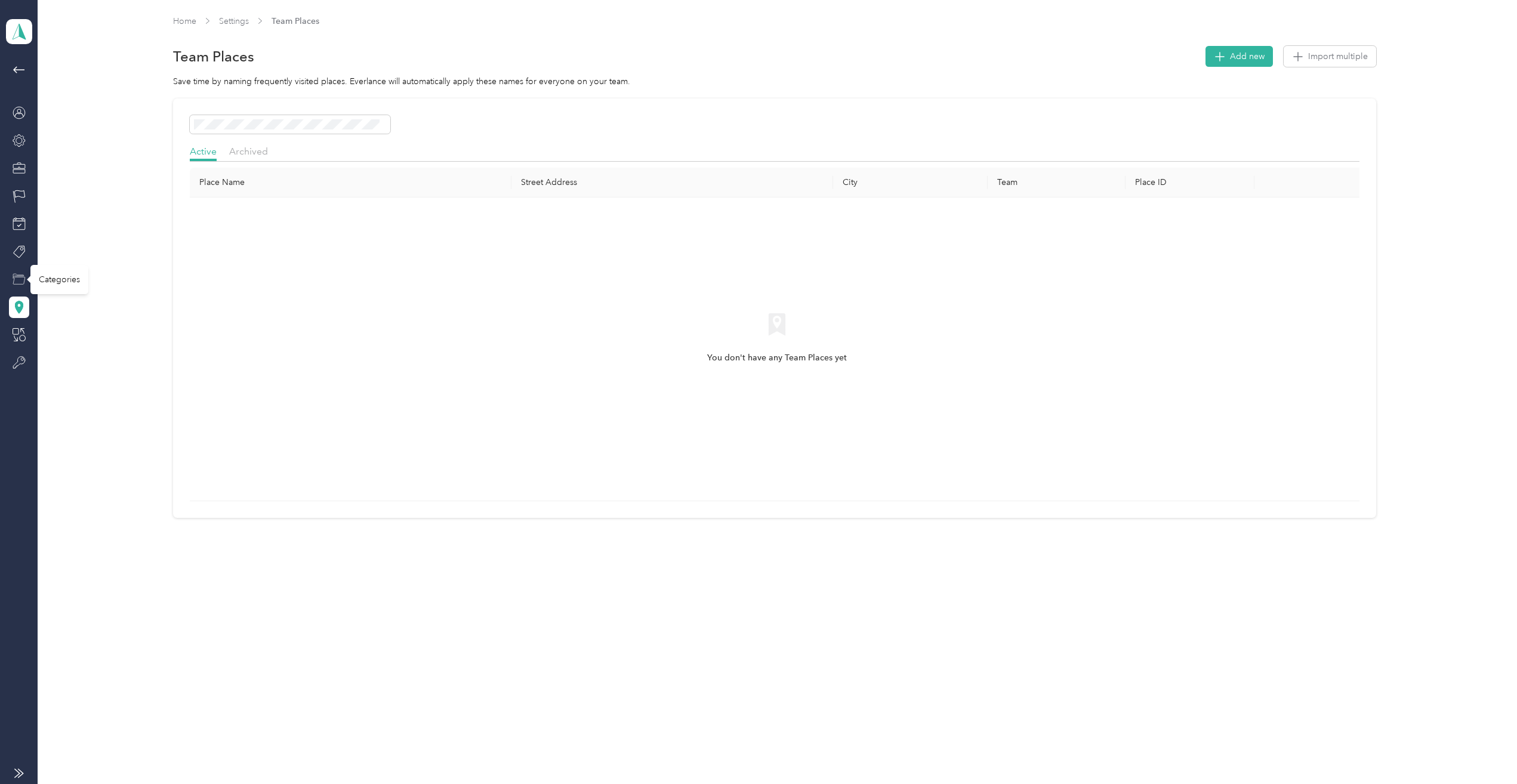
click at [17, 275] on icon at bounding box center [18, 279] width 13 height 13
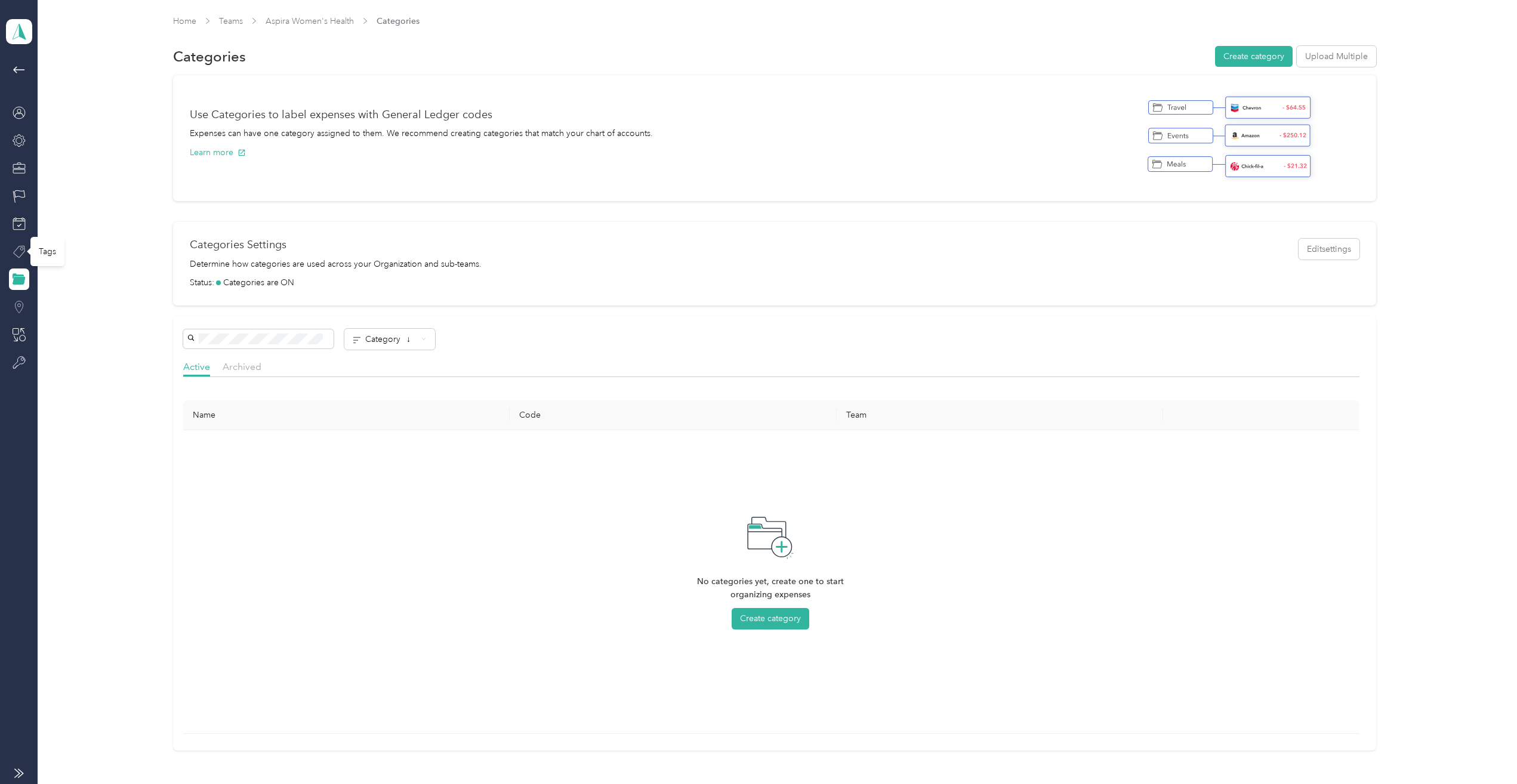
click at [23, 245] on icon at bounding box center [18, 252] width 13 height 13
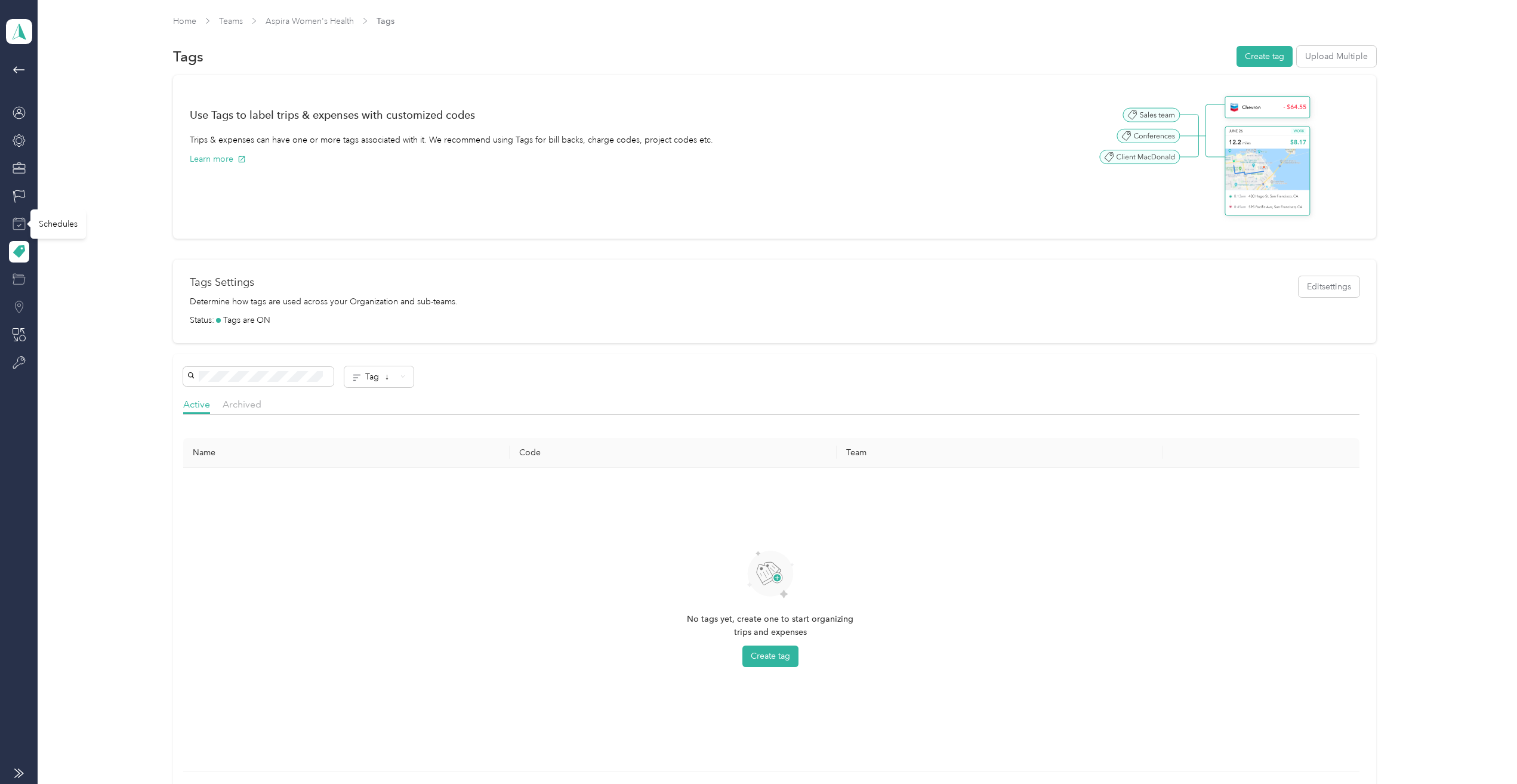
click at [20, 219] on icon at bounding box center [18, 224] width 13 height 13
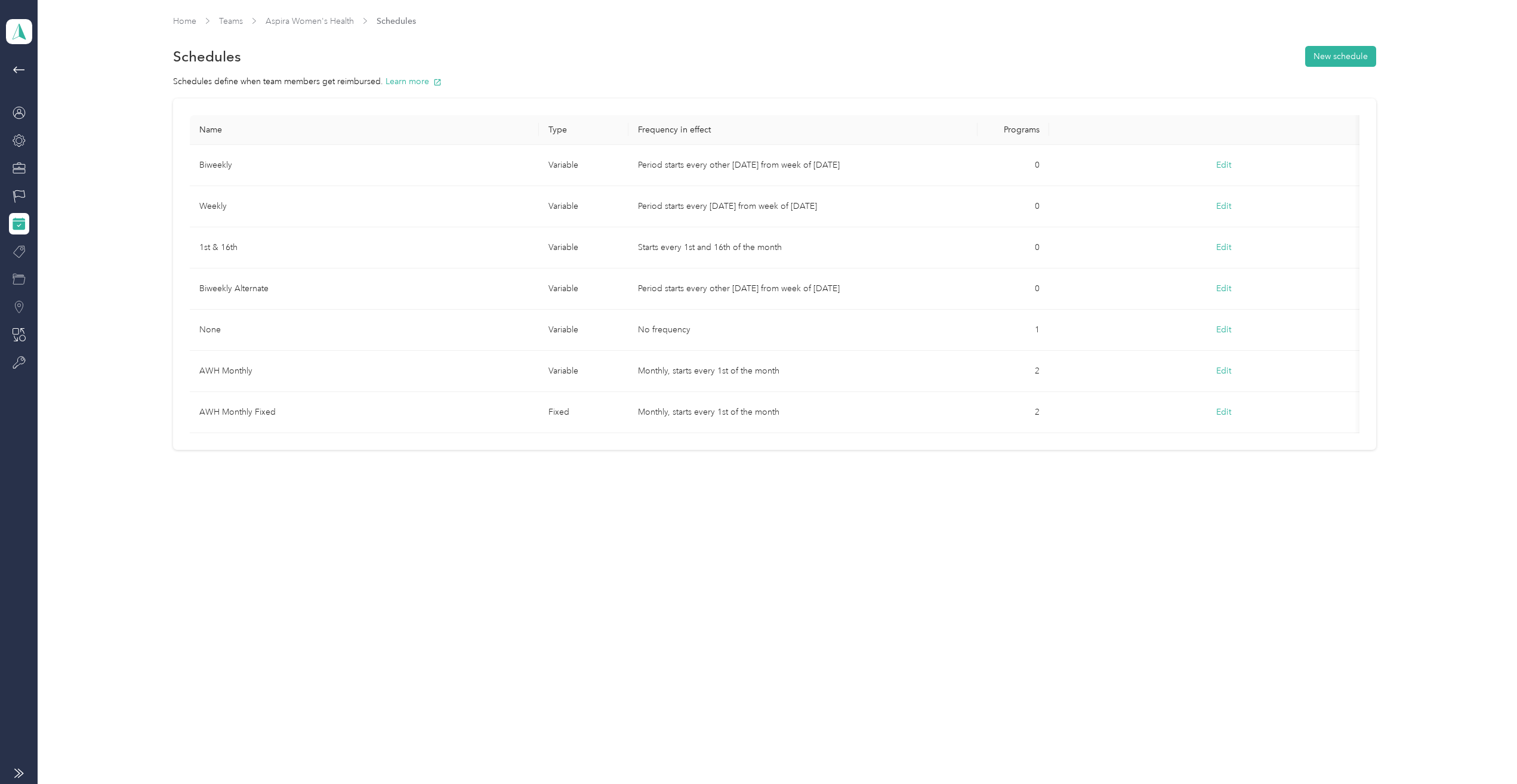
click at [23, 181] on div at bounding box center [19, 218] width 21 height 311
click at [18, 197] on icon at bounding box center [18, 195] width 13 height 13
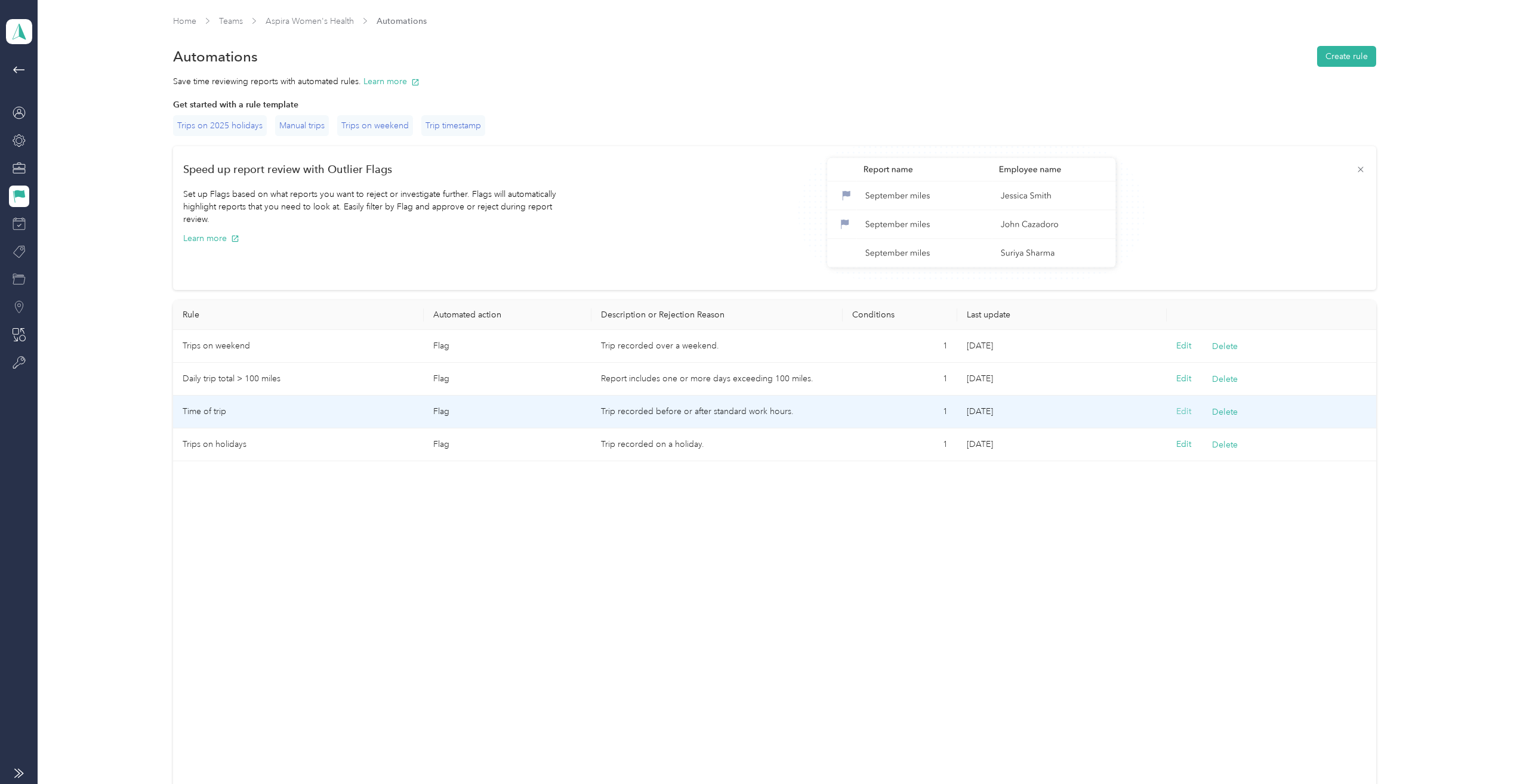
click at [1185, 409] on button "Edit" at bounding box center [1184, 411] width 15 height 13
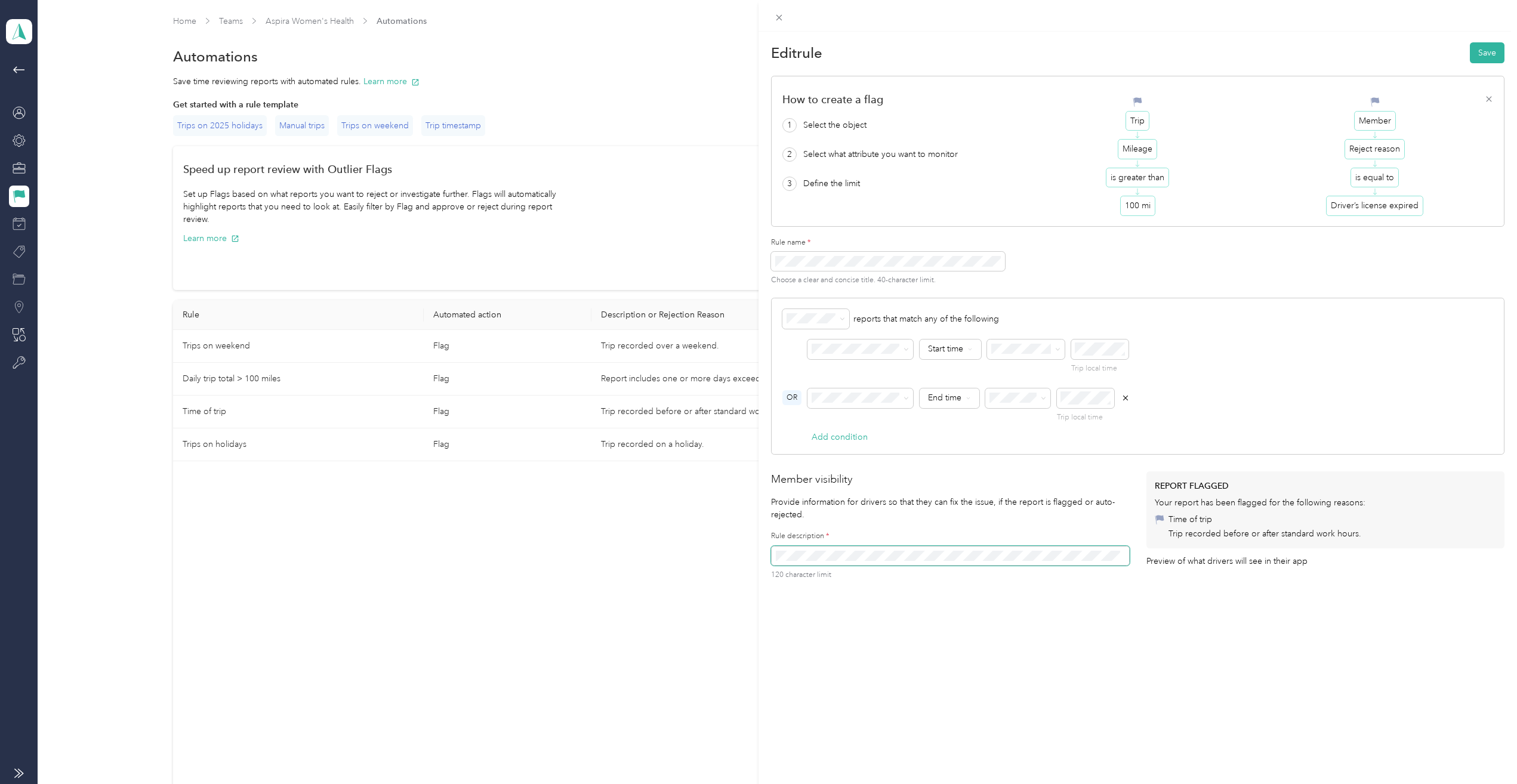
click at [994, 489] on div "Member visibility Provide information for drivers so that they can fix the issu…" at bounding box center [950, 532] width 358 height 122
click at [704, 507] on div "Edit rule Save How to create a flag 1 Select the object 2 Select what attribute…" at bounding box center [758, 392] width 1517 height 784
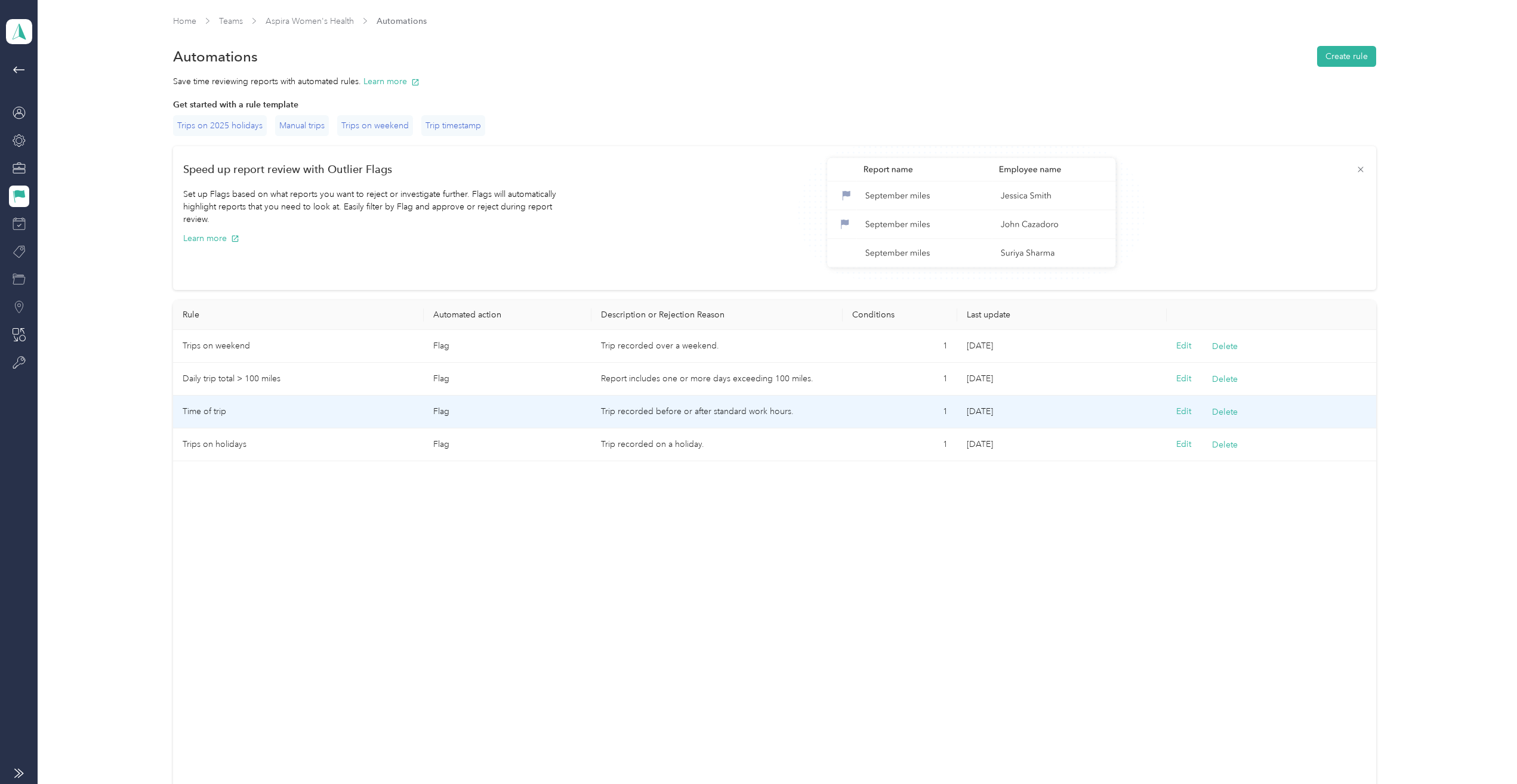
click at [220, 409] on td "Time of trip" at bounding box center [298, 411] width 251 height 33
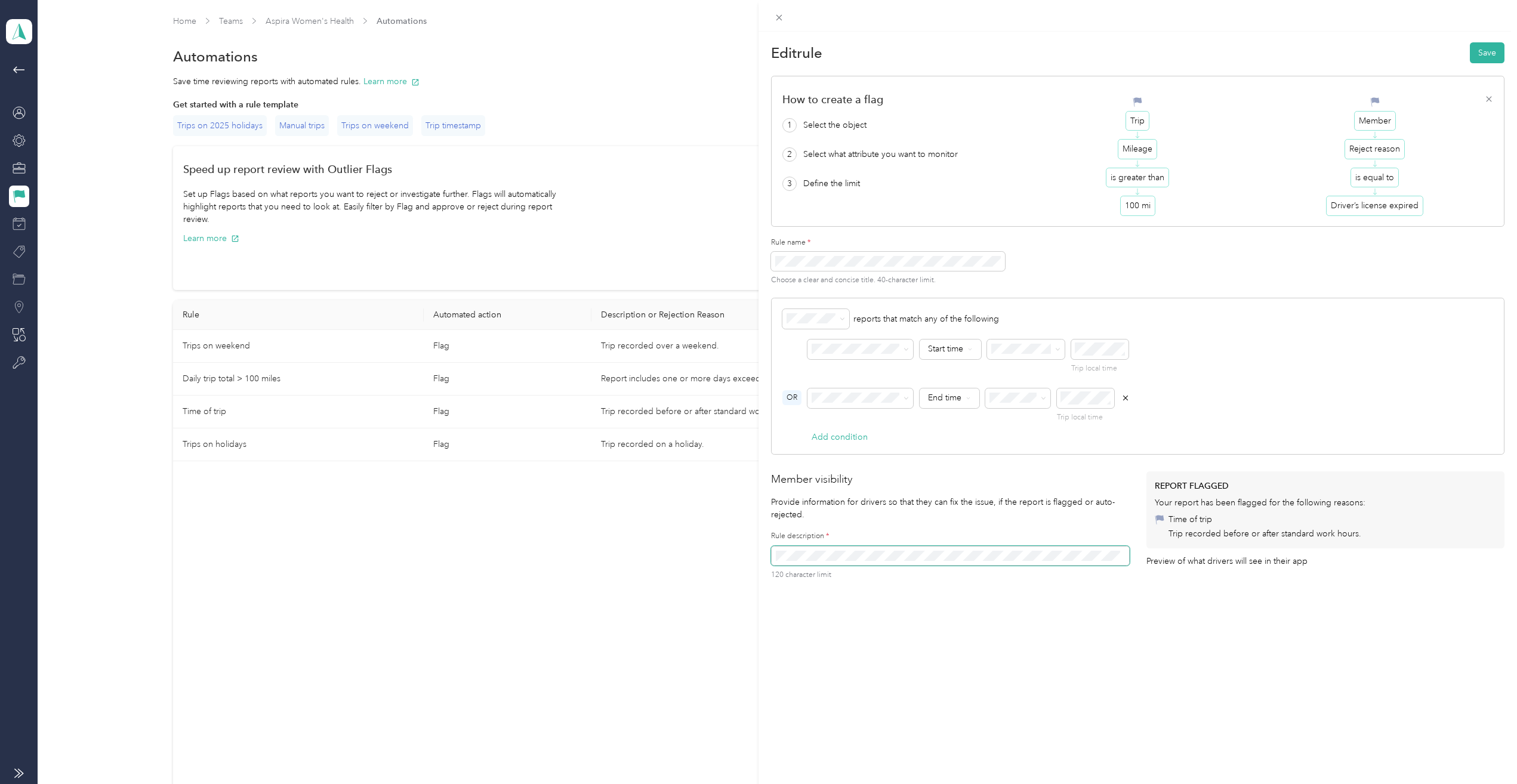
click at [482, 547] on div "Edit rule Save How to create a flag 1 Select the object 2 Select what attribute…" at bounding box center [758, 392] width 1517 height 784
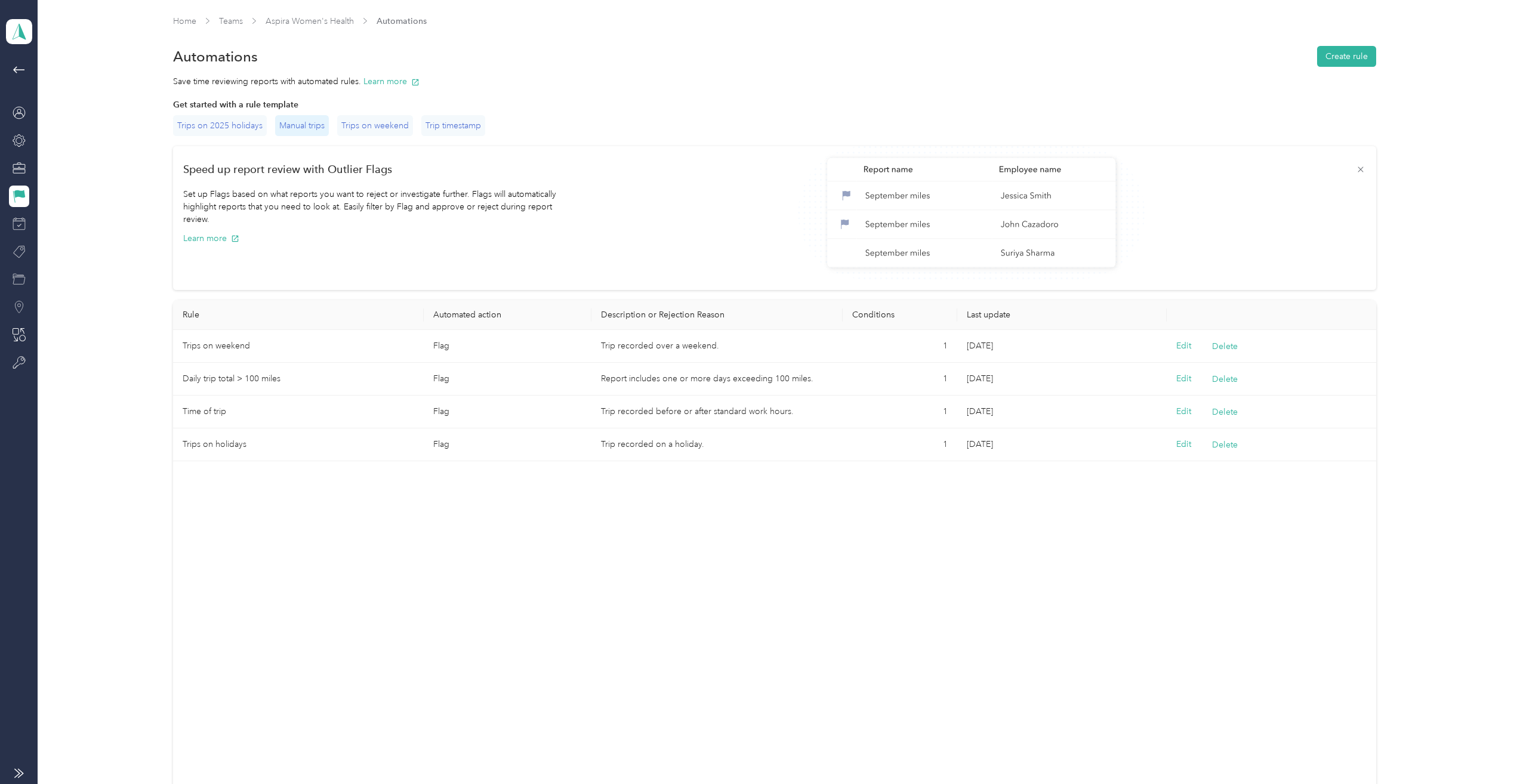
click at [310, 127] on div "Manual trips" at bounding box center [302, 125] width 54 height 21
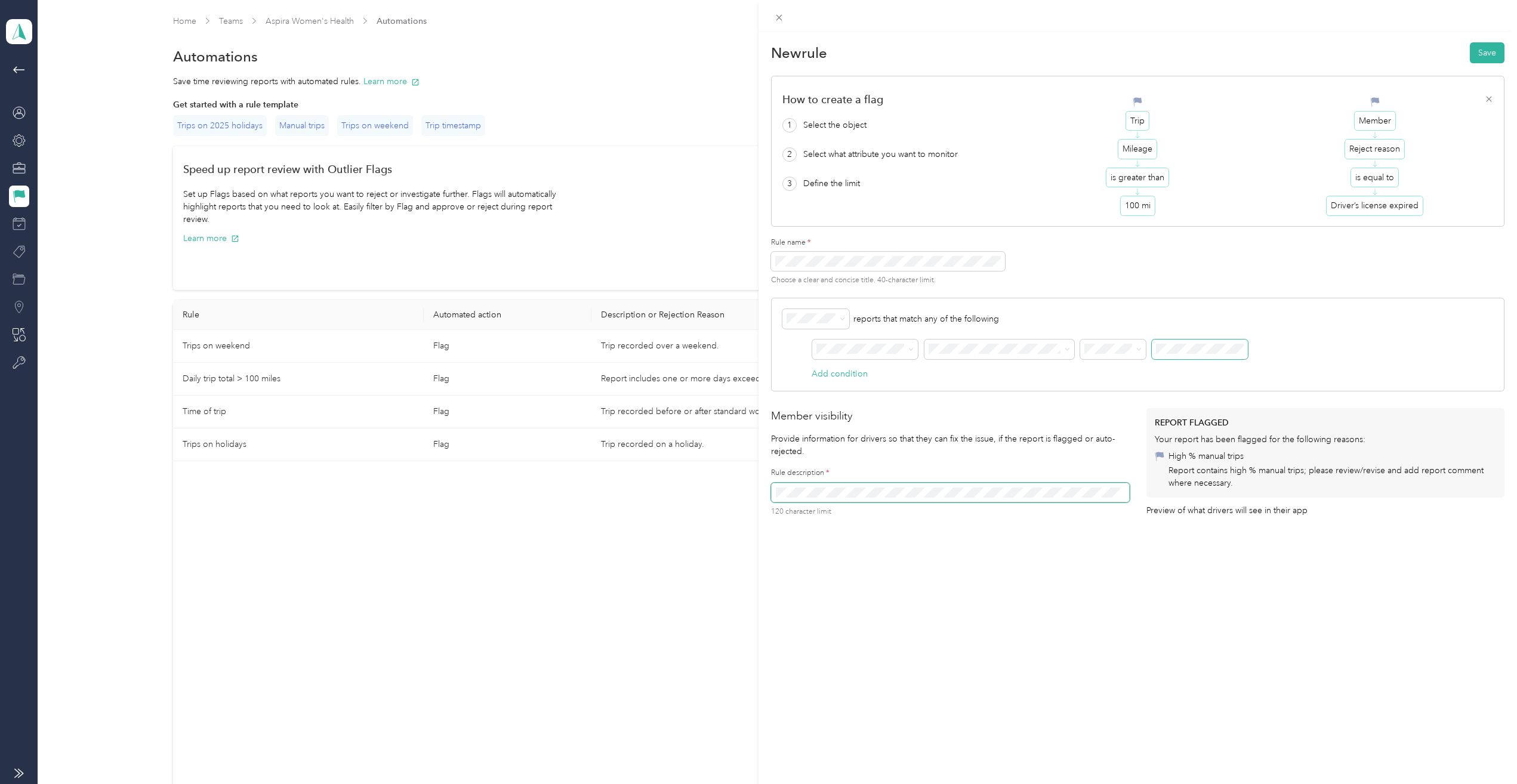
click at [1154, 345] on span at bounding box center [1200, 349] width 96 height 21
click at [1480, 47] on button "Save" at bounding box center [1487, 53] width 35 height 21
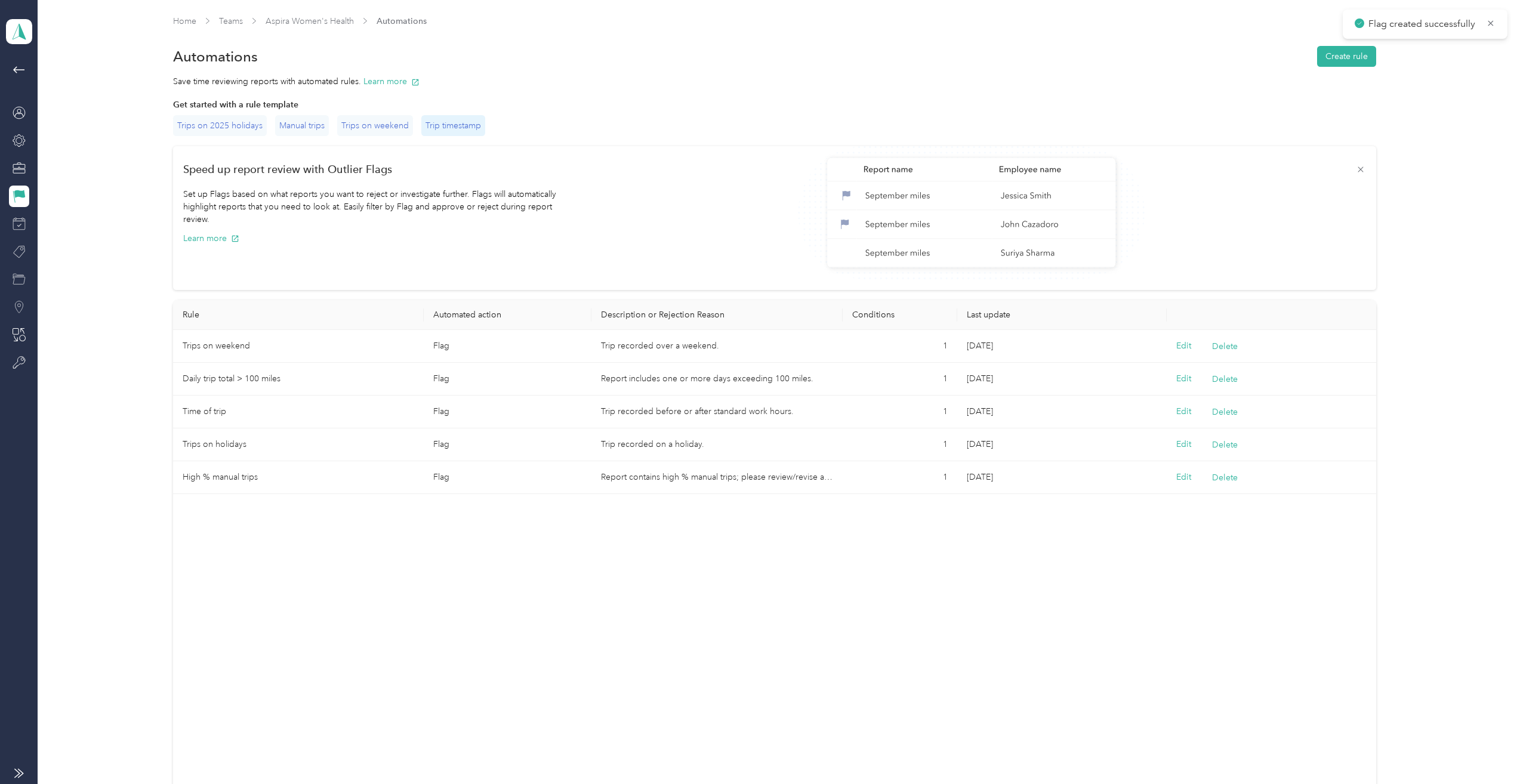
click at [456, 122] on div "Trip timestamp" at bounding box center [453, 125] width 64 height 21
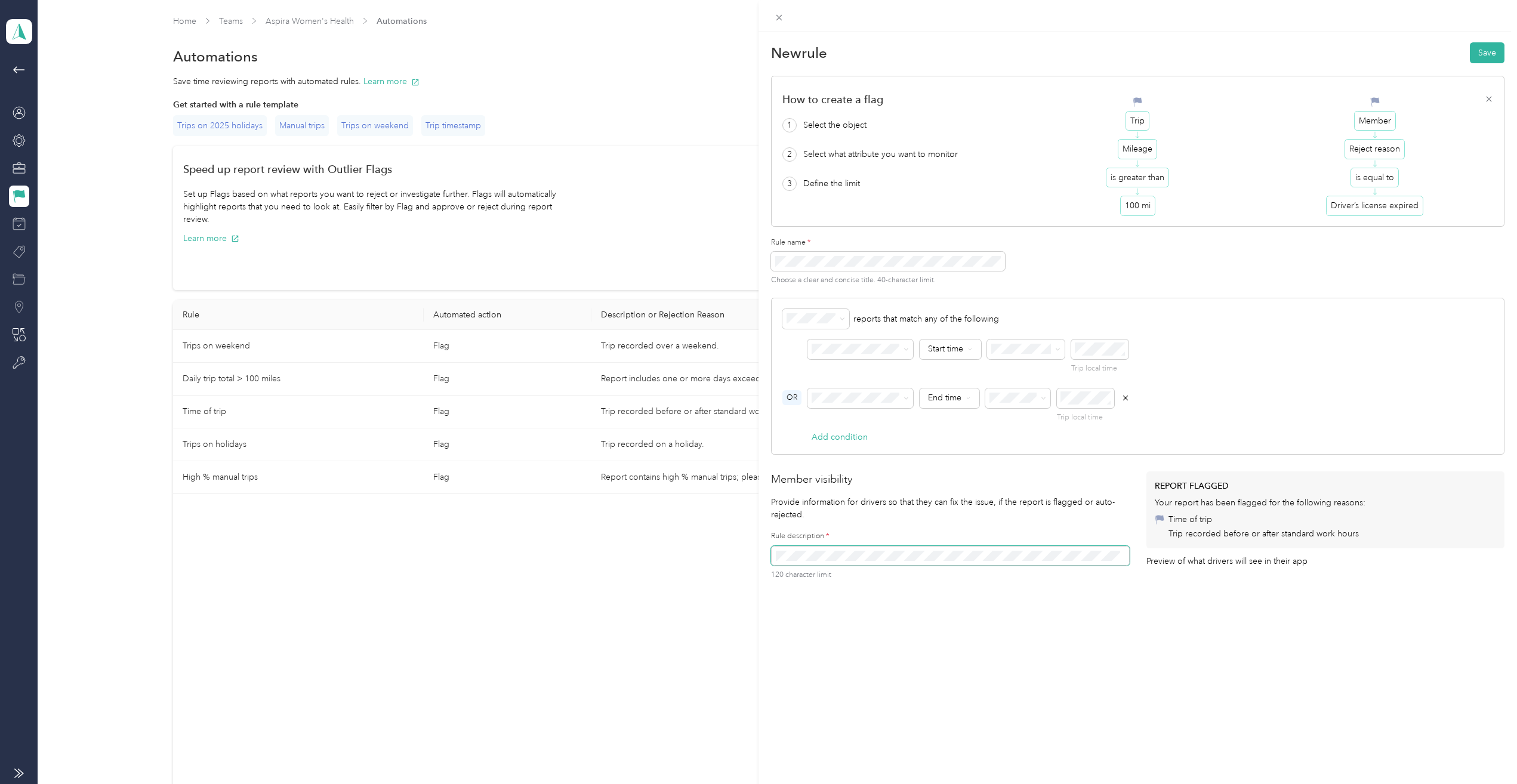
click at [465, 125] on div "New rule Save How to create a flag 1 Select the object 2 Select what attribute …" at bounding box center [758, 392] width 1517 height 784
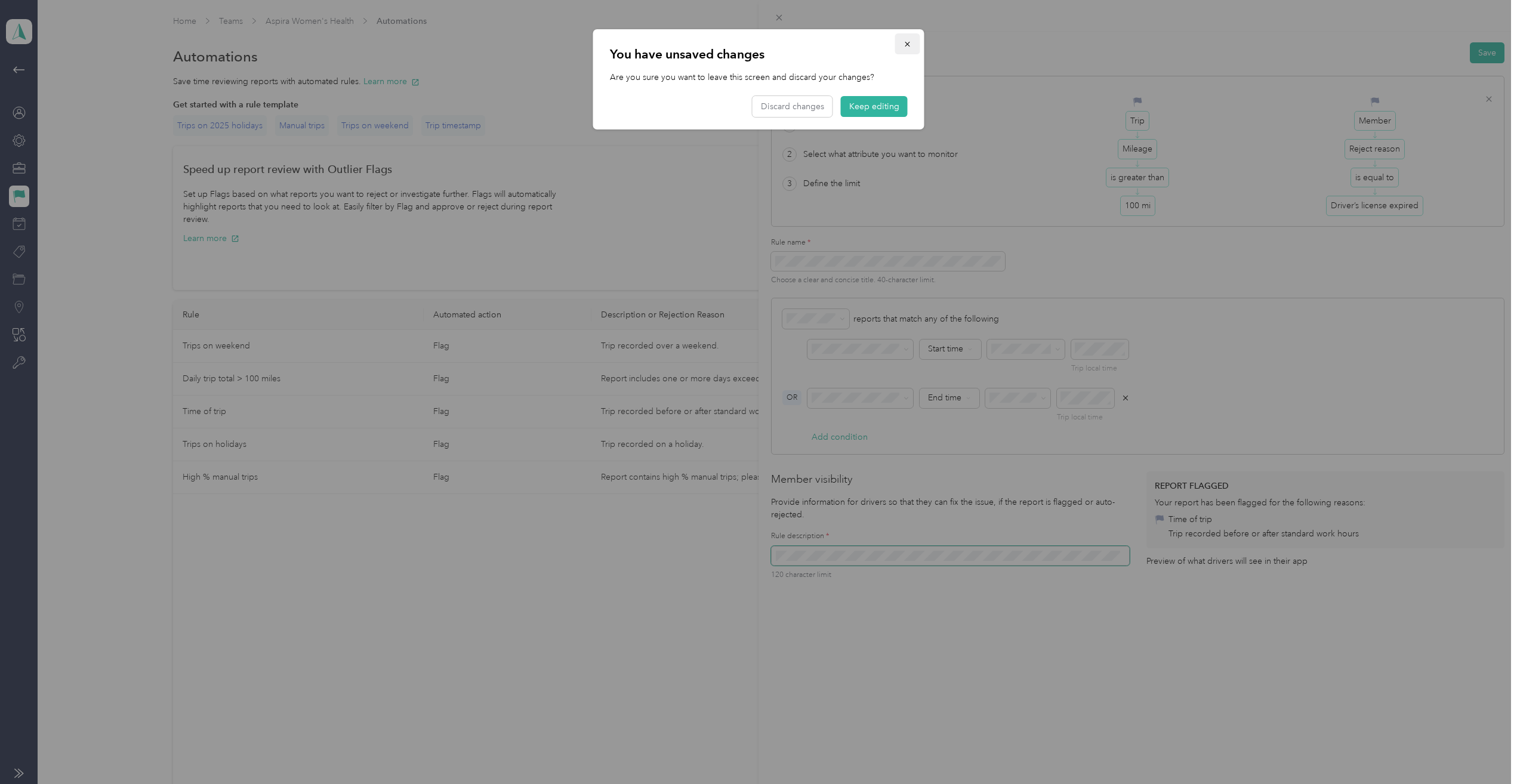
click at [906, 43] on icon "button" at bounding box center [907, 44] width 5 height 5
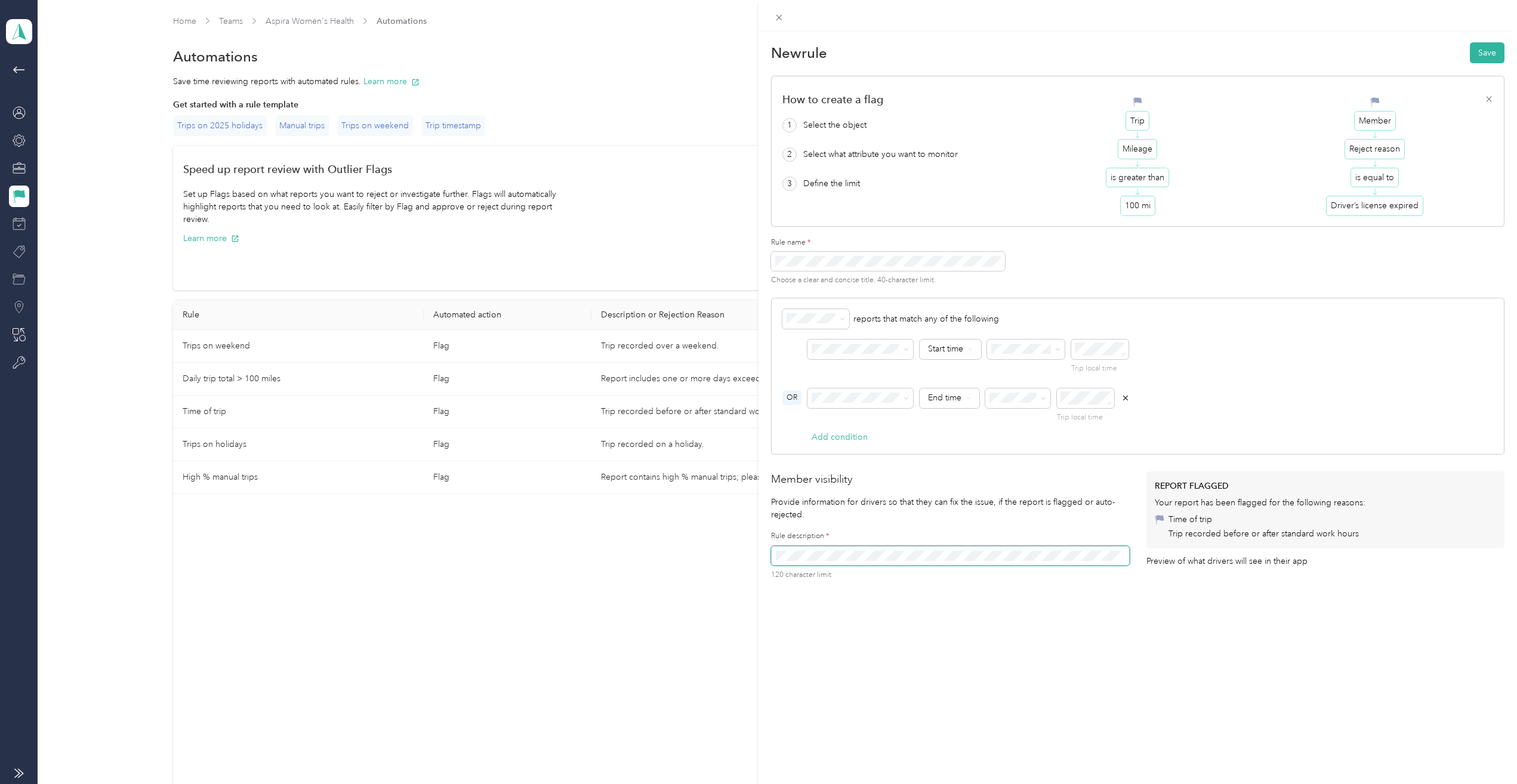
click at [923, 484] on h2 "Member visibility" at bounding box center [950, 479] width 358 height 16
click at [1477, 51] on button "Save" at bounding box center [1487, 53] width 35 height 21
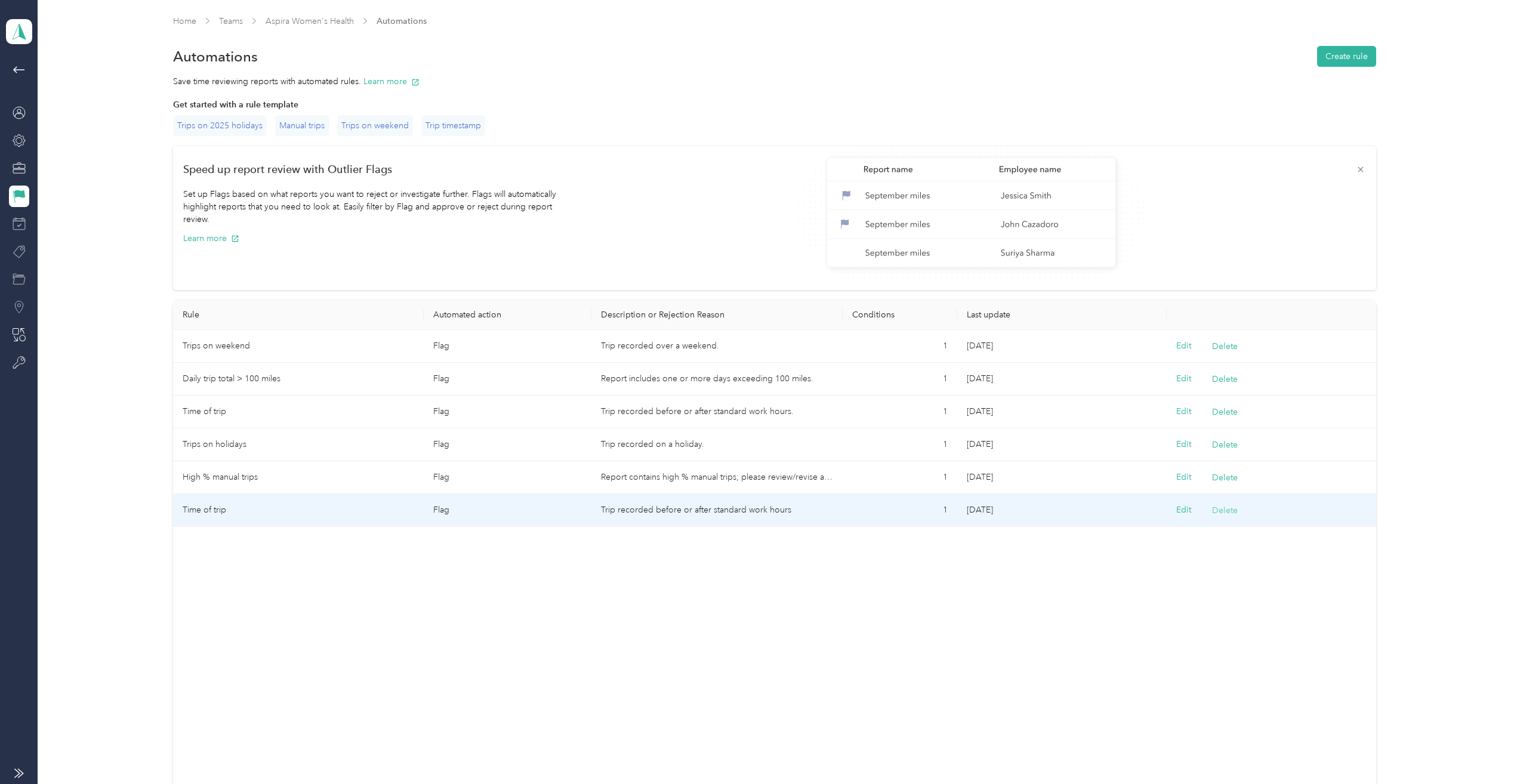
click at [1219, 507] on button "Delete" at bounding box center [1225, 510] width 26 height 12
drag, startPoint x: 1177, startPoint y: 526, endPoint x: 1049, endPoint y: 524, distance: 128.0
click at [1176, 526] on button "Yes, delete" at bounding box center [1172, 525] width 49 height 19
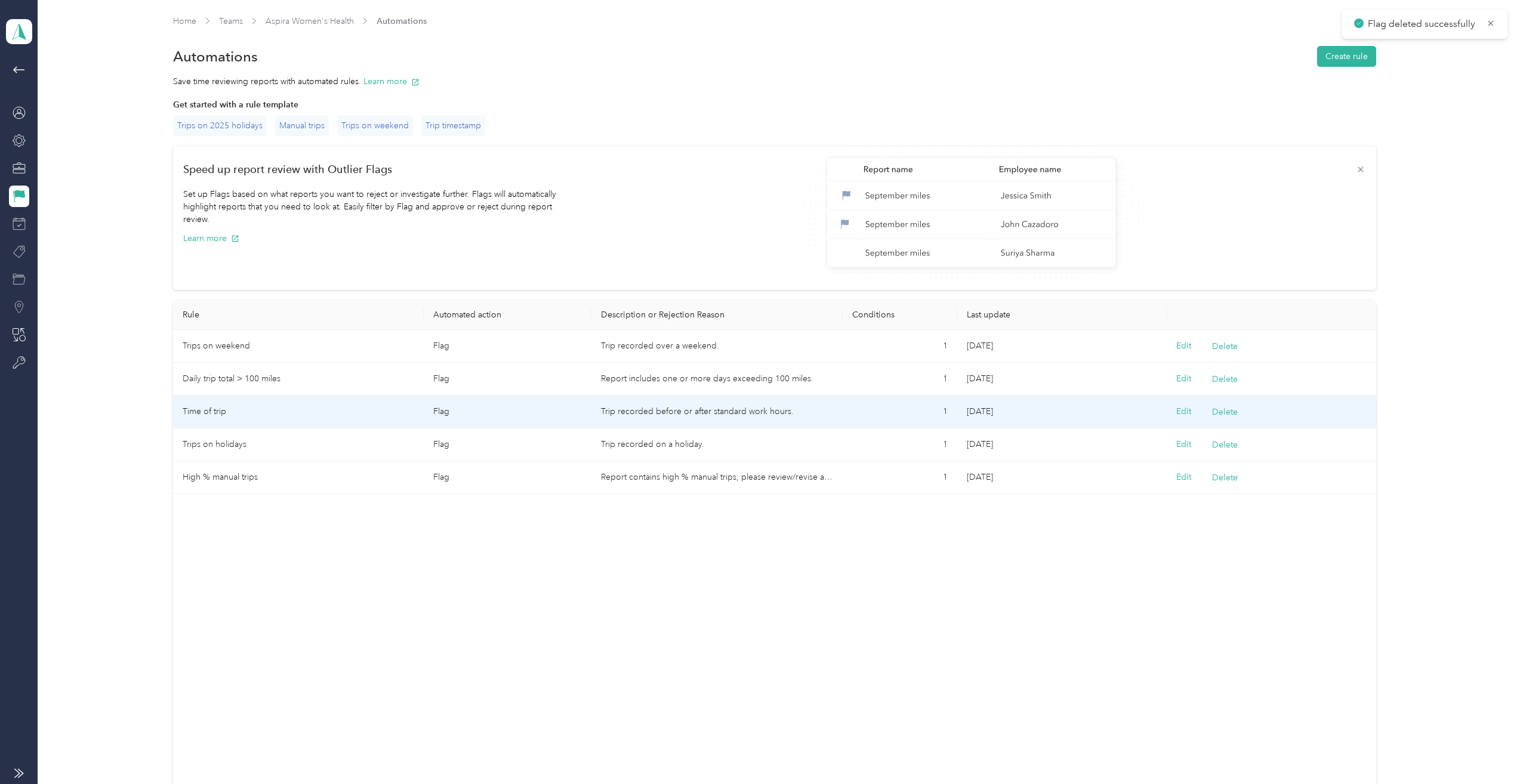
click at [203, 406] on td "Time of trip" at bounding box center [298, 411] width 251 height 33
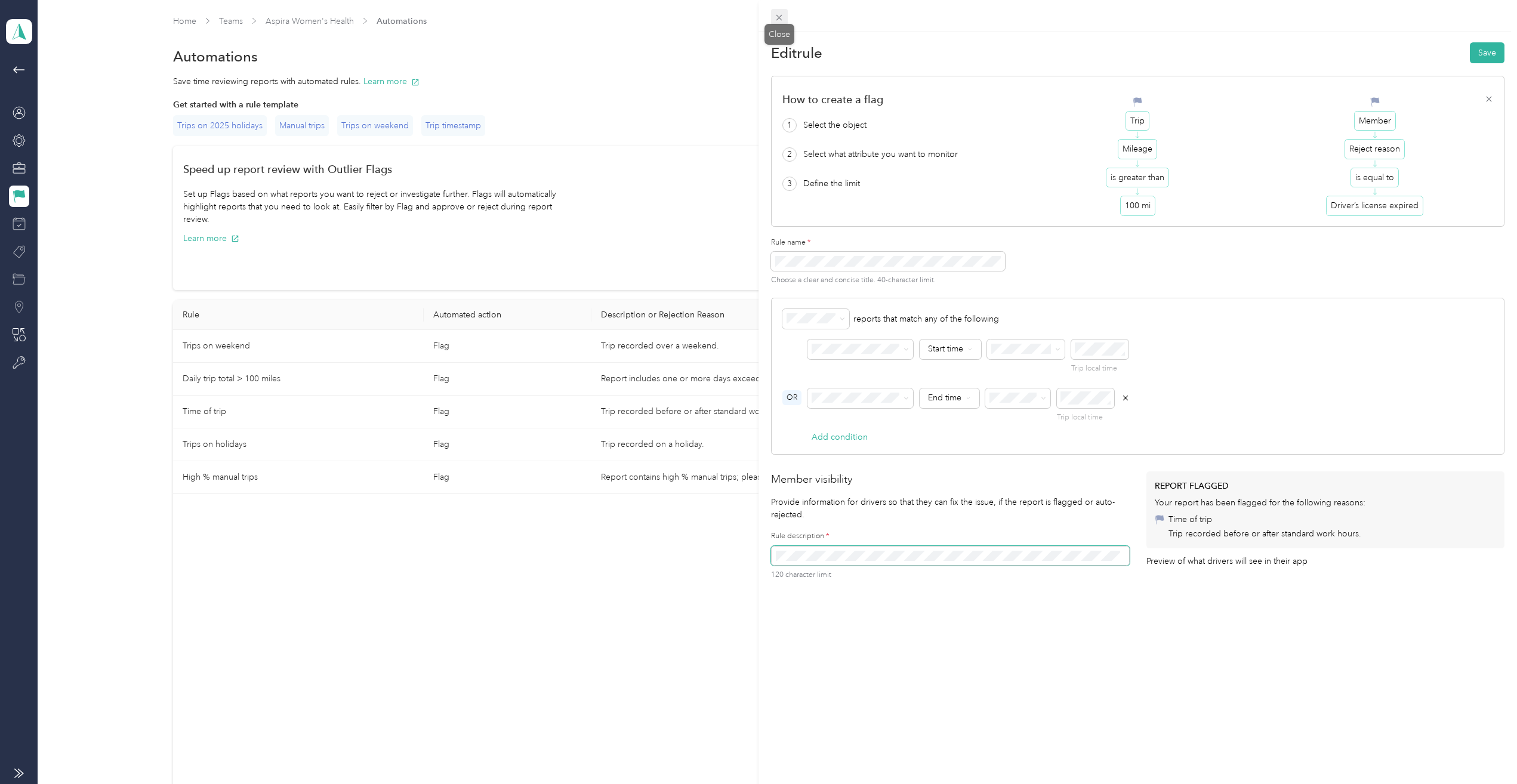
click at [782, 16] on icon at bounding box center [779, 17] width 10 height 10
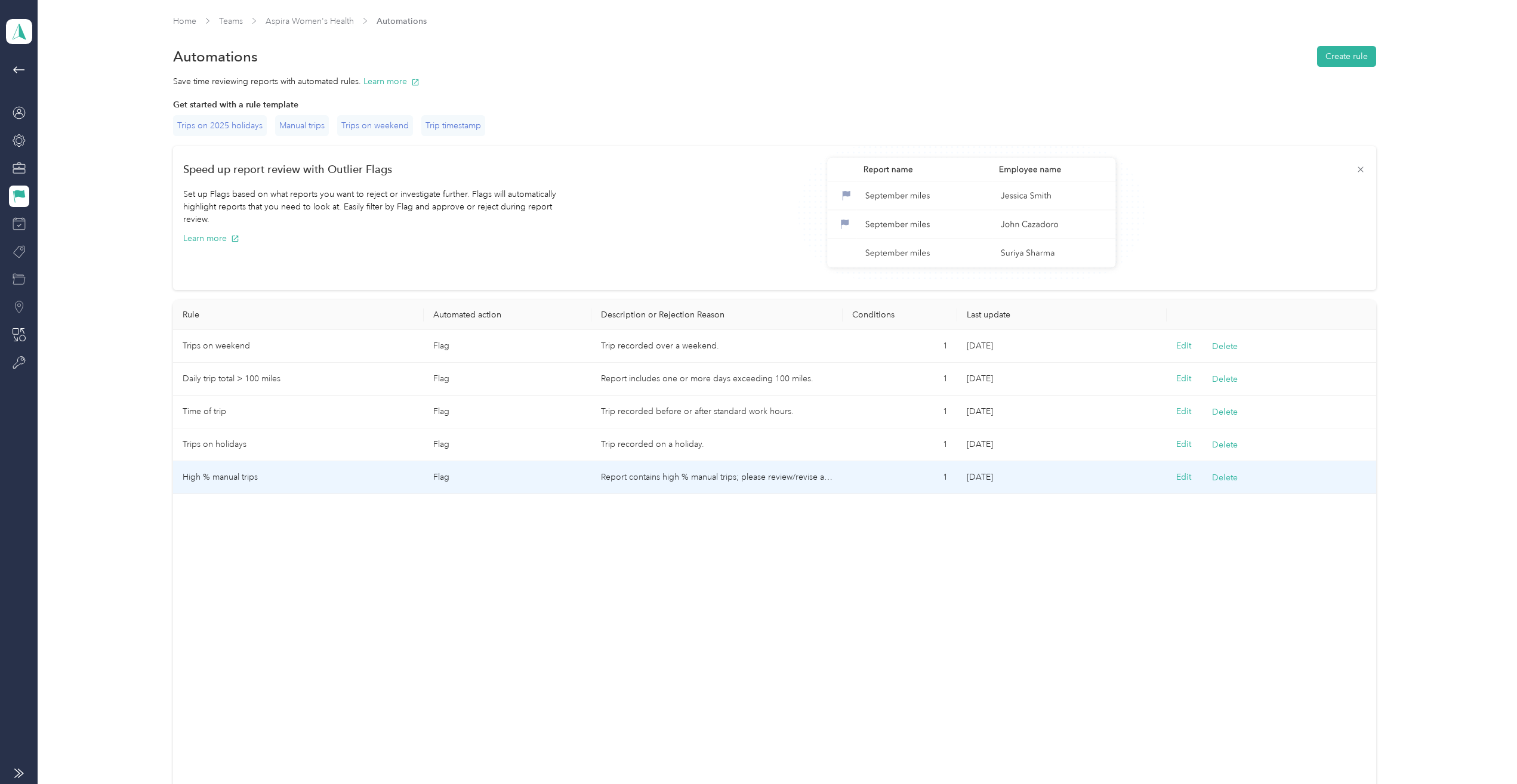
click at [241, 475] on td "High % manual trips" at bounding box center [298, 477] width 251 height 33
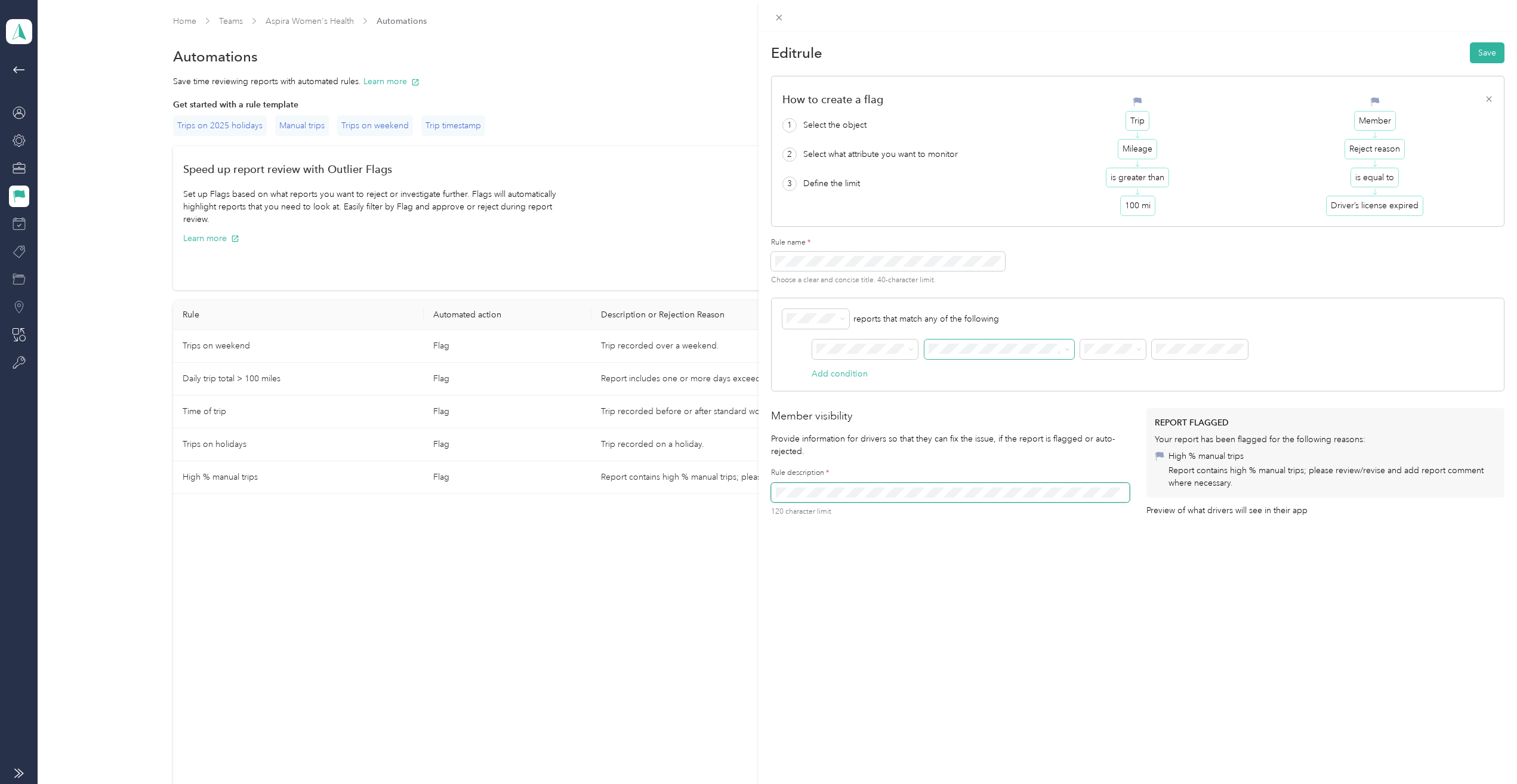
click at [1069, 350] on icon at bounding box center [1068, 349] width 5 height 5
click at [1111, 282] on div "Choose a clear and concise title. 40-character limit." at bounding box center [1137, 270] width 733 height 38
click at [780, 18] on icon at bounding box center [779, 18] width 6 height 6
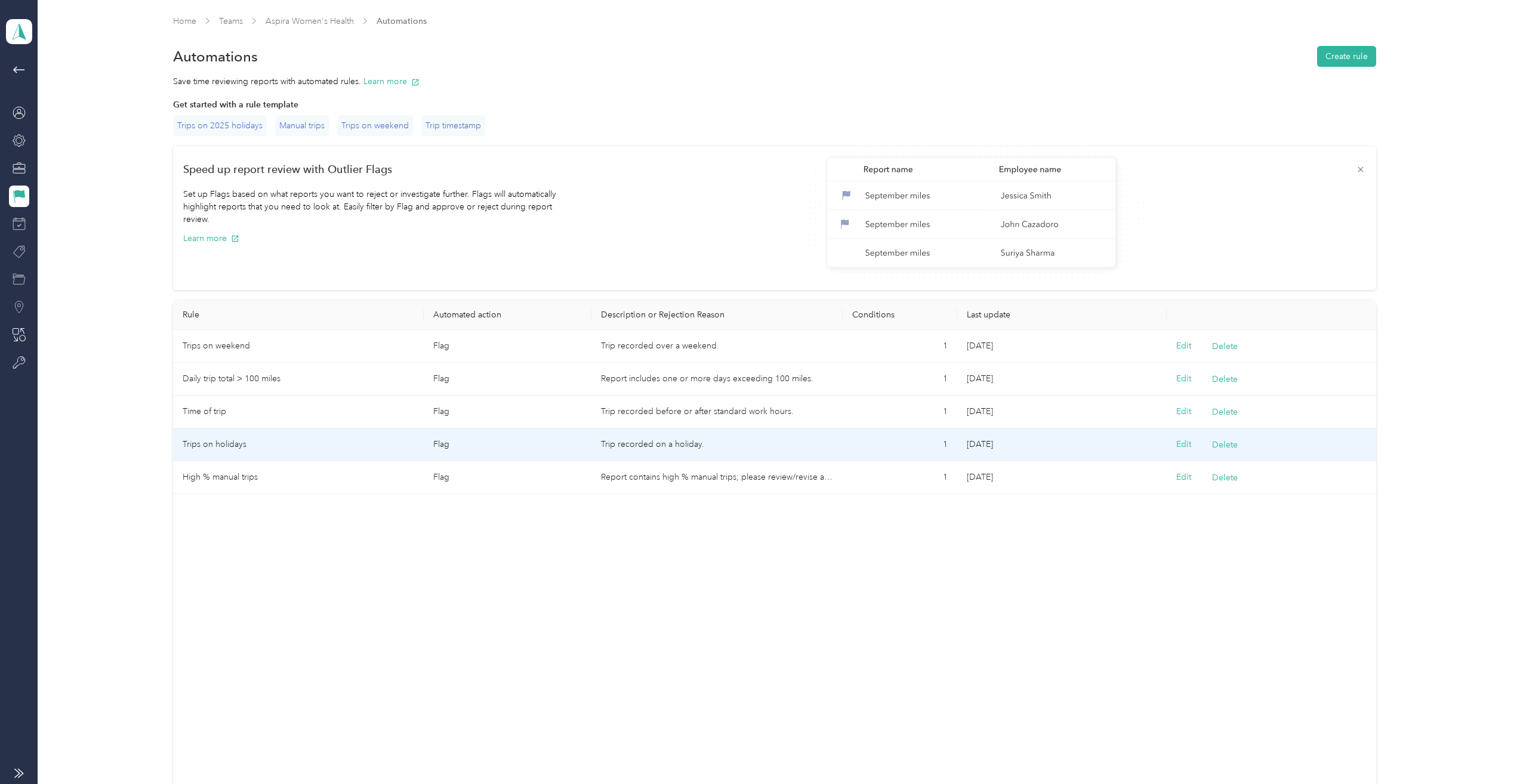
click at [222, 442] on td "Trips on holidays" at bounding box center [298, 444] width 251 height 33
